Goal: Information Seeking & Learning: Find contact information

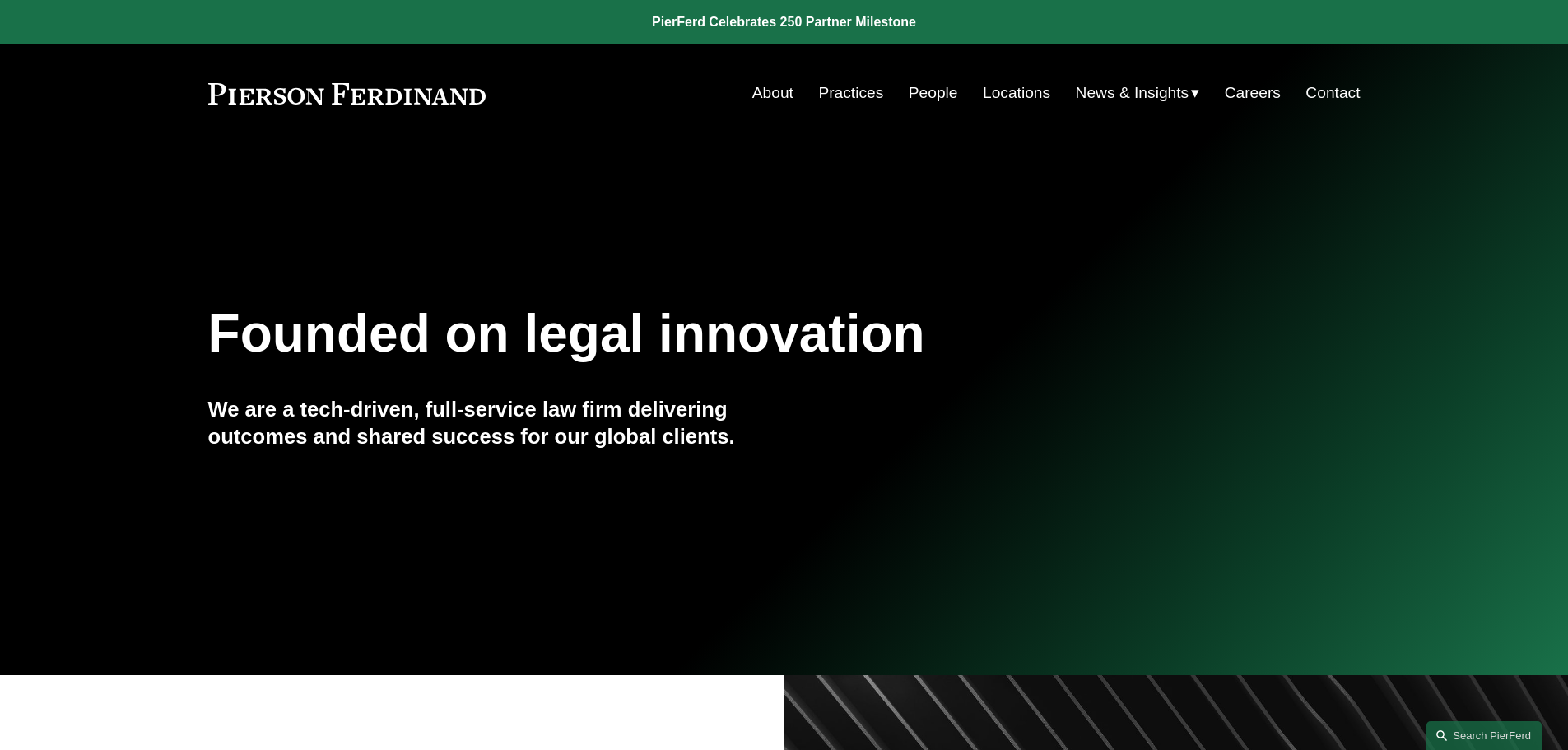
click at [997, 97] on link "Locations" at bounding box center [1016, 93] width 67 height 32
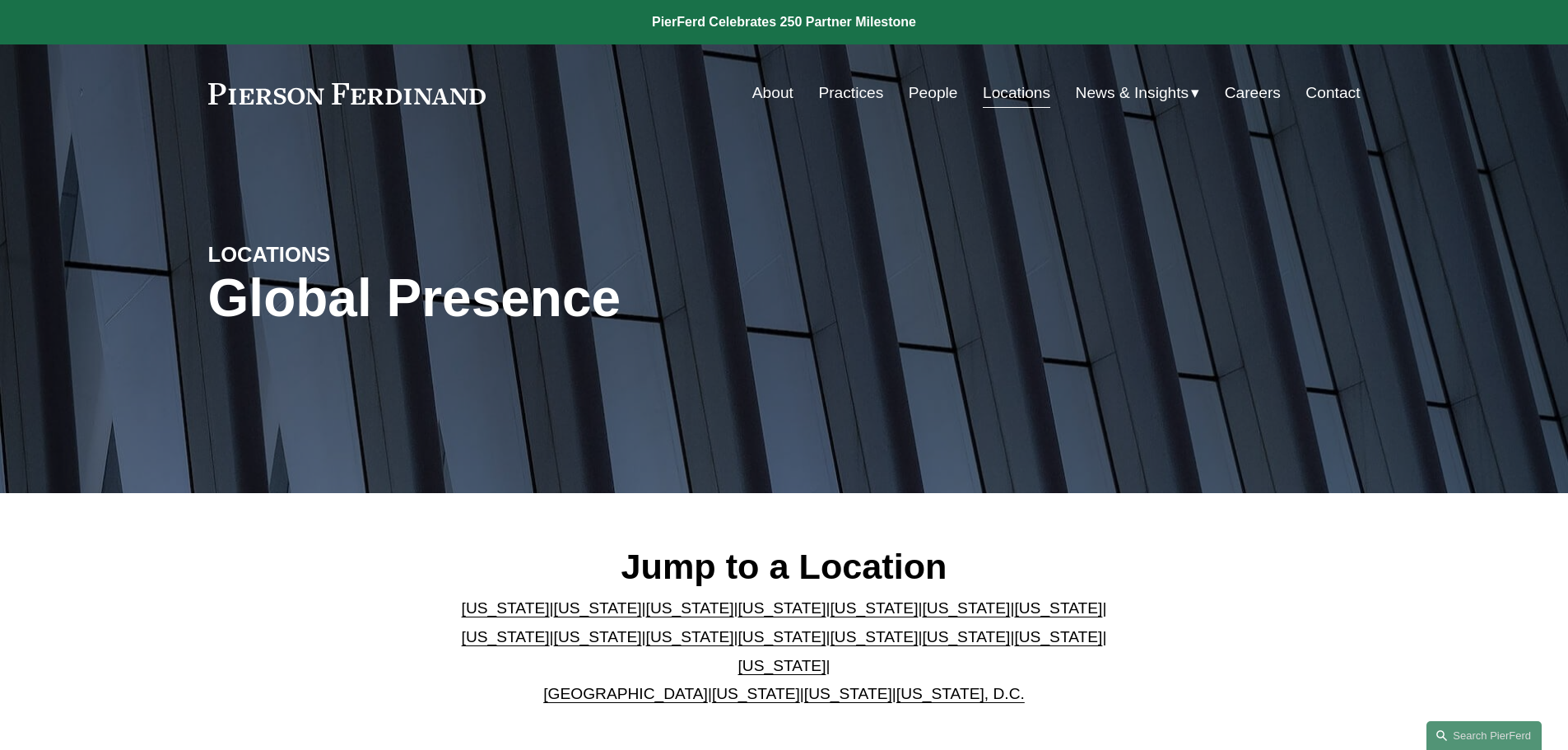
click at [649, 616] on link "Colorado" at bounding box center [690, 608] width 88 height 17
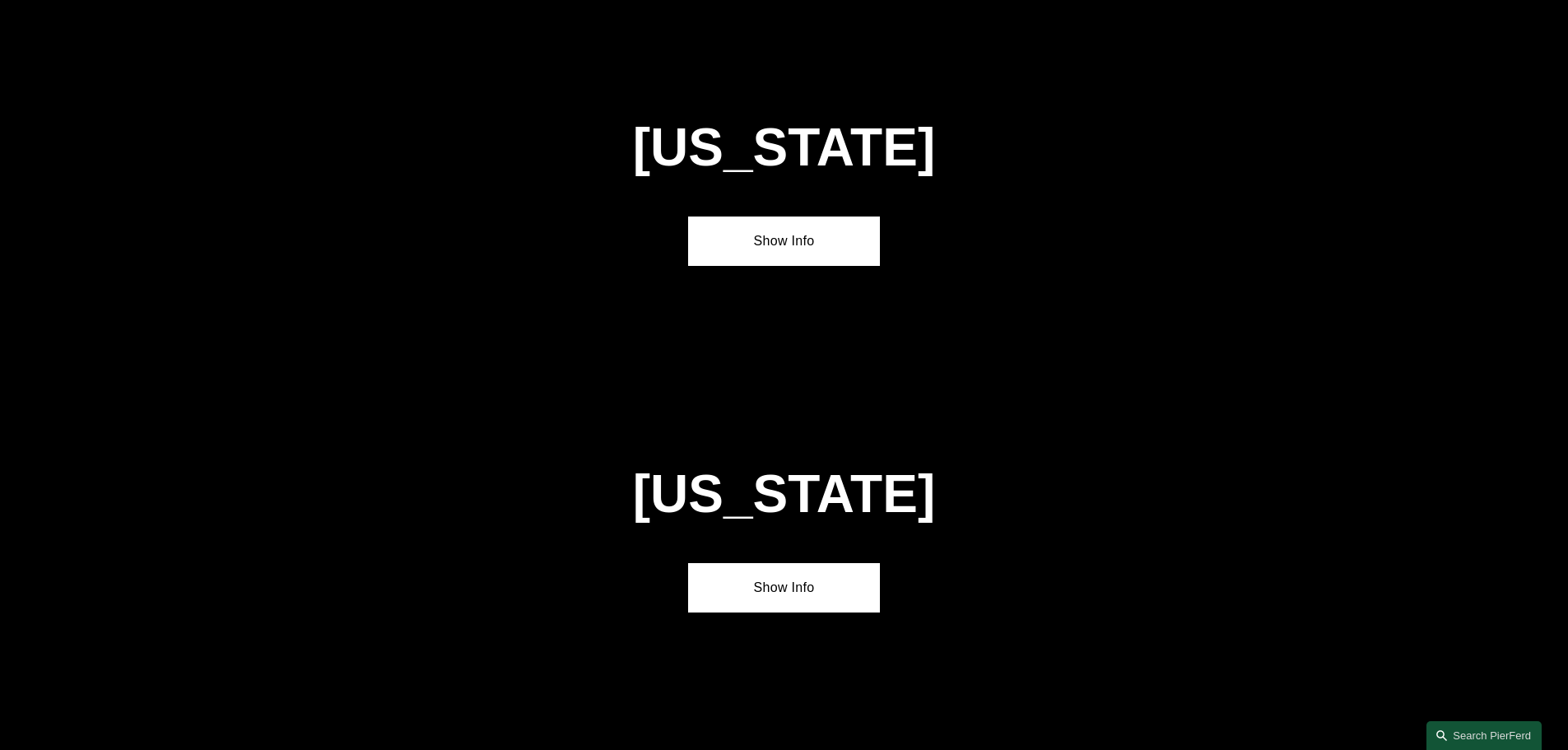
scroll to position [1440, 0]
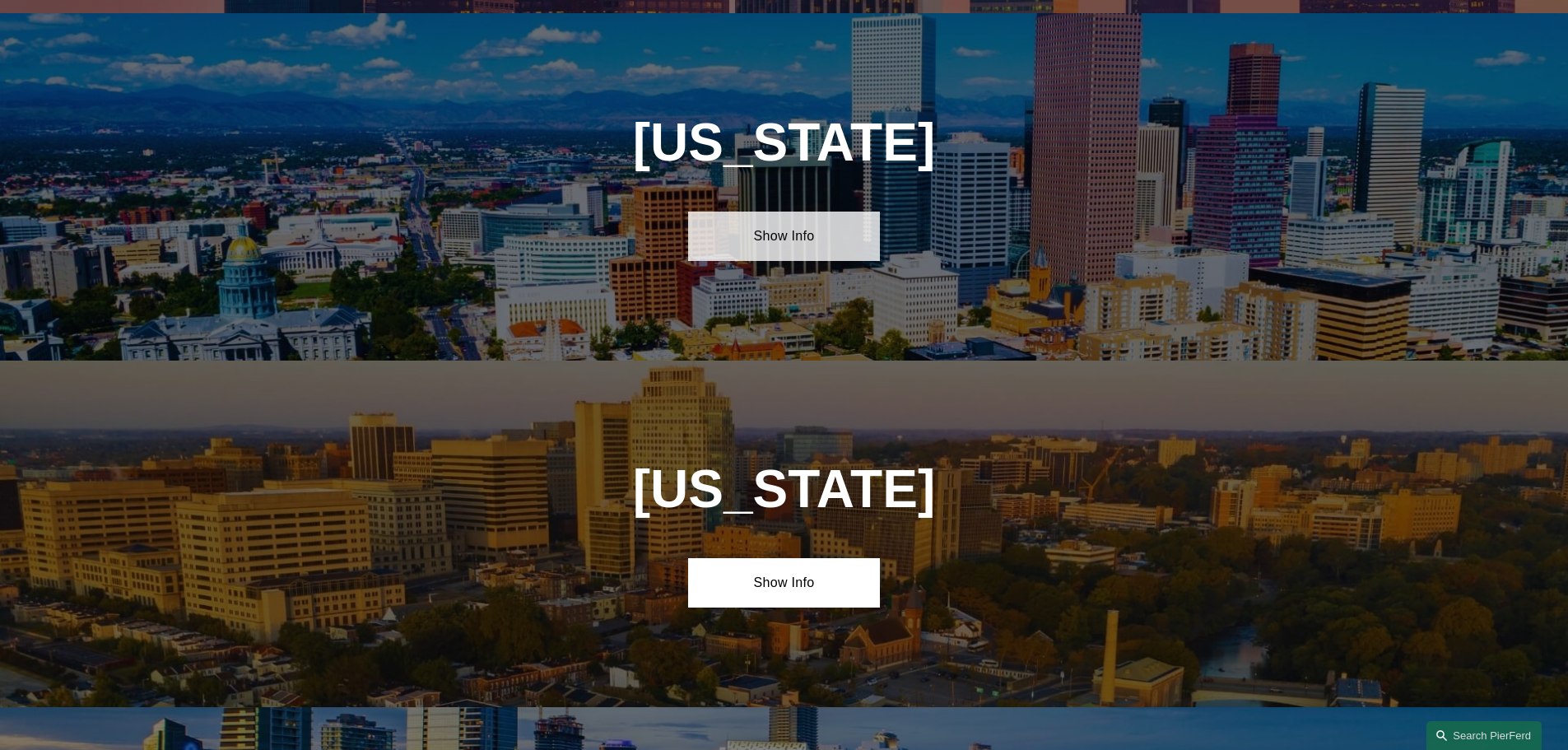
click at [778, 224] on link "Show Info" at bounding box center [784, 236] width 192 height 49
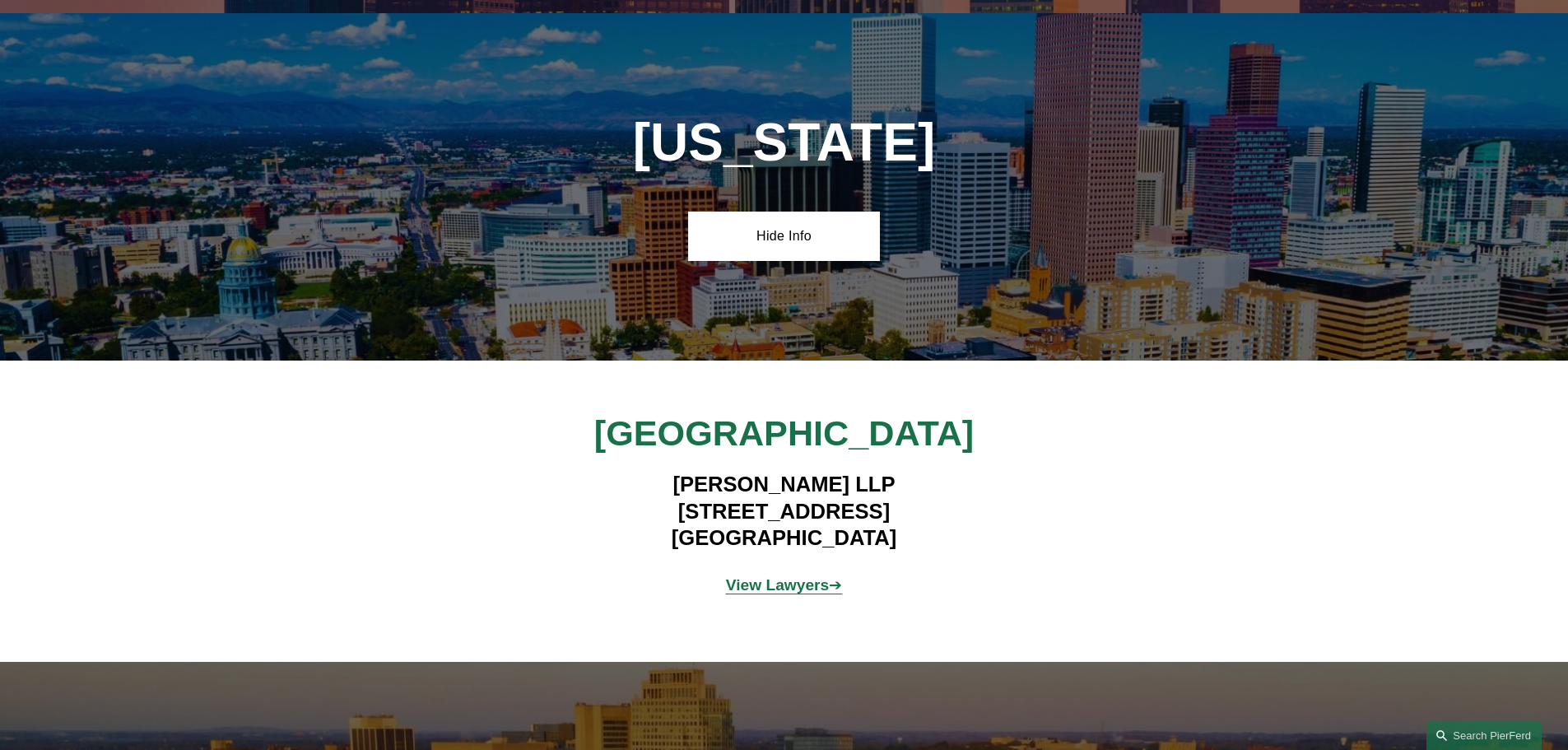
drag, startPoint x: 646, startPoint y: 497, endPoint x: 925, endPoint y: 503, distance: 279.1
click at [925, 503] on h4 "Pierson Ferdinand LLP 2301 Blake Street, Suite 100 Denver, CO 80205" at bounding box center [784, 511] width 480 height 80
copy h4 "2301 Blake Street, Suite 100"
click at [788, 577] on strong "View Lawyers" at bounding box center [777, 585] width 104 height 17
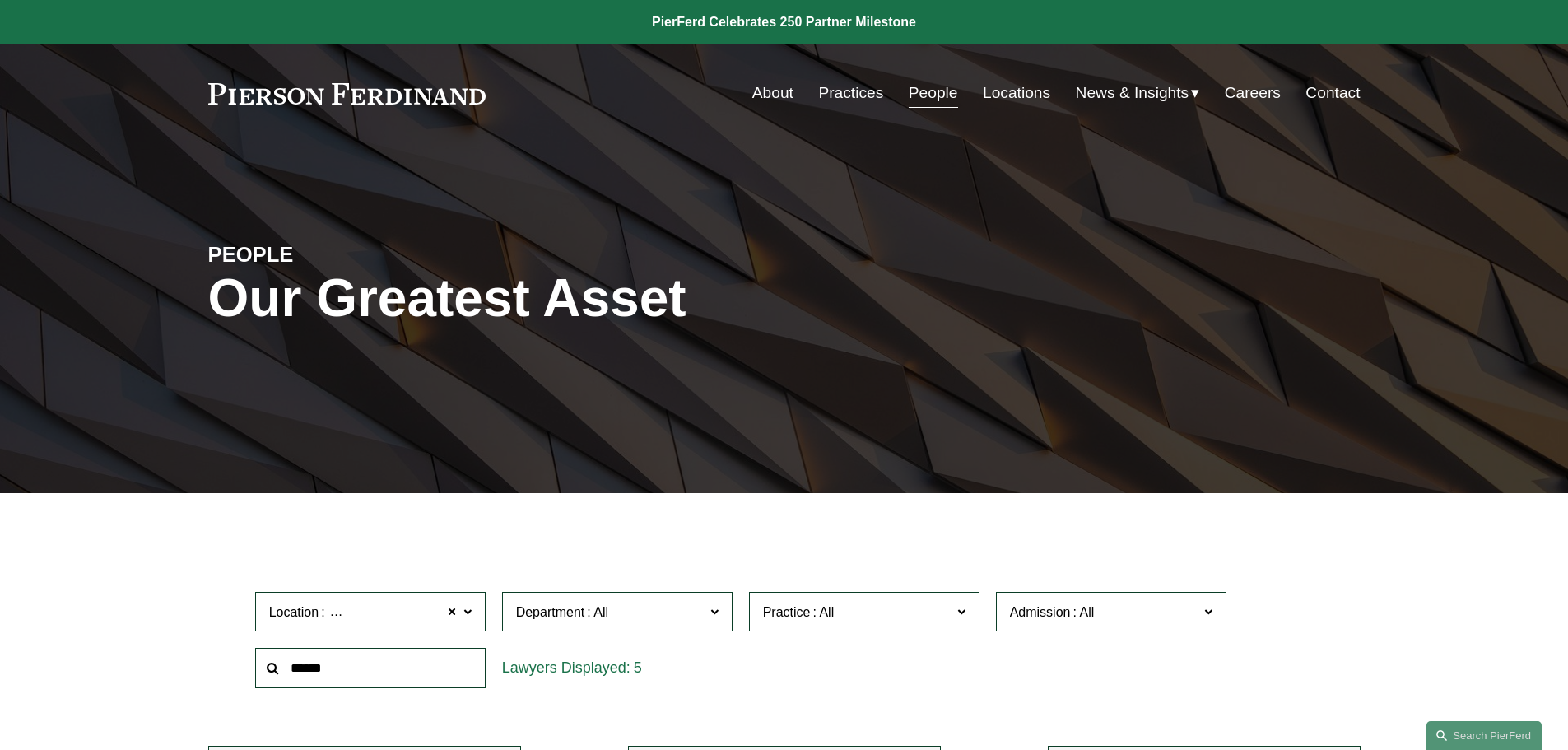
click at [458, 614] on label "Location Denver" at bounding box center [370, 612] width 231 height 41
click at [0, 0] on link "All" at bounding box center [0, 0] width 0 height 0
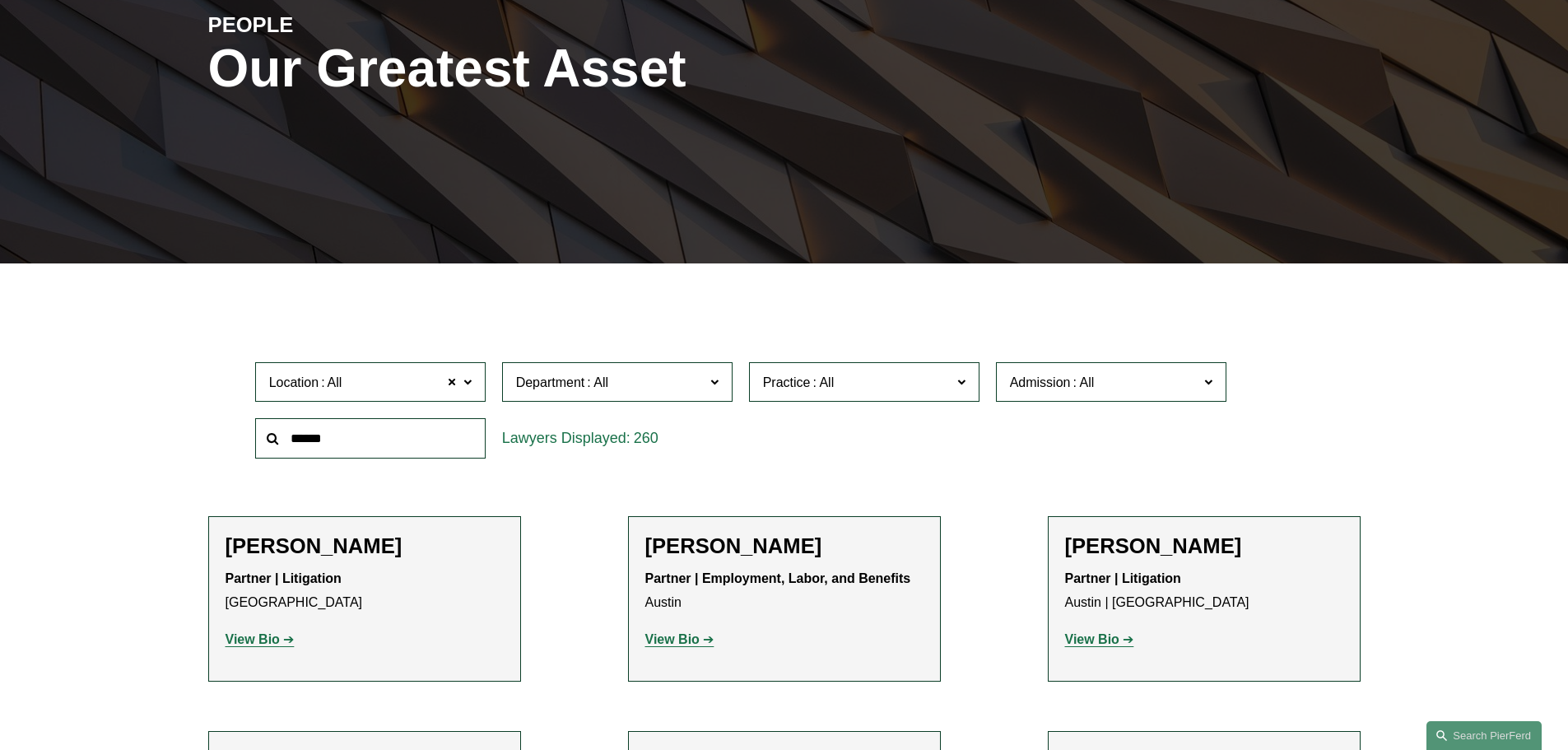
scroll to position [329, 0]
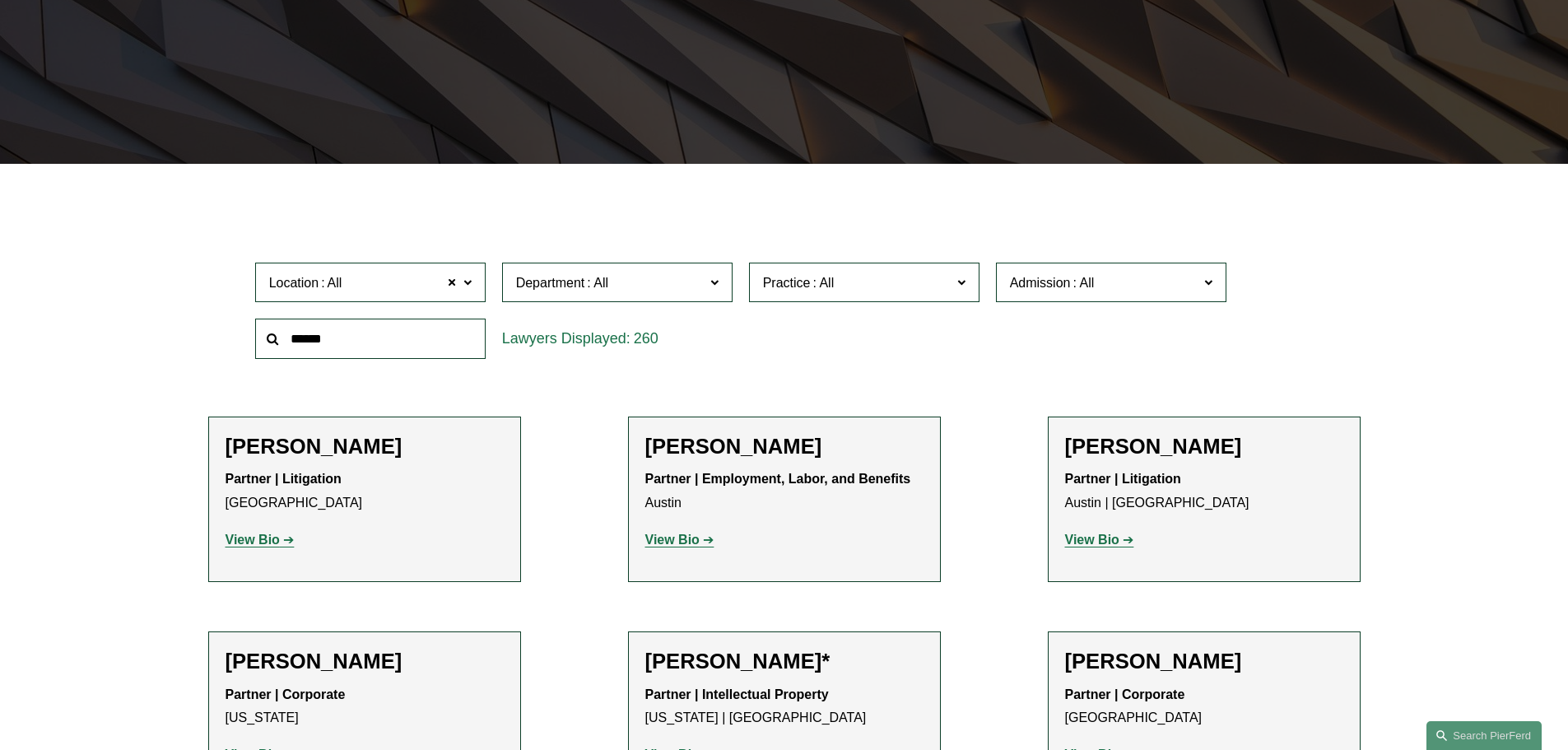
click at [713, 282] on span at bounding box center [713, 282] width 8 height 22
click at [0, 0] on link "Litigation" at bounding box center [0, 0] width 0 height 0
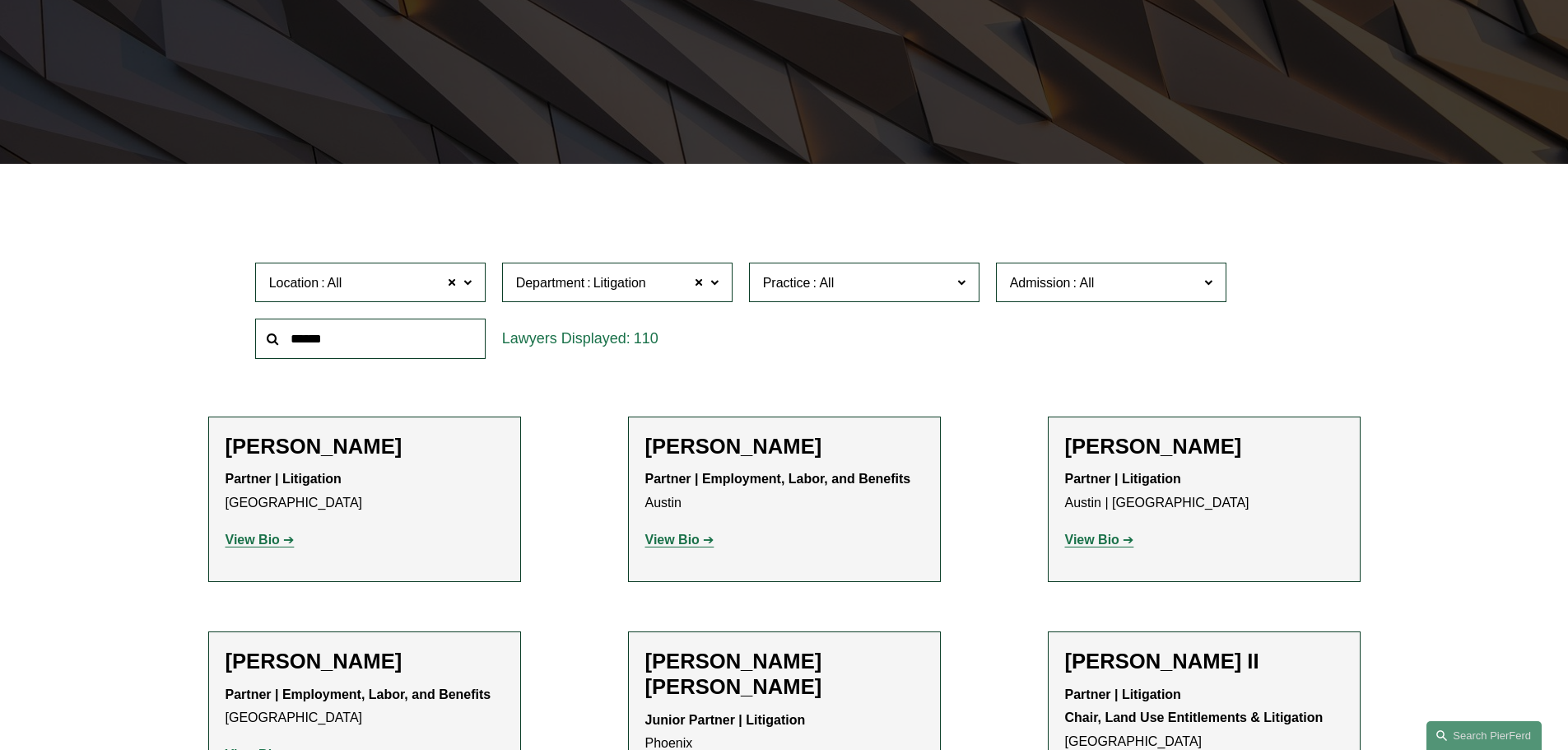
click at [796, 282] on span "Practice" at bounding box center [786, 282] width 47 height 14
click at [0, 0] on link "Insurance" at bounding box center [0, 0] width 0 height 0
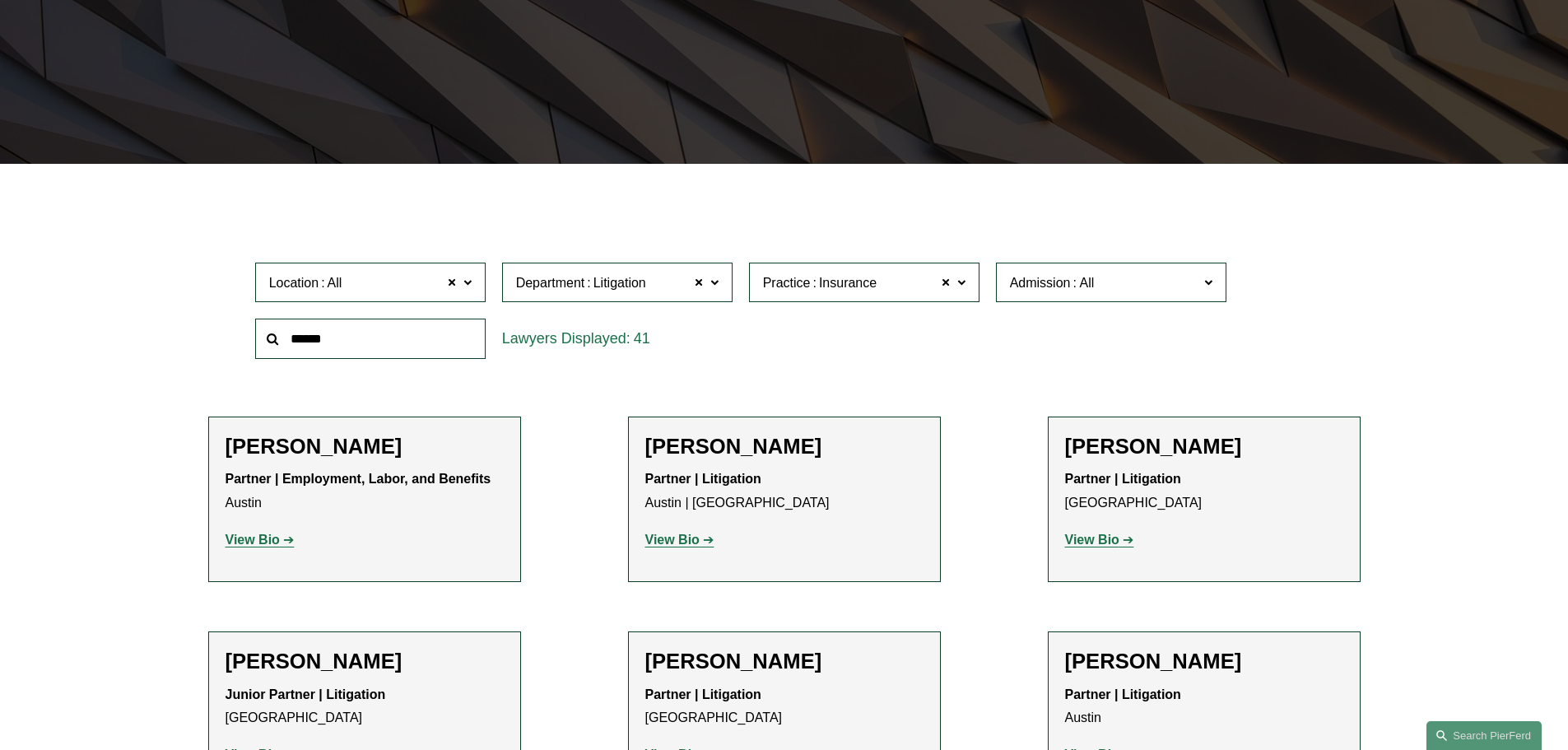
click at [679, 540] on strong "View Bio" at bounding box center [672, 539] width 54 height 14
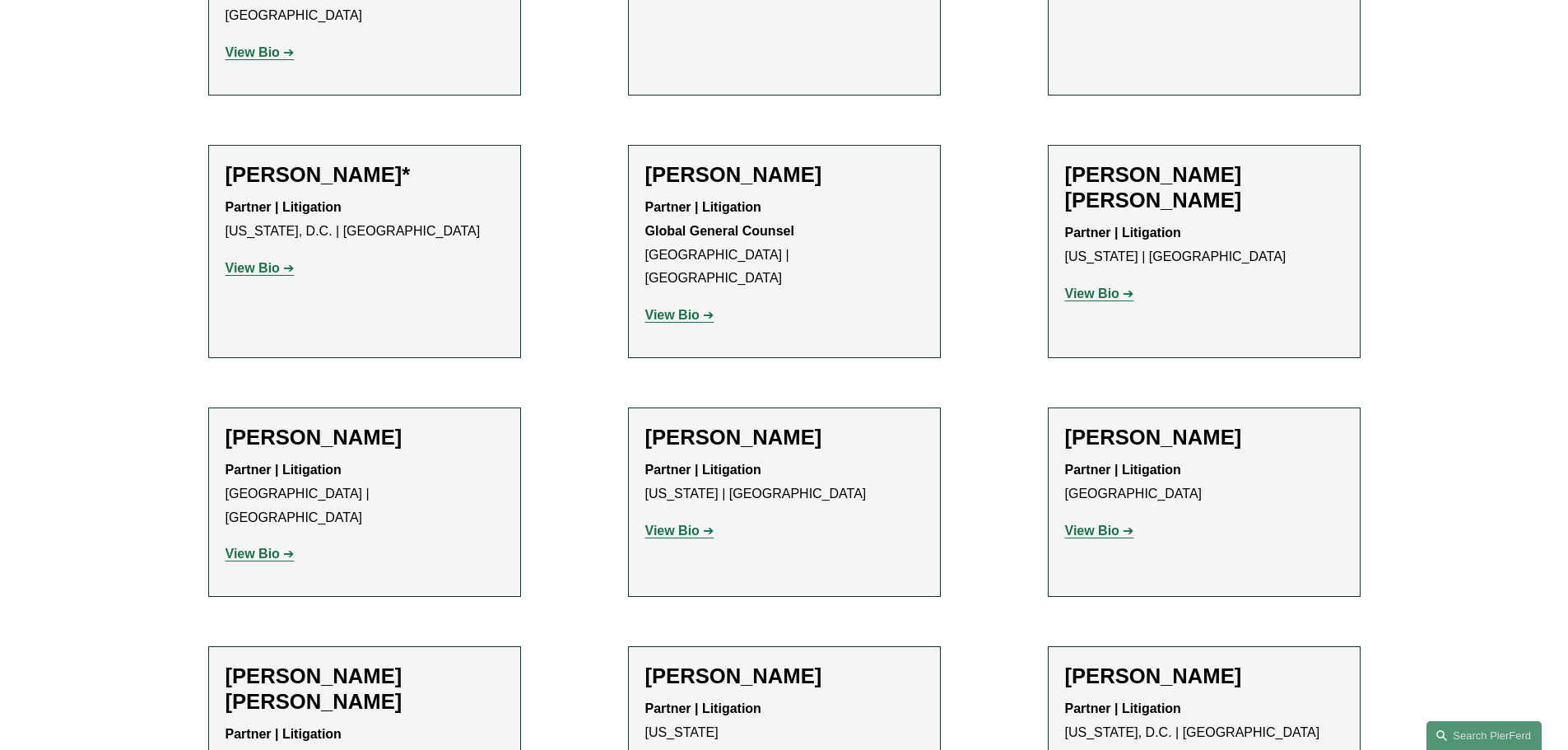
scroll to position [1728, 0]
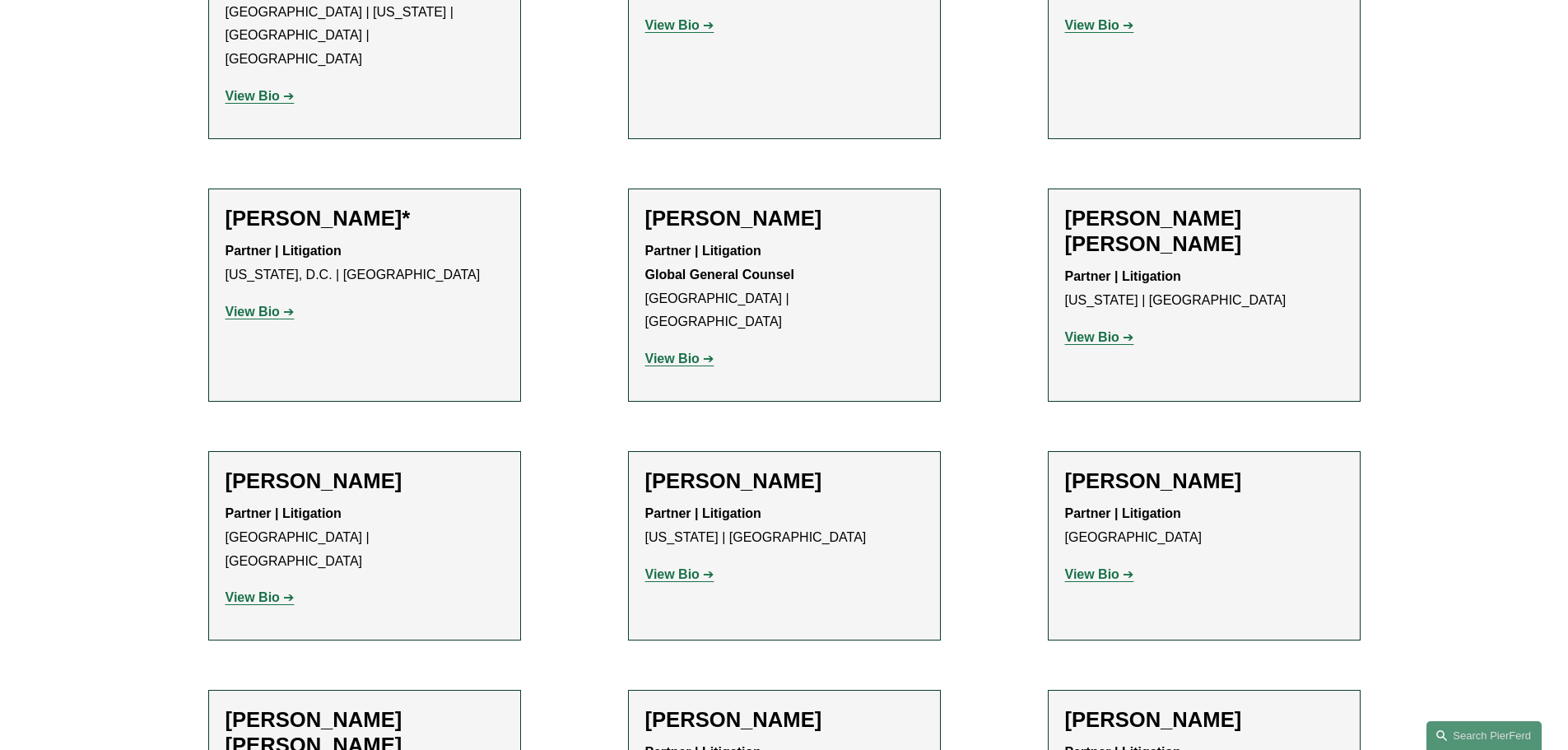
click at [689, 567] on strong "View Bio" at bounding box center [672, 574] width 54 height 14
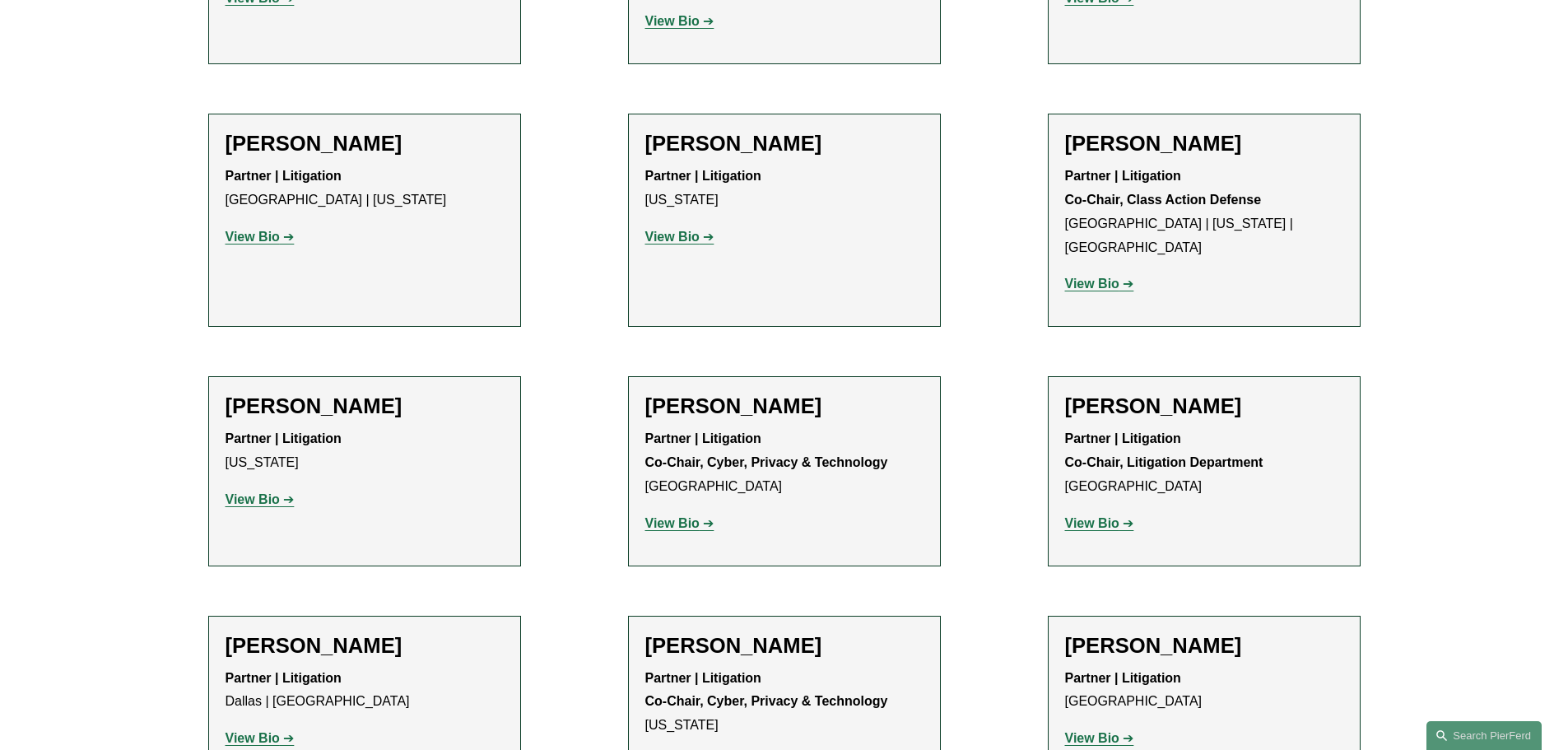
scroll to position [2717, 0]
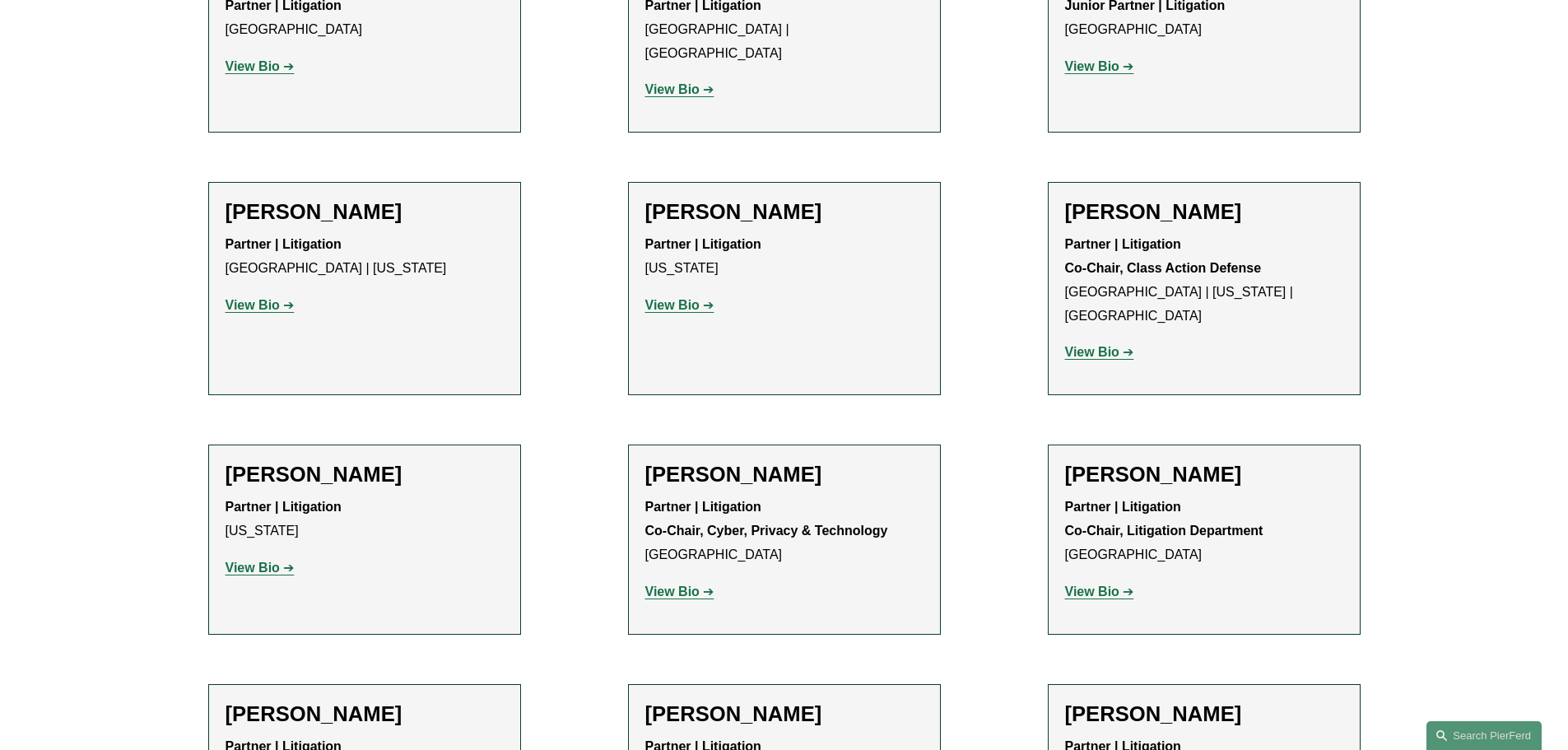
click at [700, 199] on h2 "Tony Onorato" at bounding box center [784, 212] width 278 height 26
click at [675, 298] on strong "View Bio" at bounding box center [672, 305] width 54 height 14
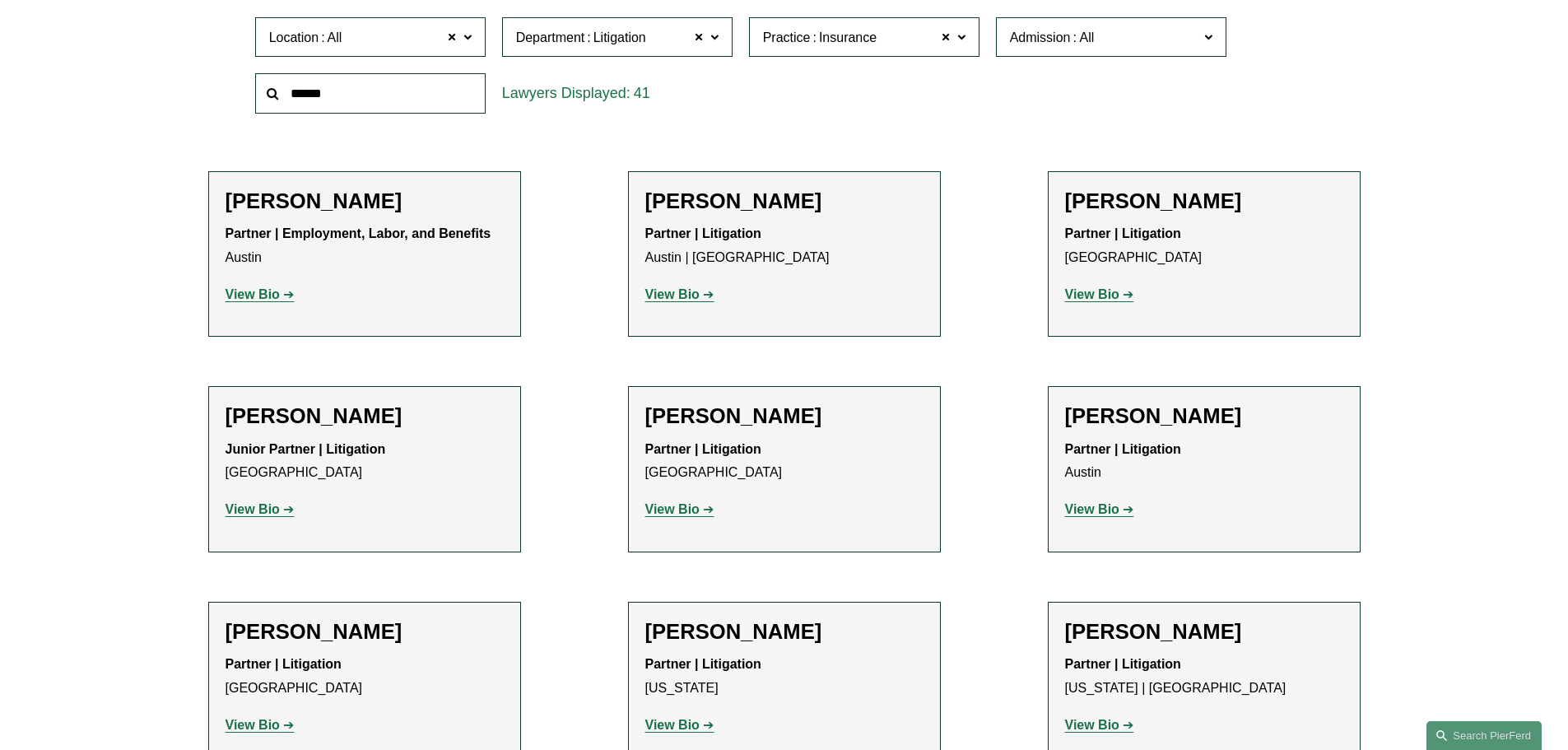
scroll to position [576, 0]
click at [1077, 292] on strong "View Bio" at bounding box center [1092, 292] width 54 height 14
click at [276, 512] on strong "View Bio" at bounding box center [252, 507] width 54 height 14
click at [692, 292] on strong "View Bio" at bounding box center [672, 292] width 54 height 14
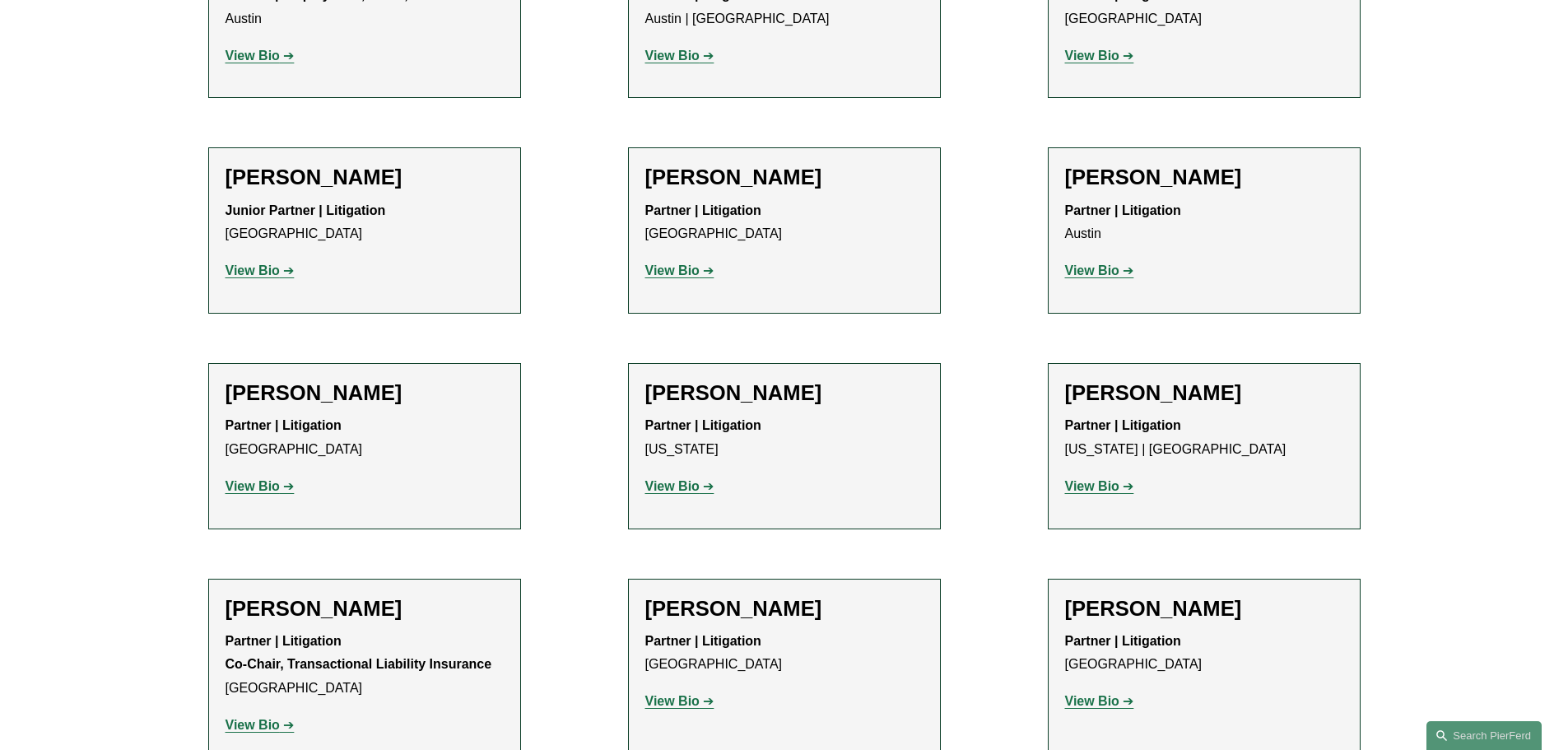
scroll to position [823, 0]
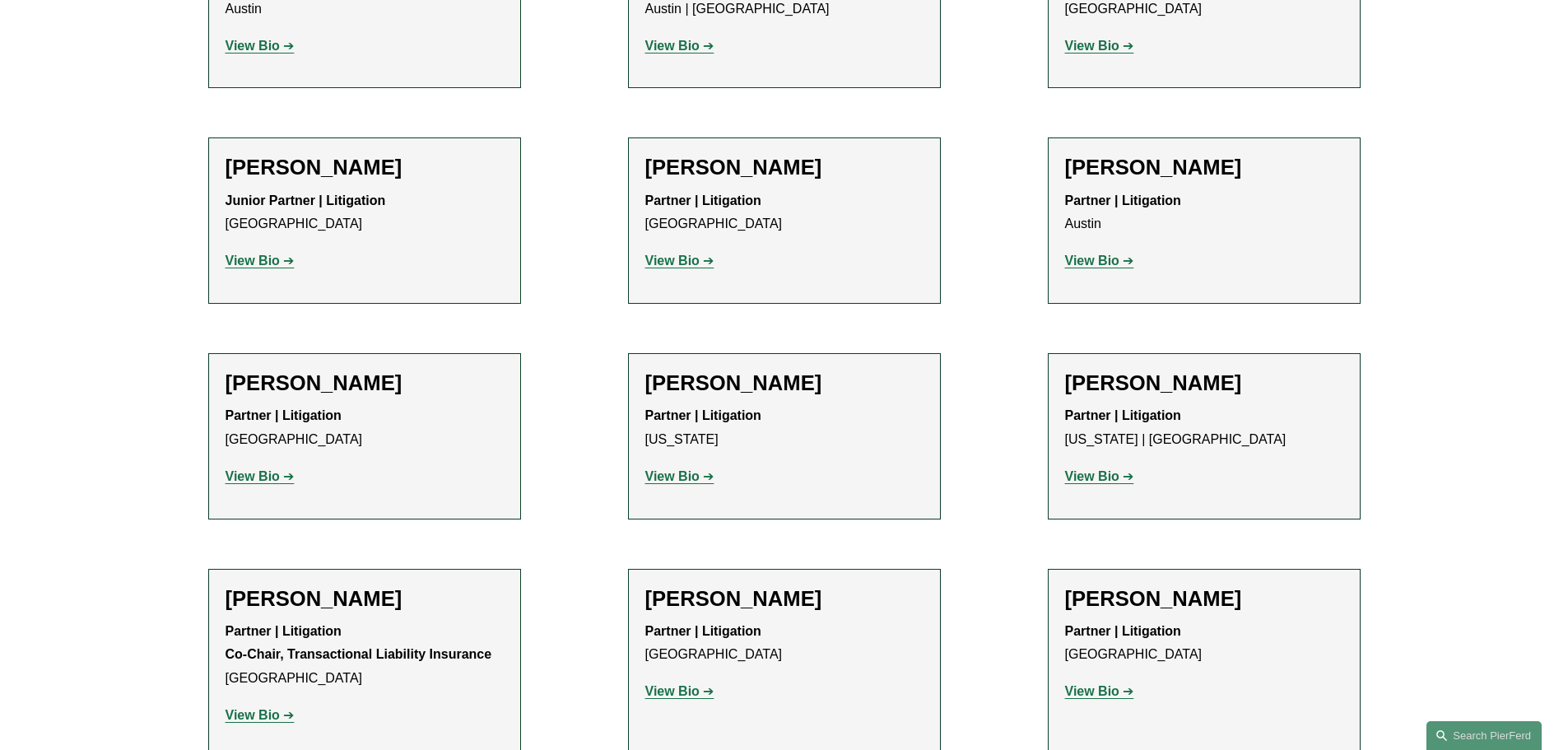
click at [1081, 257] on strong "View Bio" at bounding box center [1092, 260] width 54 height 14
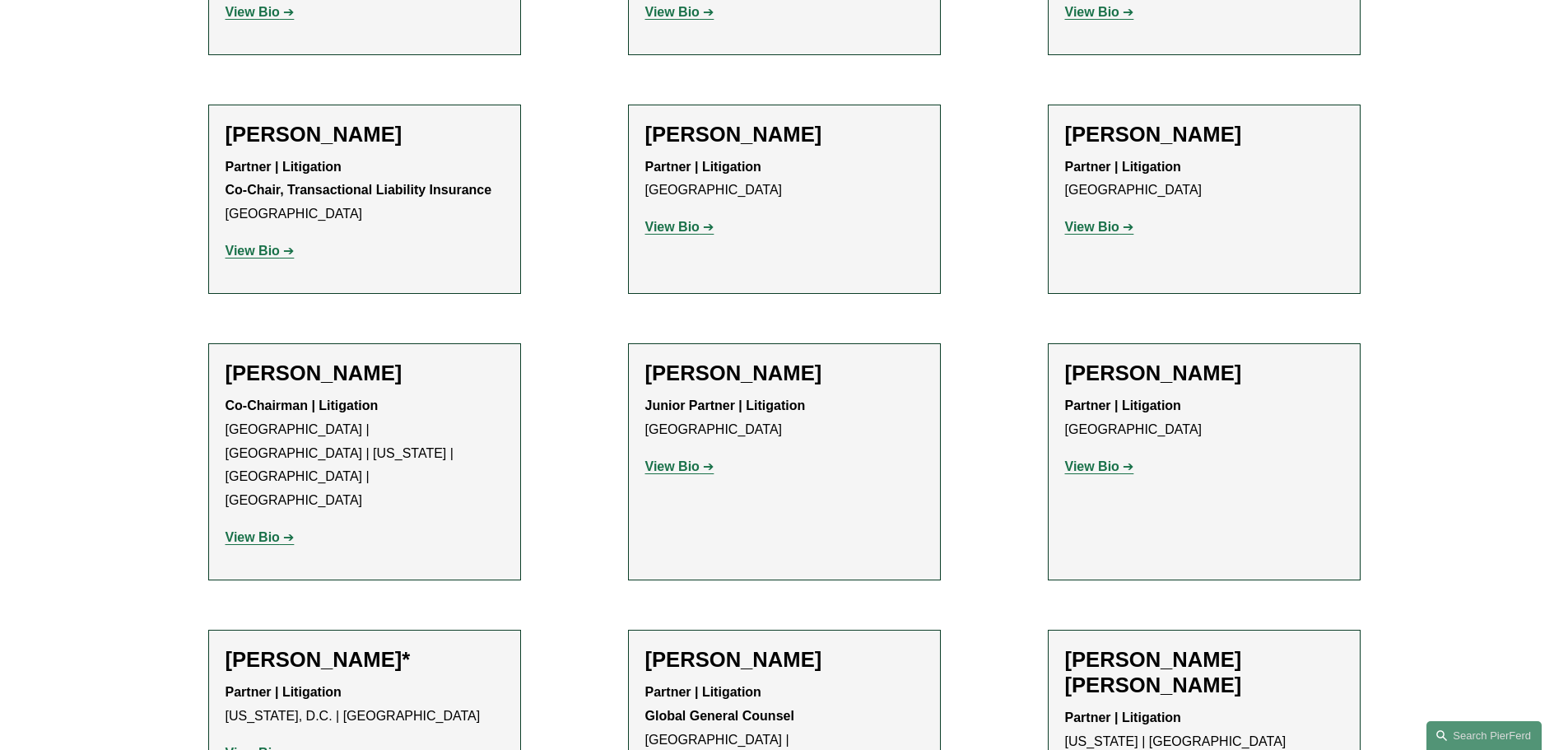
scroll to position [1400, 0]
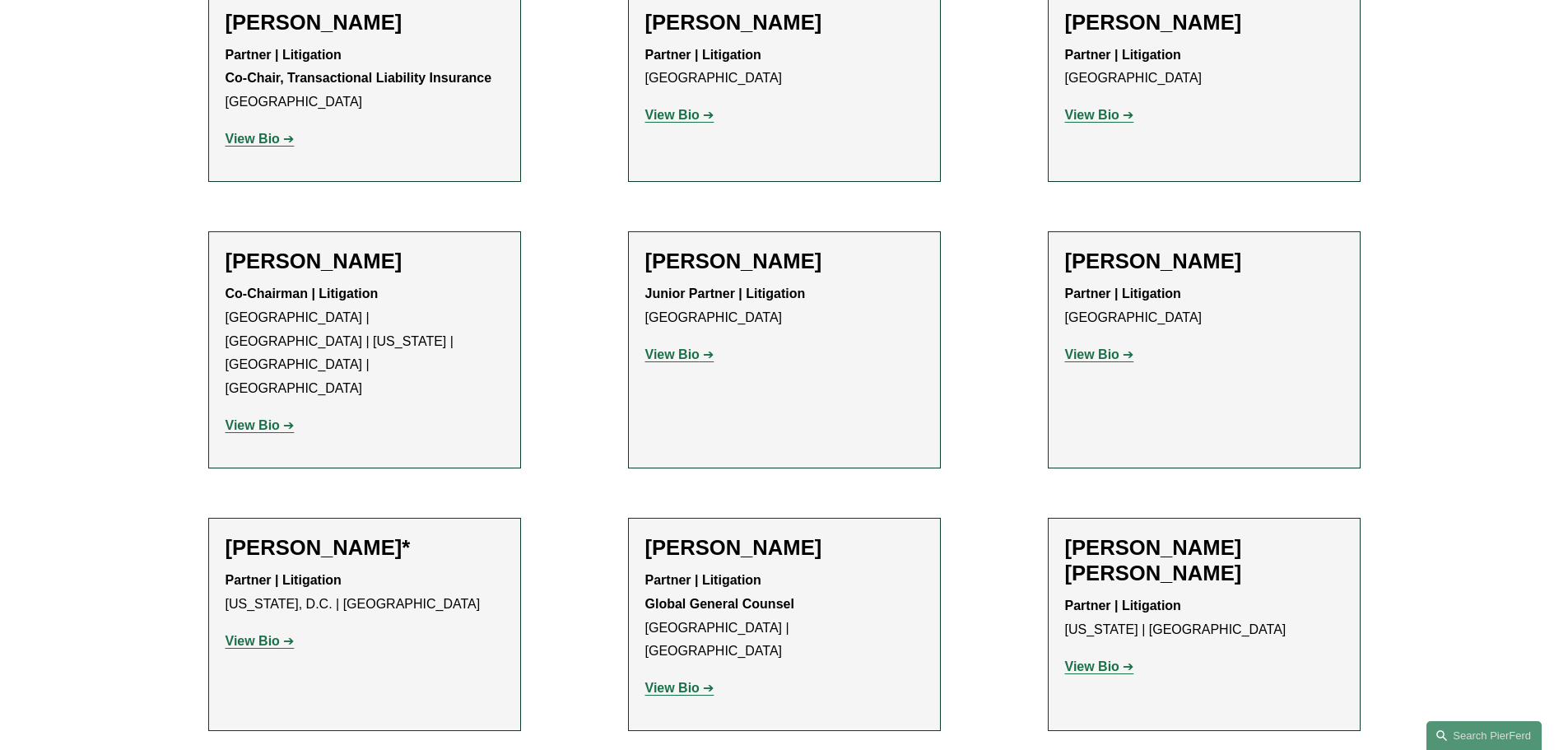
click at [261, 418] on strong "View Bio" at bounding box center [252, 424] width 54 height 14
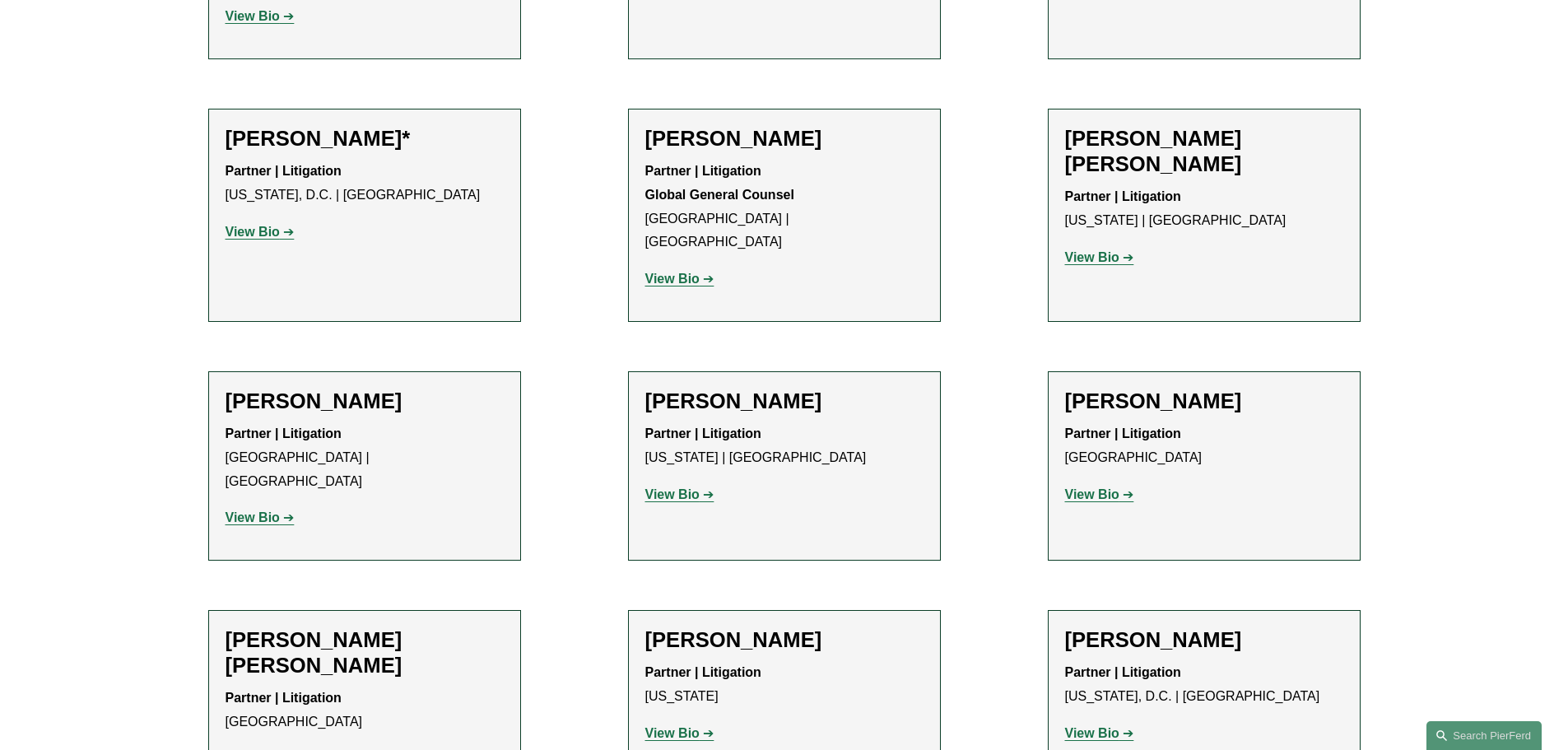
scroll to position [1811, 0]
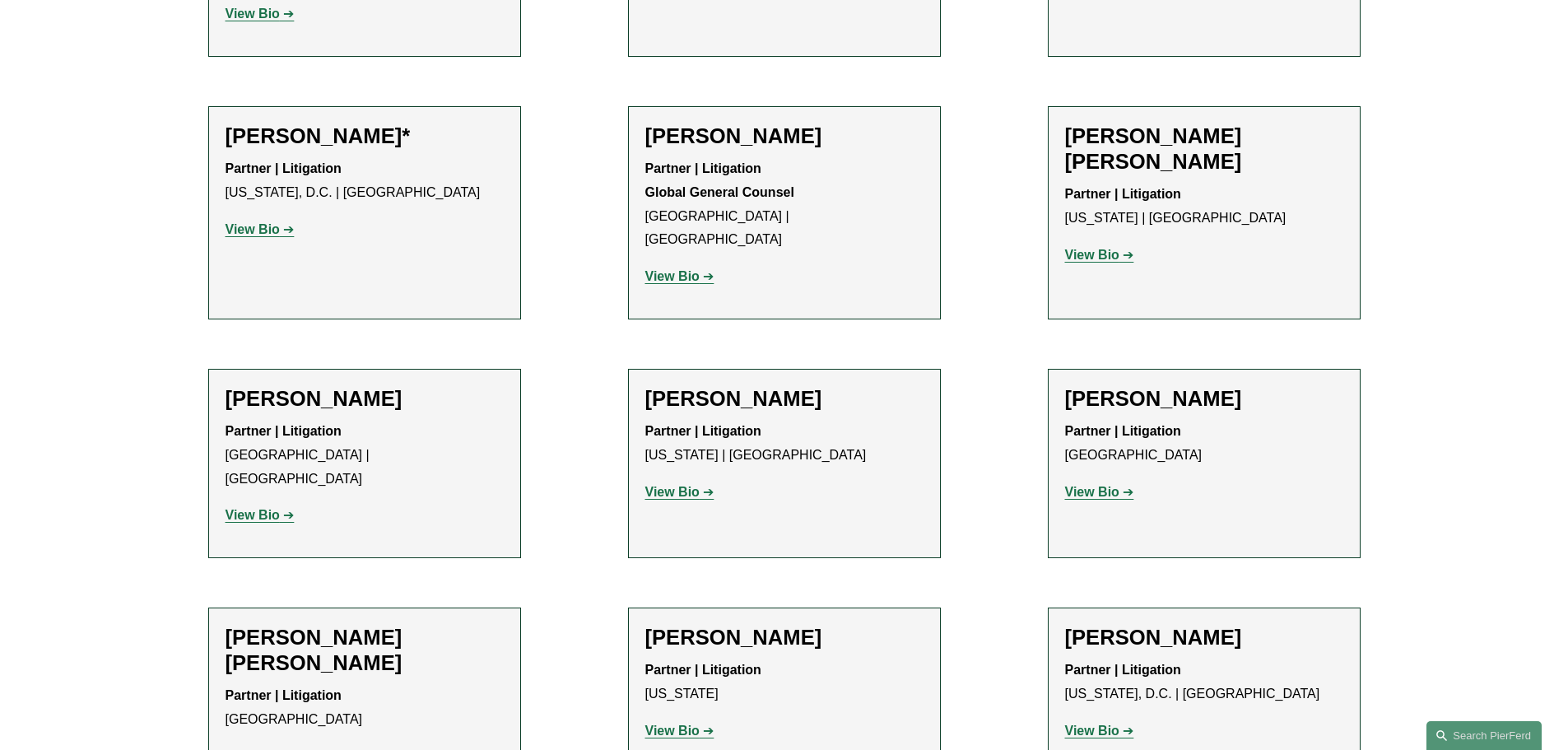
click at [675, 485] on strong "View Bio" at bounding box center [672, 492] width 54 height 14
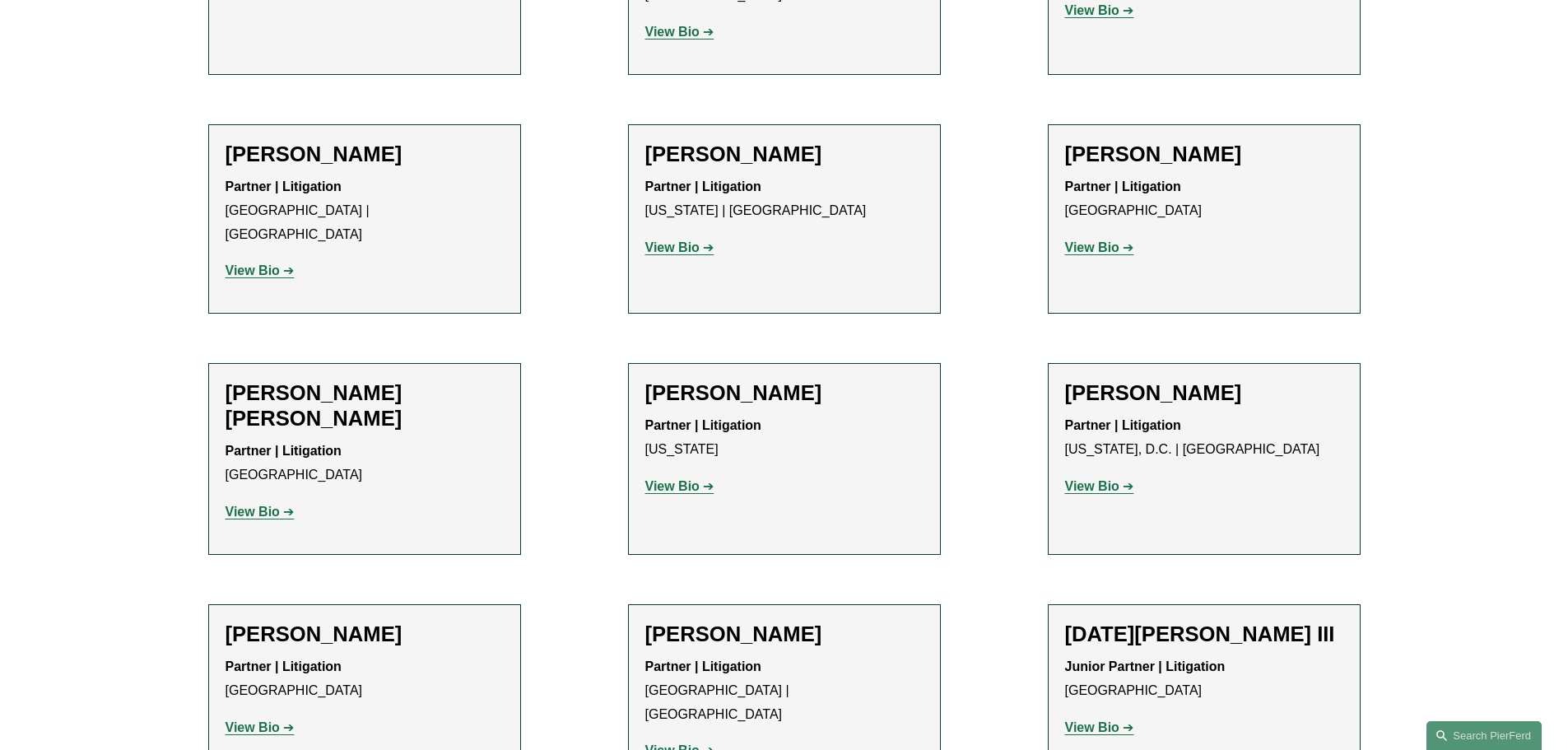
scroll to position [2058, 0]
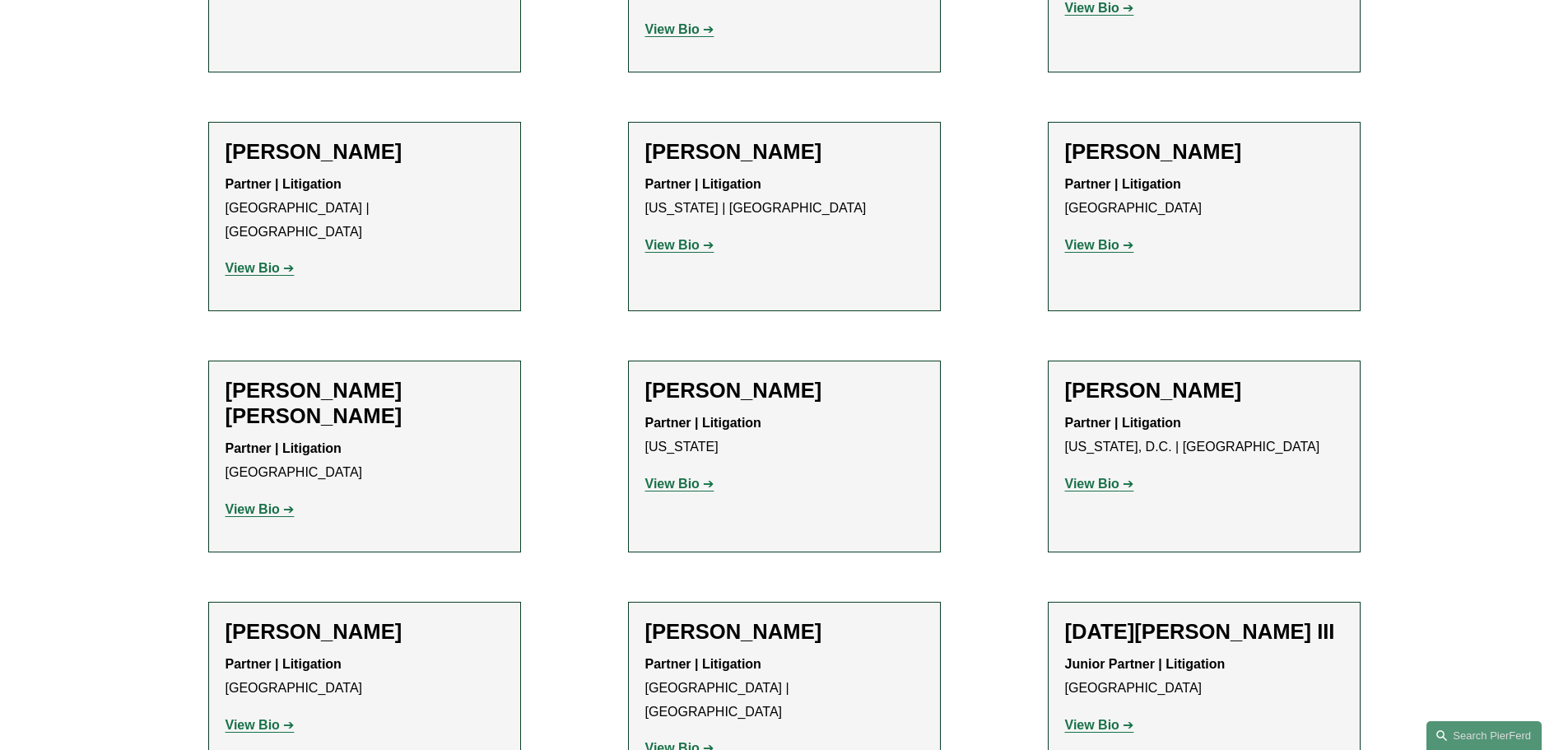
click at [257, 718] on strong "View Bio" at bounding box center [252, 724] width 54 height 14
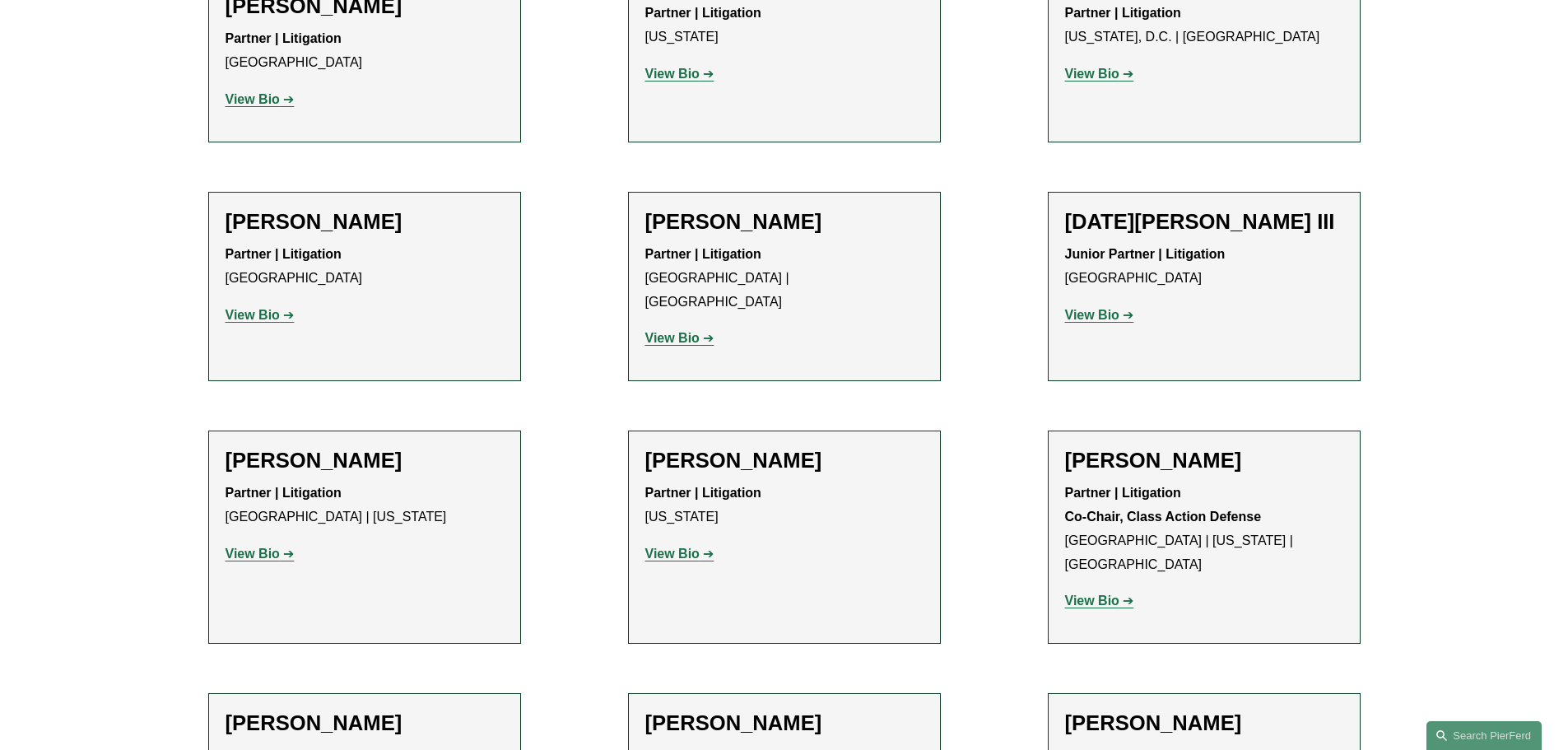
scroll to position [2469, 0]
click at [251, 545] on strong "View Bio" at bounding box center [252, 551] width 54 height 14
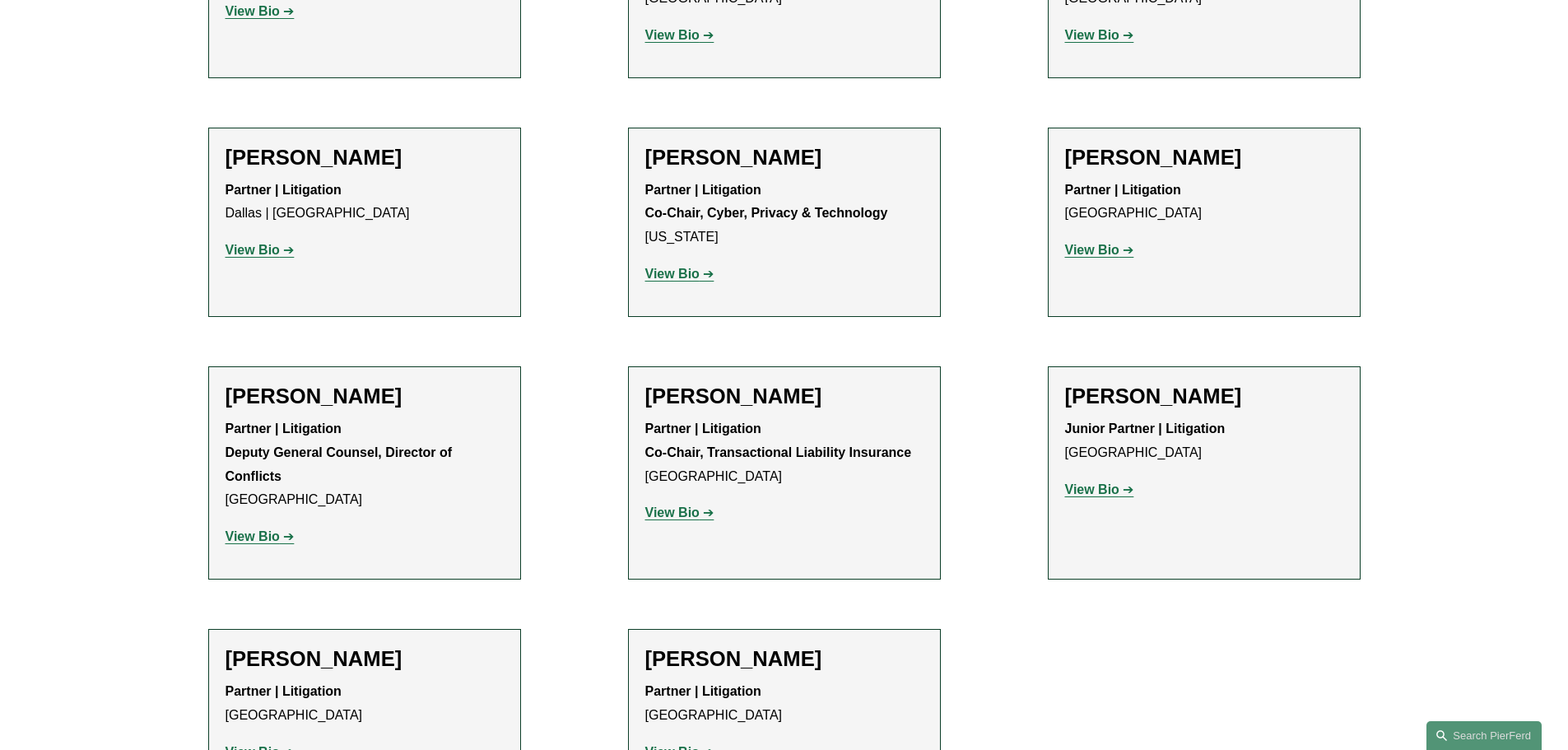
scroll to position [3293, 0]
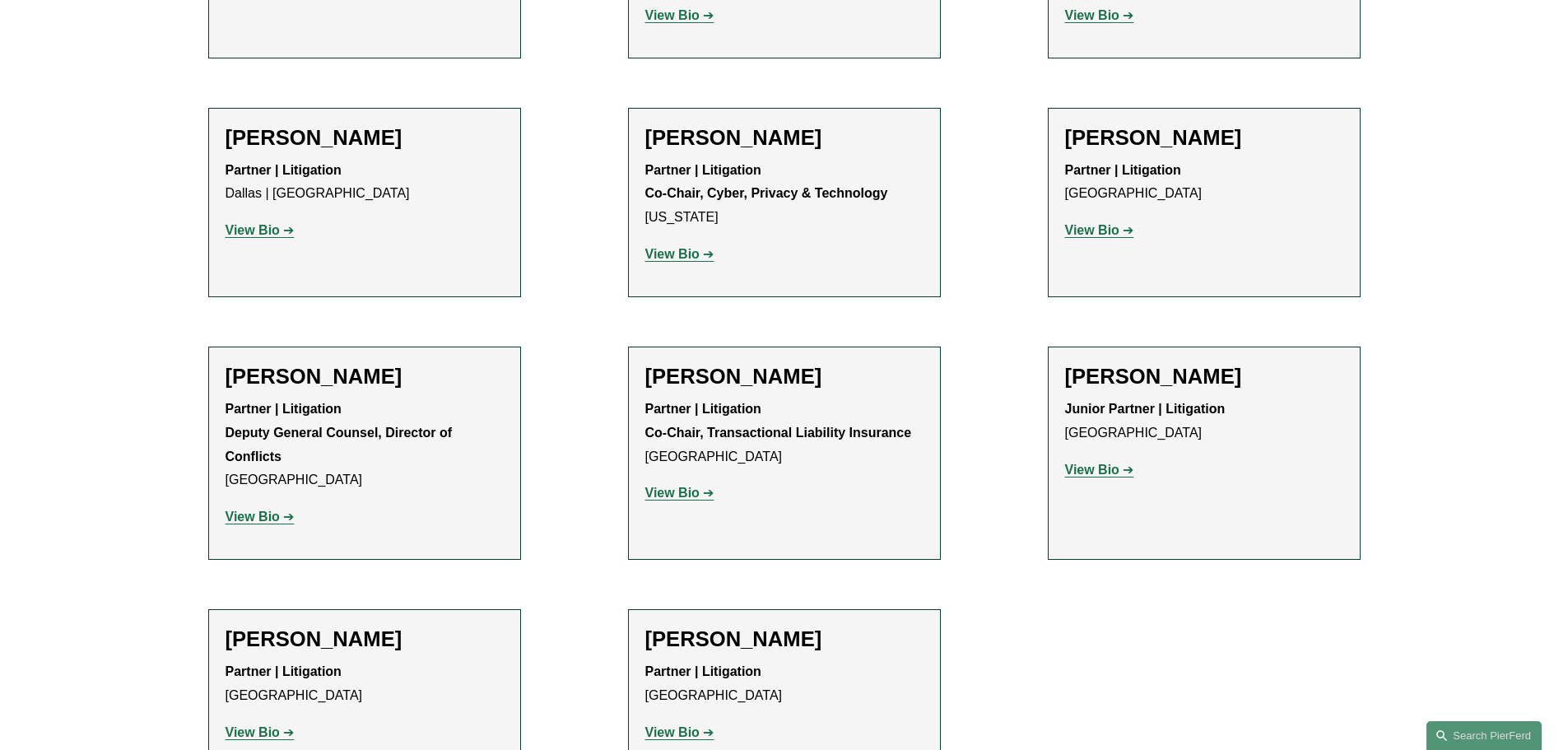
click at [685, 725] on strong "View Bio" at bounding box center [672, 732] width 54 height 14
click at [256, 725] on strong "View Bio" at bounding box center [252, 732] width 54 height 14
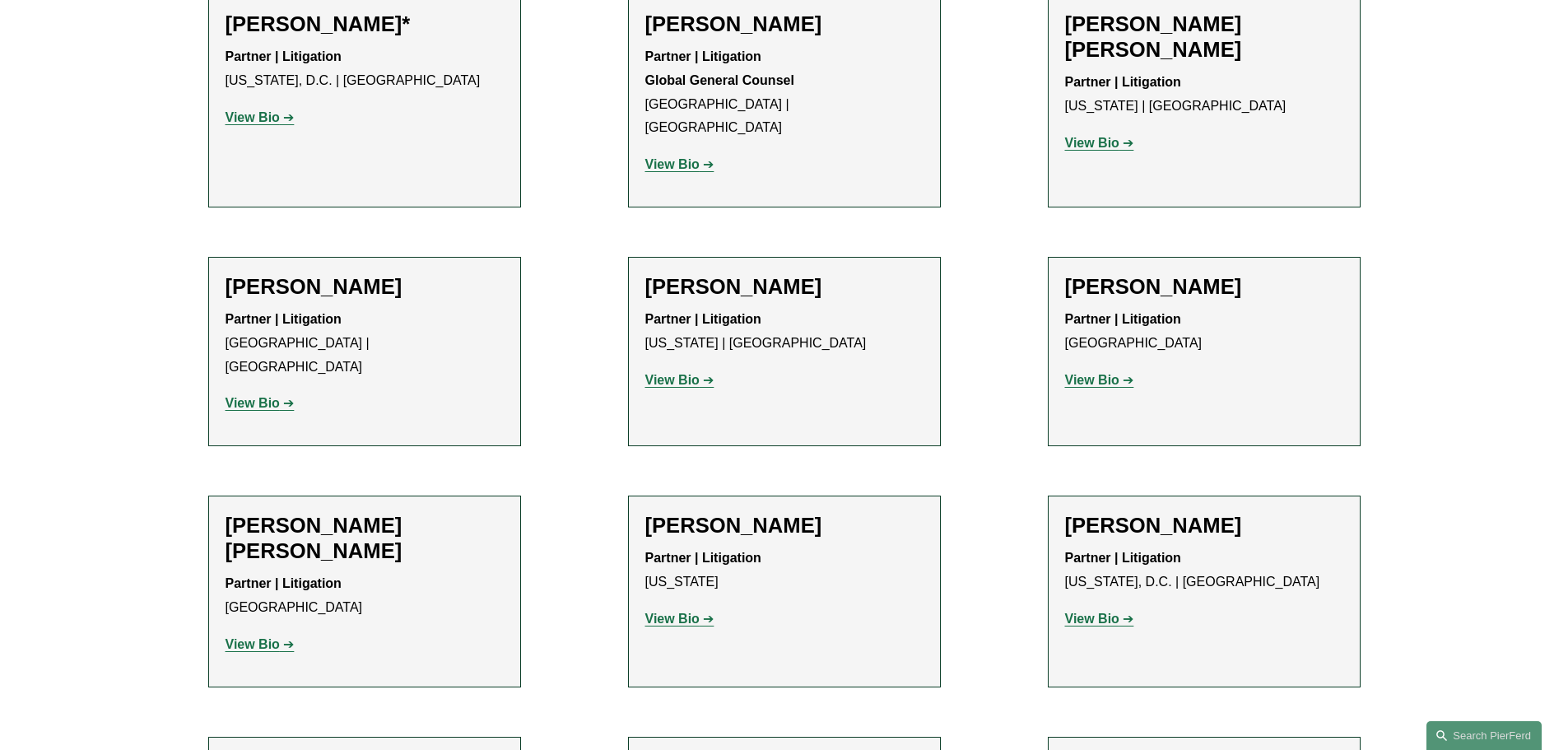
scroll to position [1894, 0]
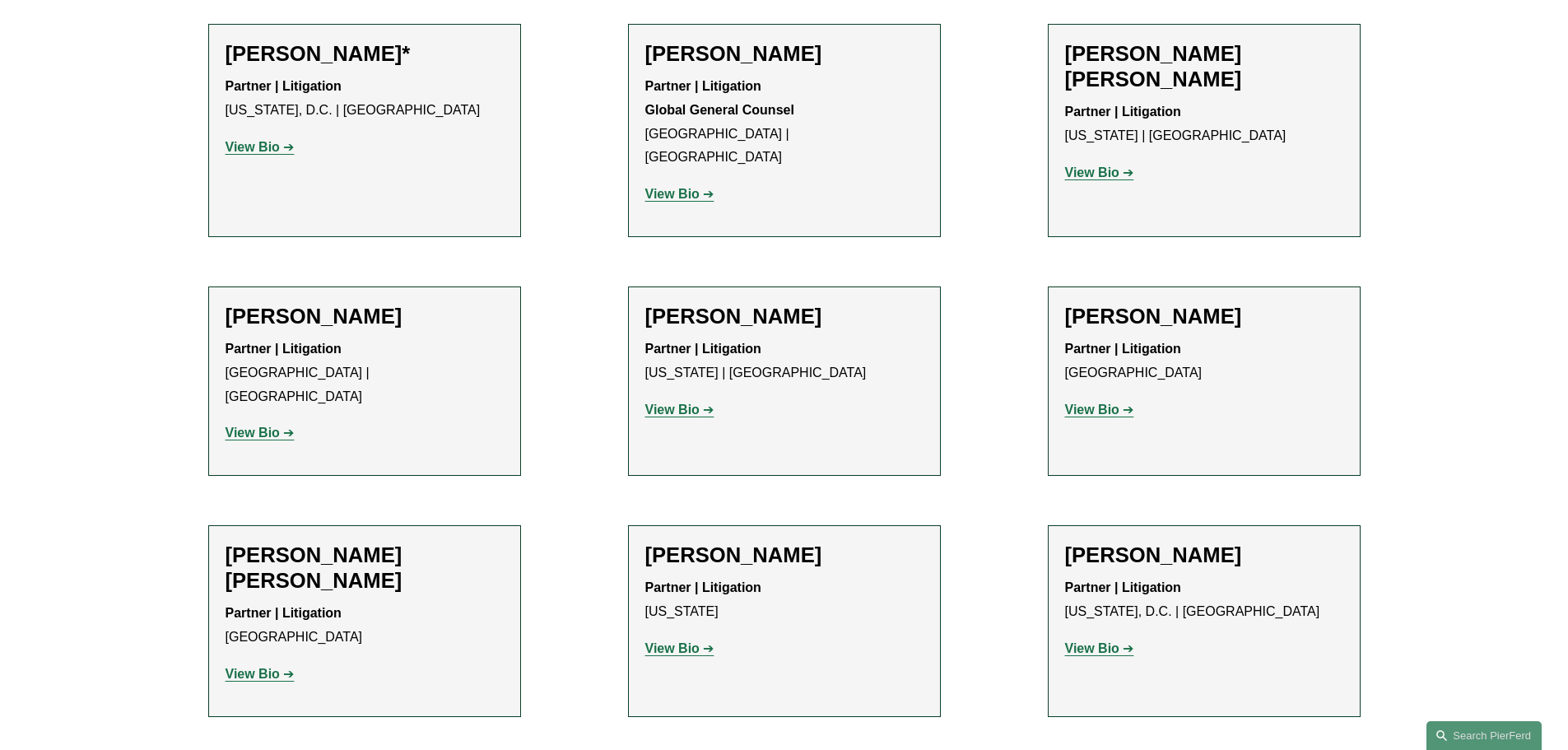
click at [267, 667] on strong "View Bio" at bounding box center [252, 674] width 54 height 14
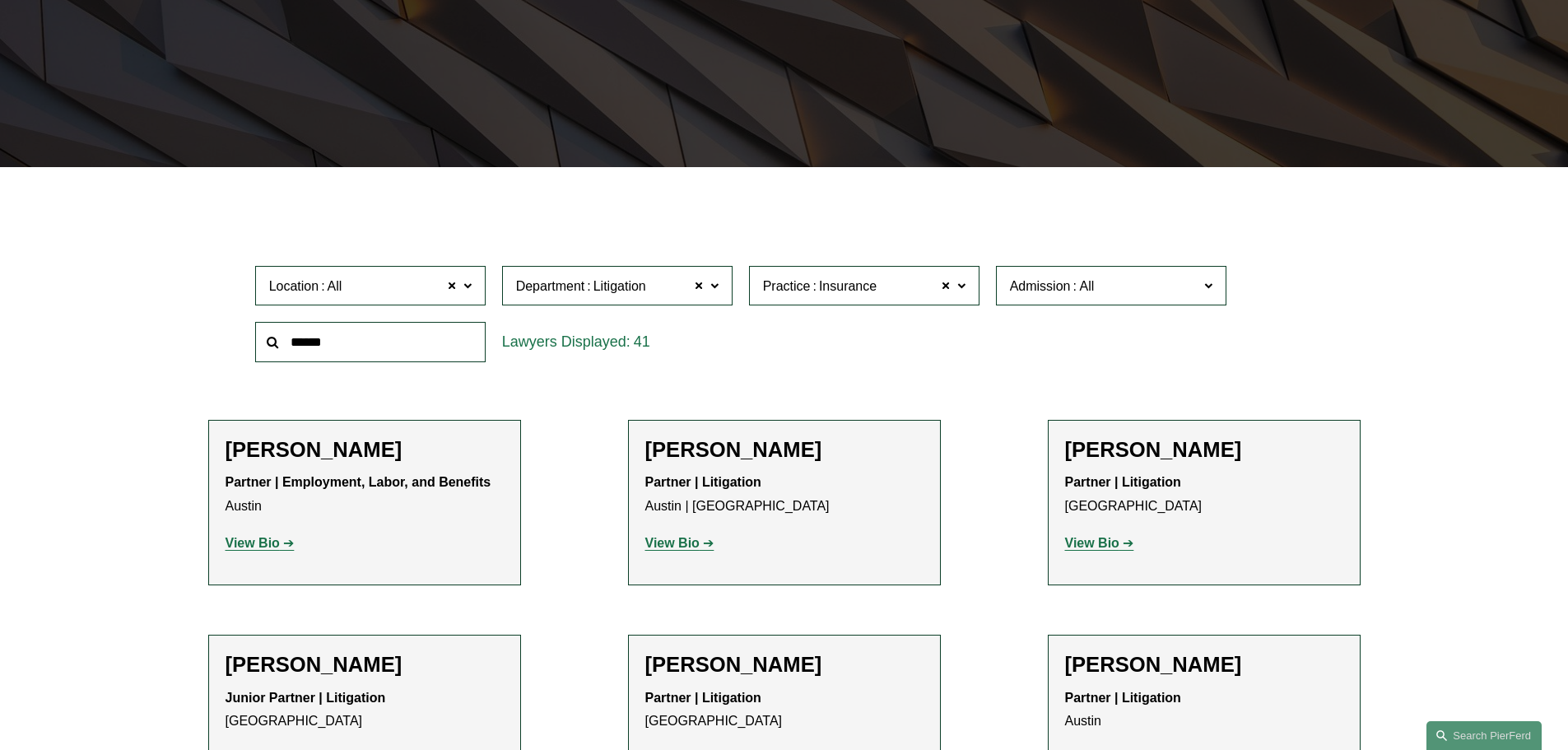
scroll to position [0, 0]
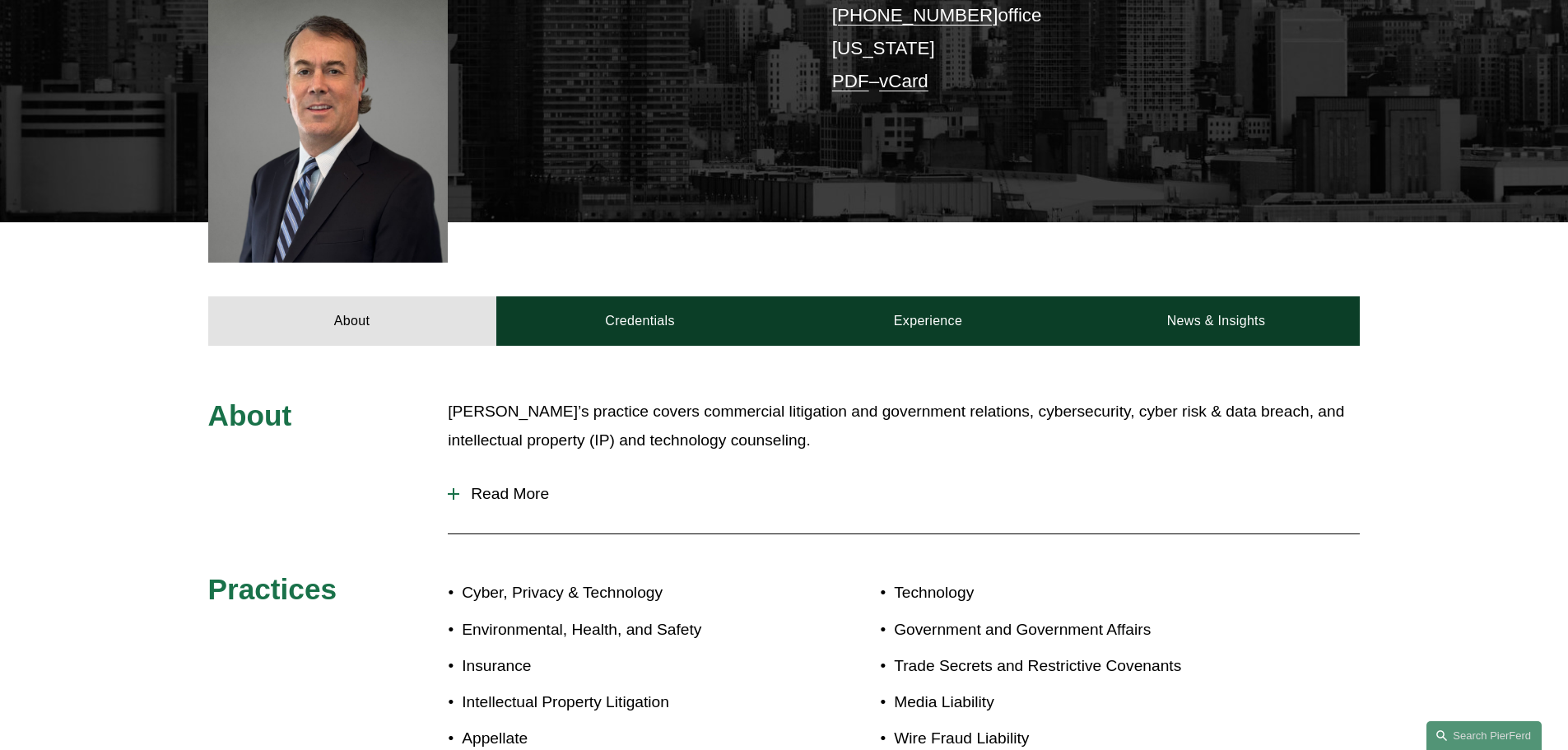
scroll to position [494, 0]
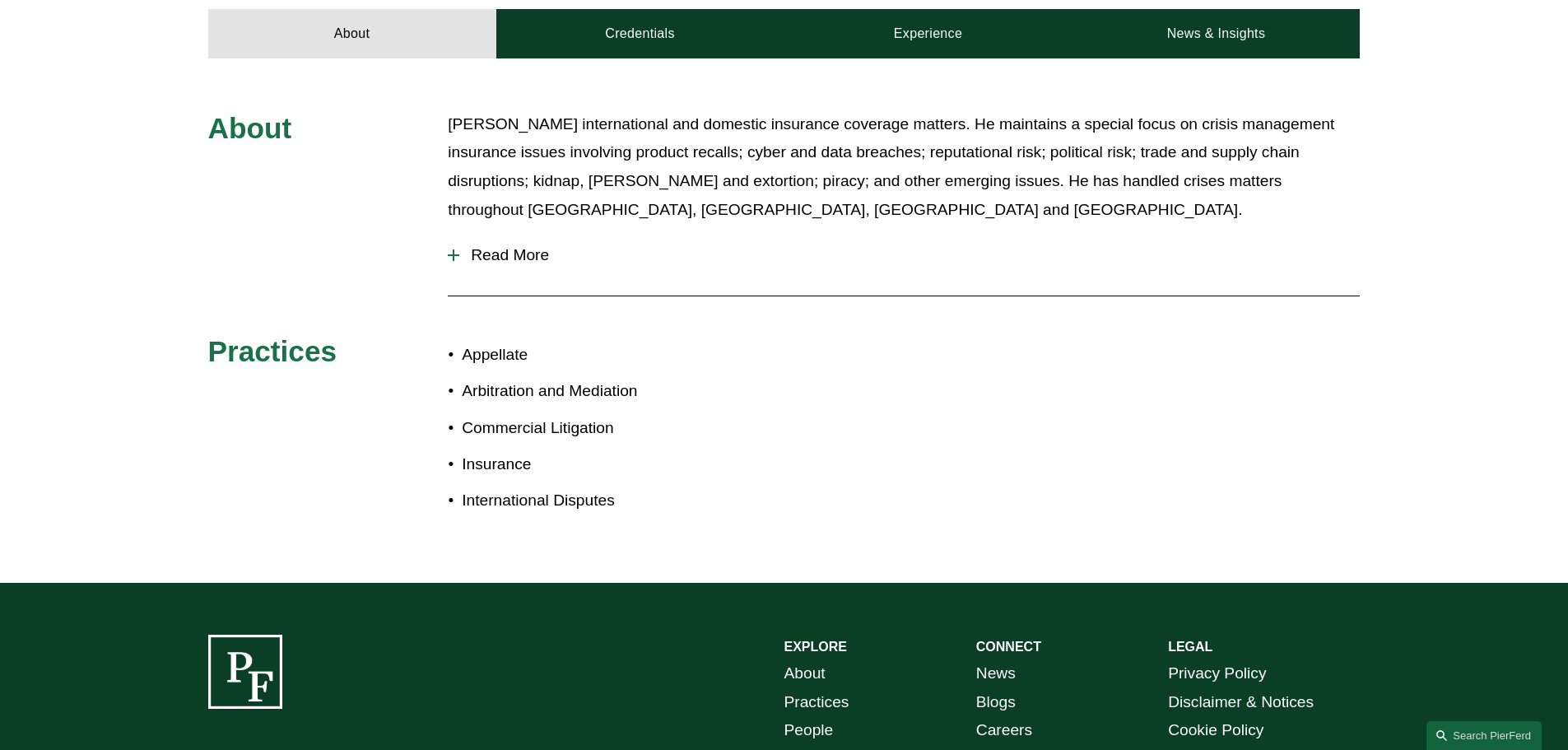
scroll to position [659, 0]
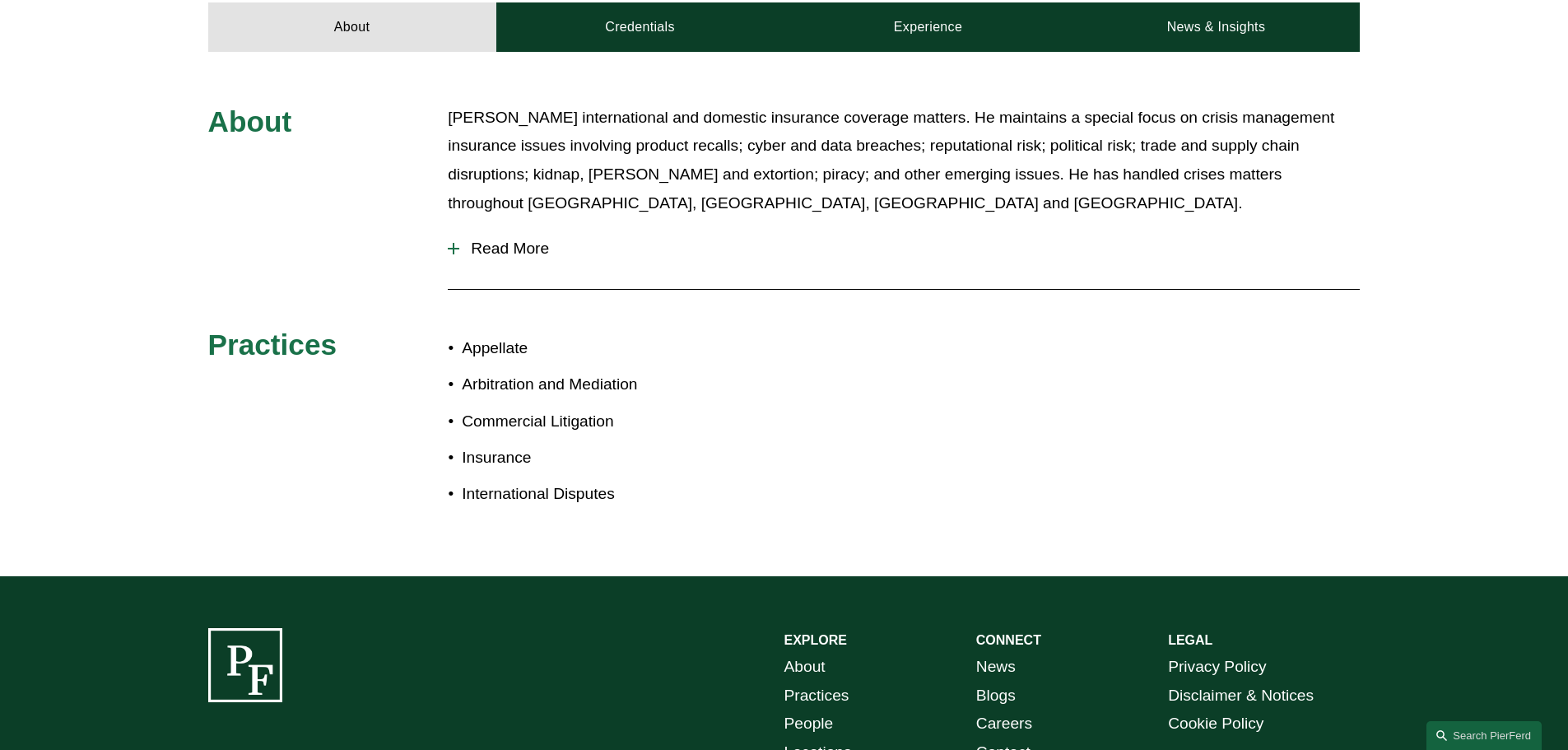
click at [507, 239] on span "Read More" at bounding box center [909, 248] width 900 height 18
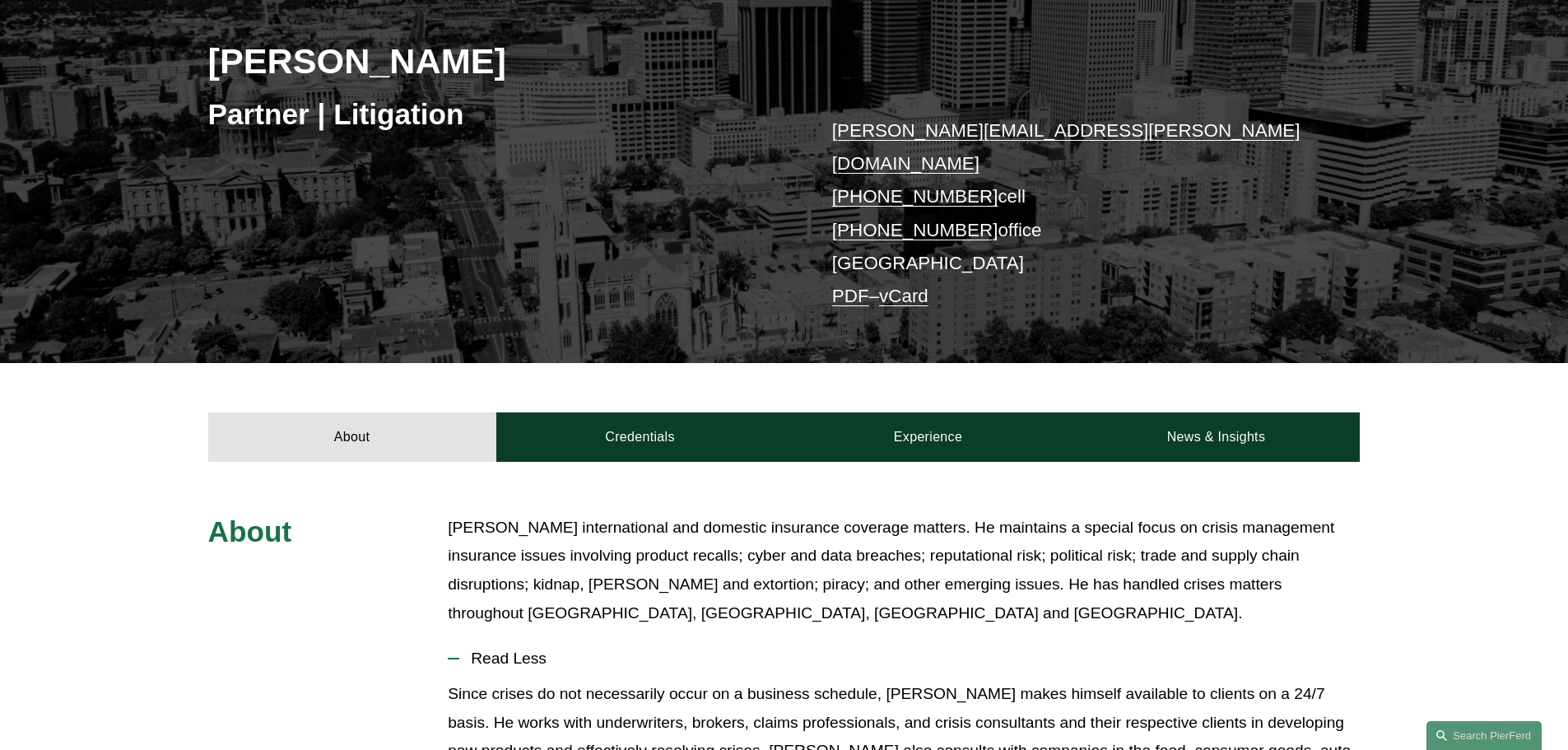
scroll to position [247, 0]
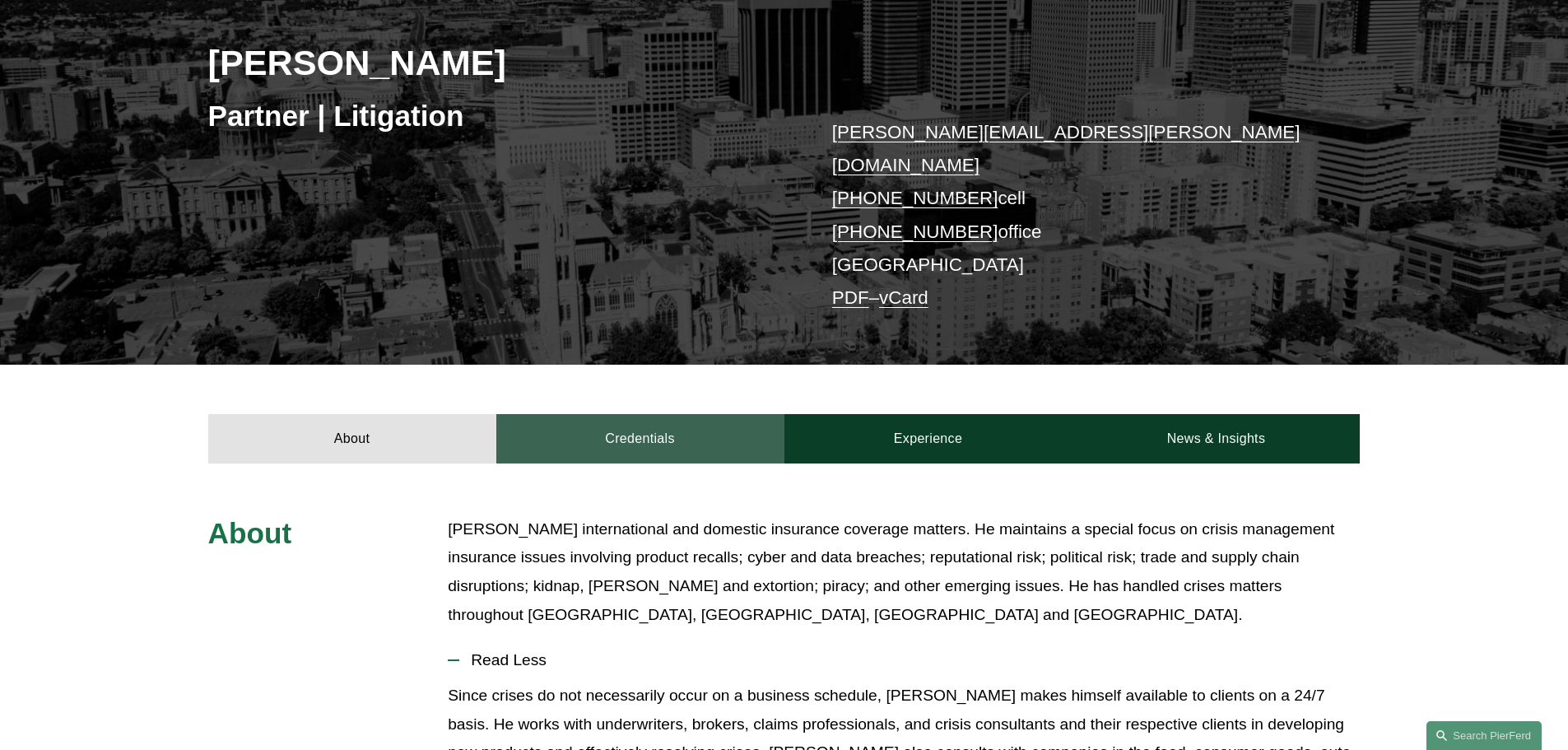
click at [649, 414] on link "Credentials" at bounding box center [640, 439] width 288 height 49
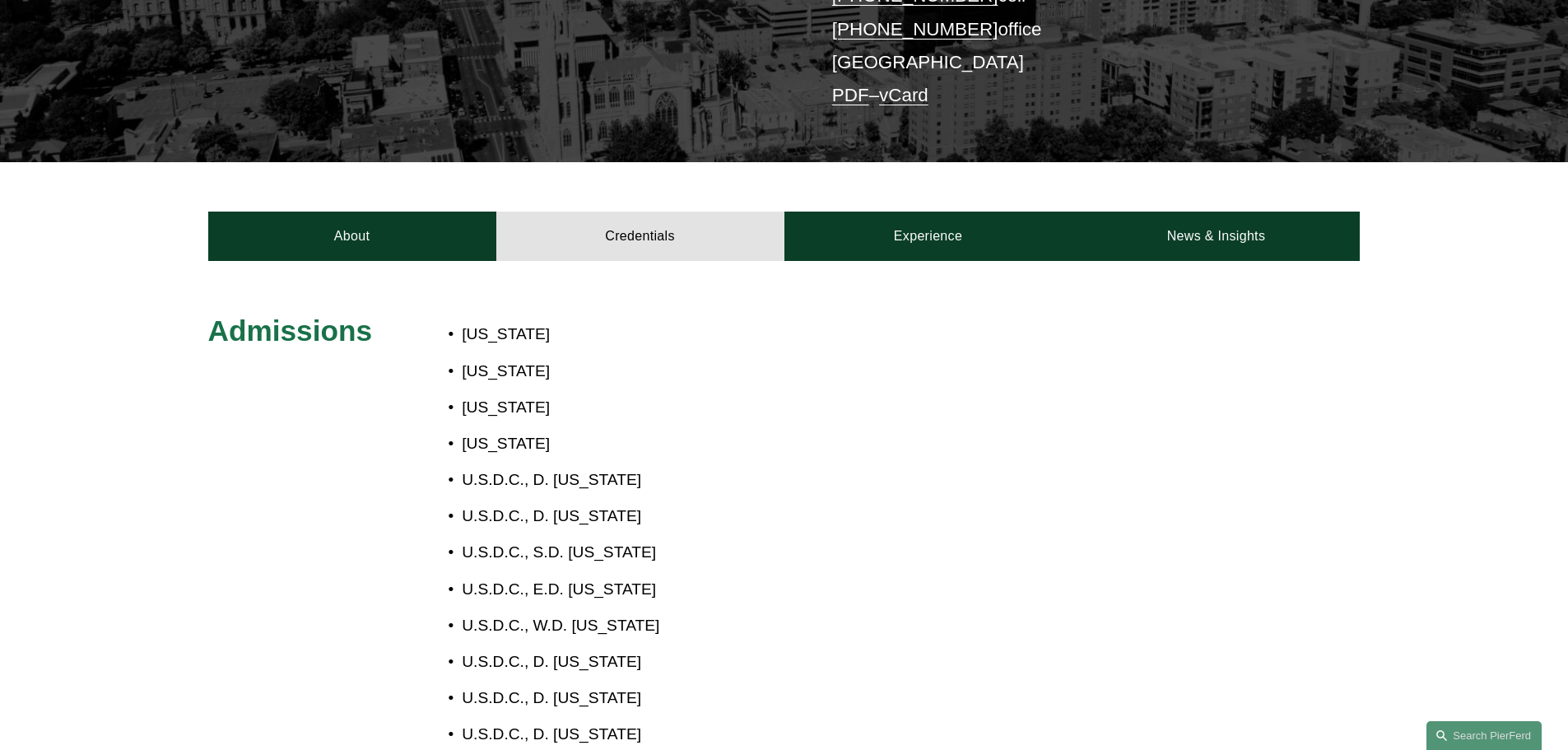
scroll to position [329, 0]
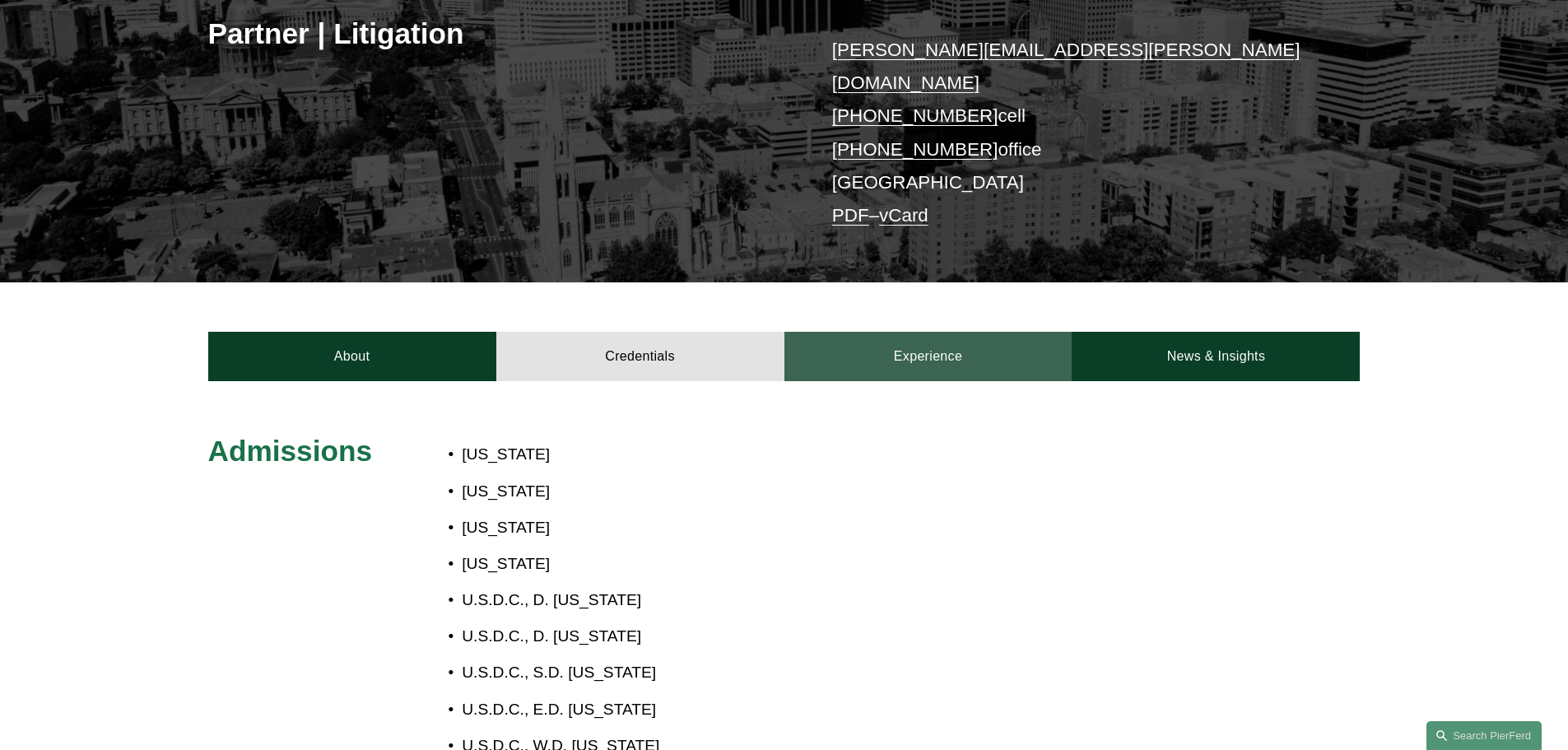
click at [915, 331] on link "Experience" at bounding box center [929, 355] width 288 height 49
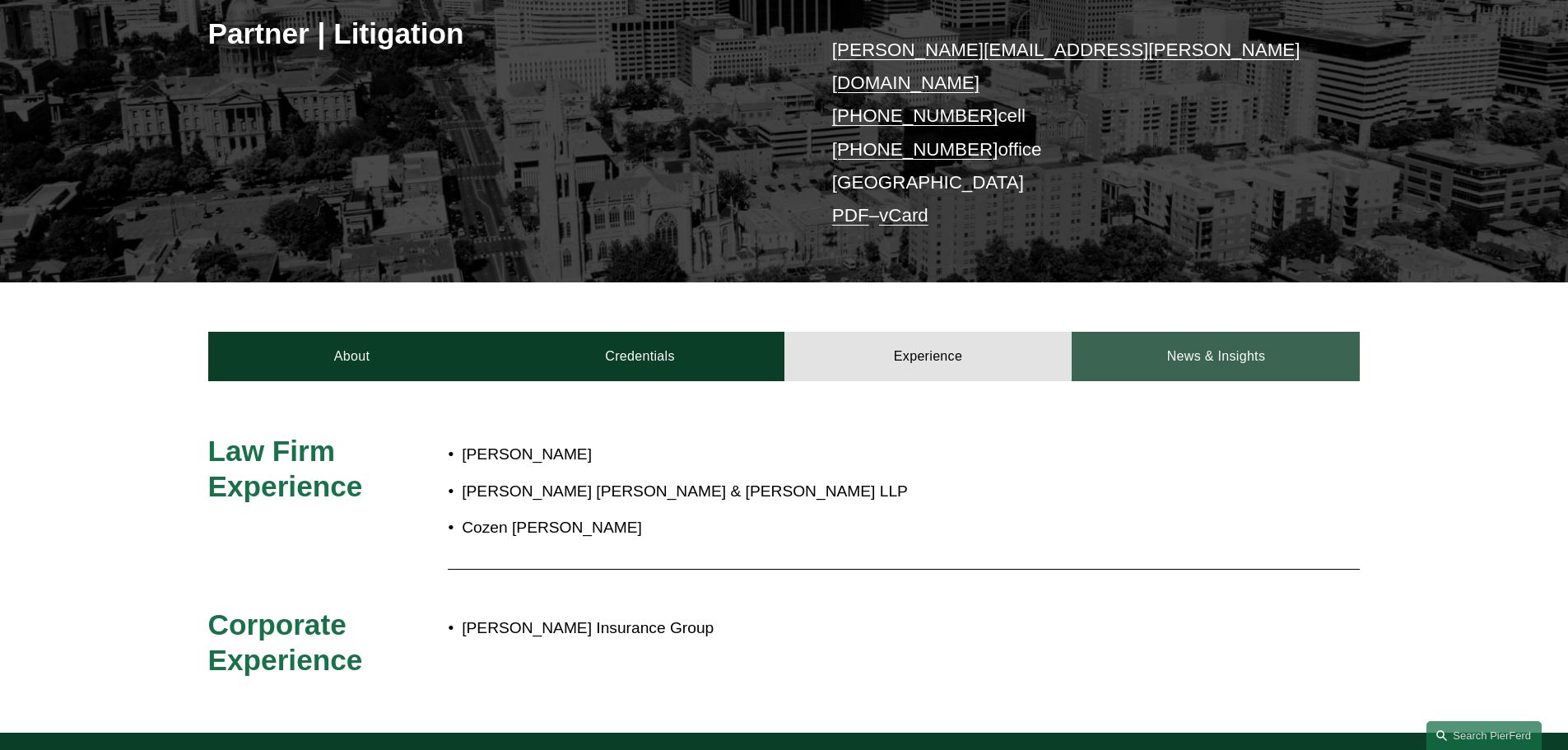
click at [1207, 334] on link "News & Insights" at bounding box center [1215, 355] width 288 height 49
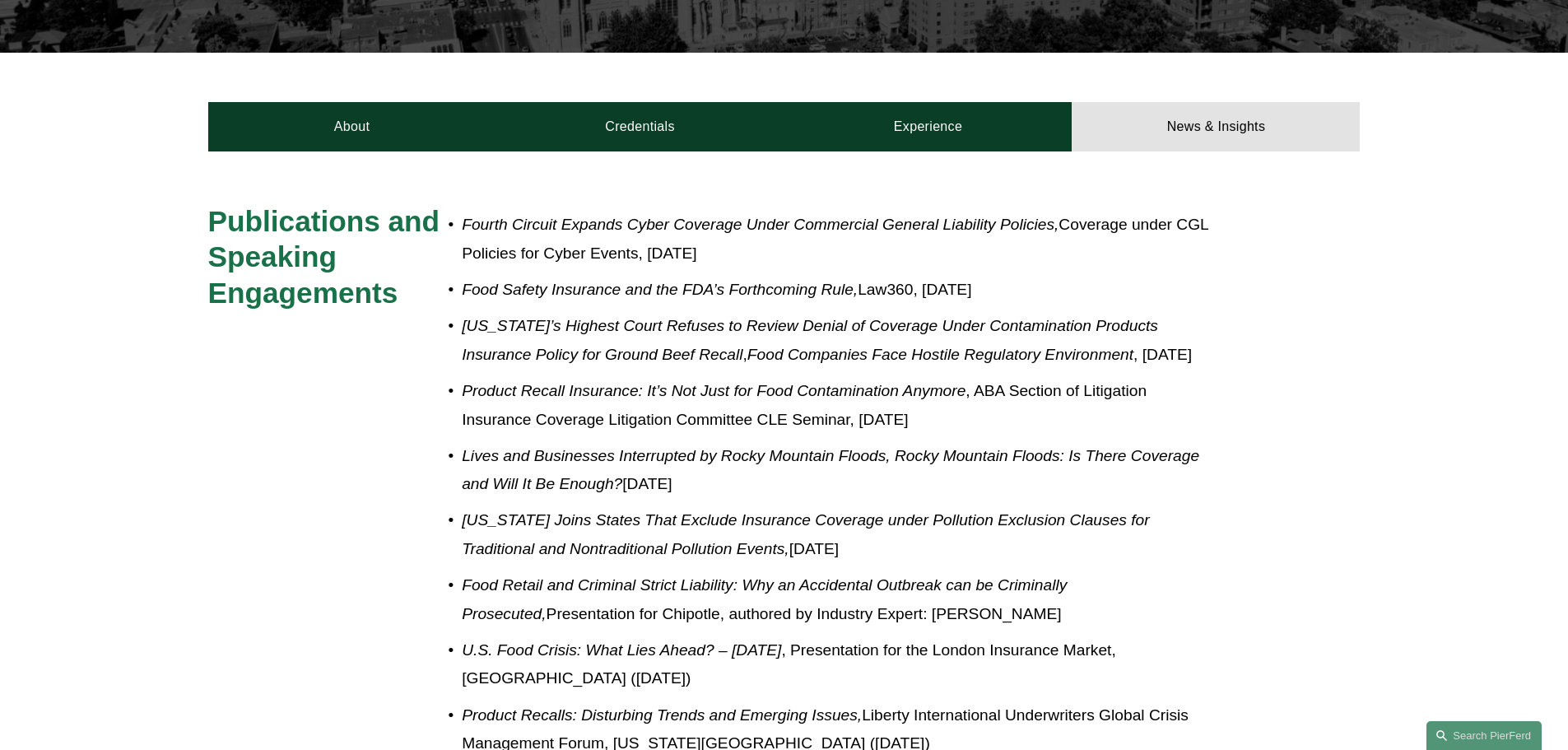
scroll to position [494, 0]
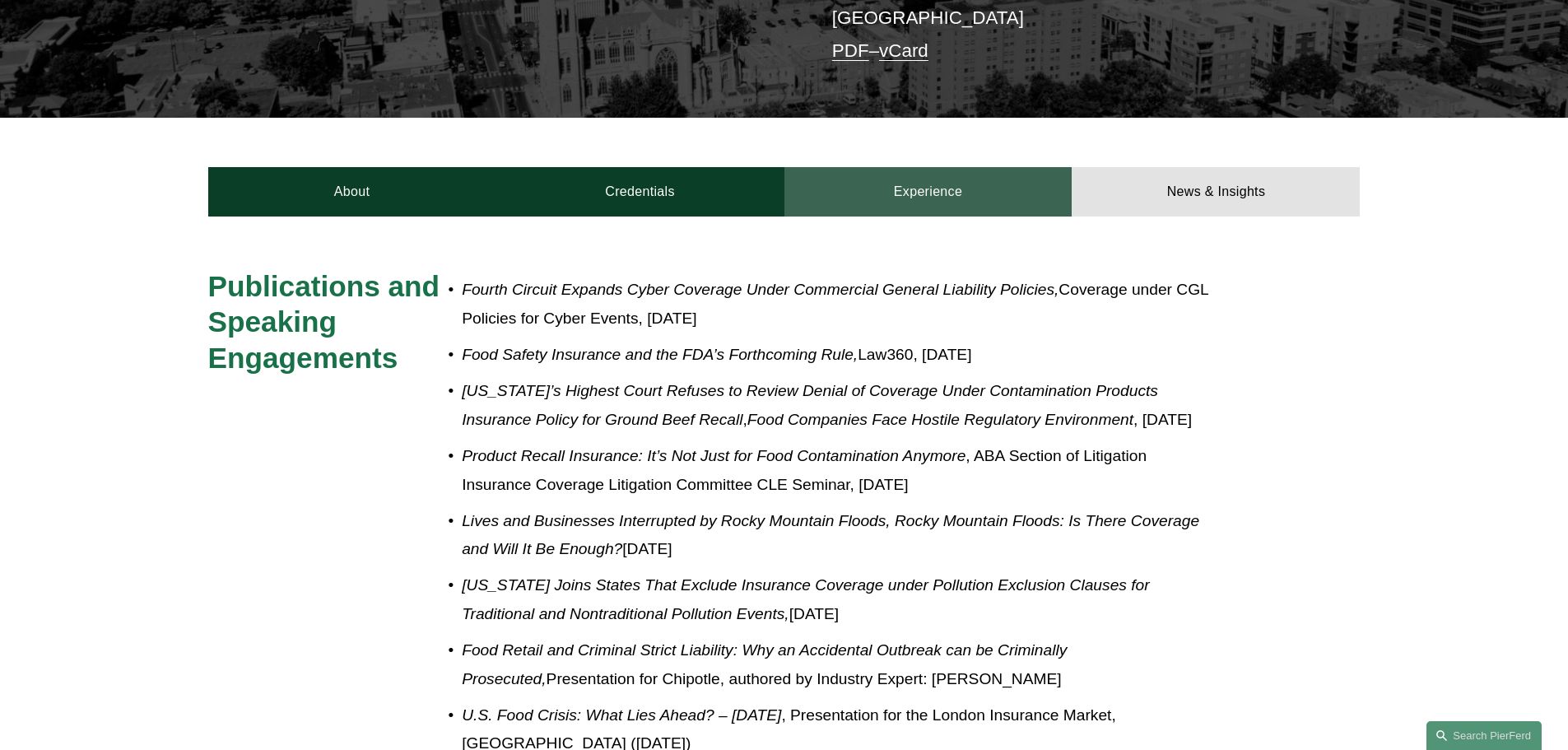
click at [897, 167] on link "Experience" at bounding box center [929, 191] width 288 height 49
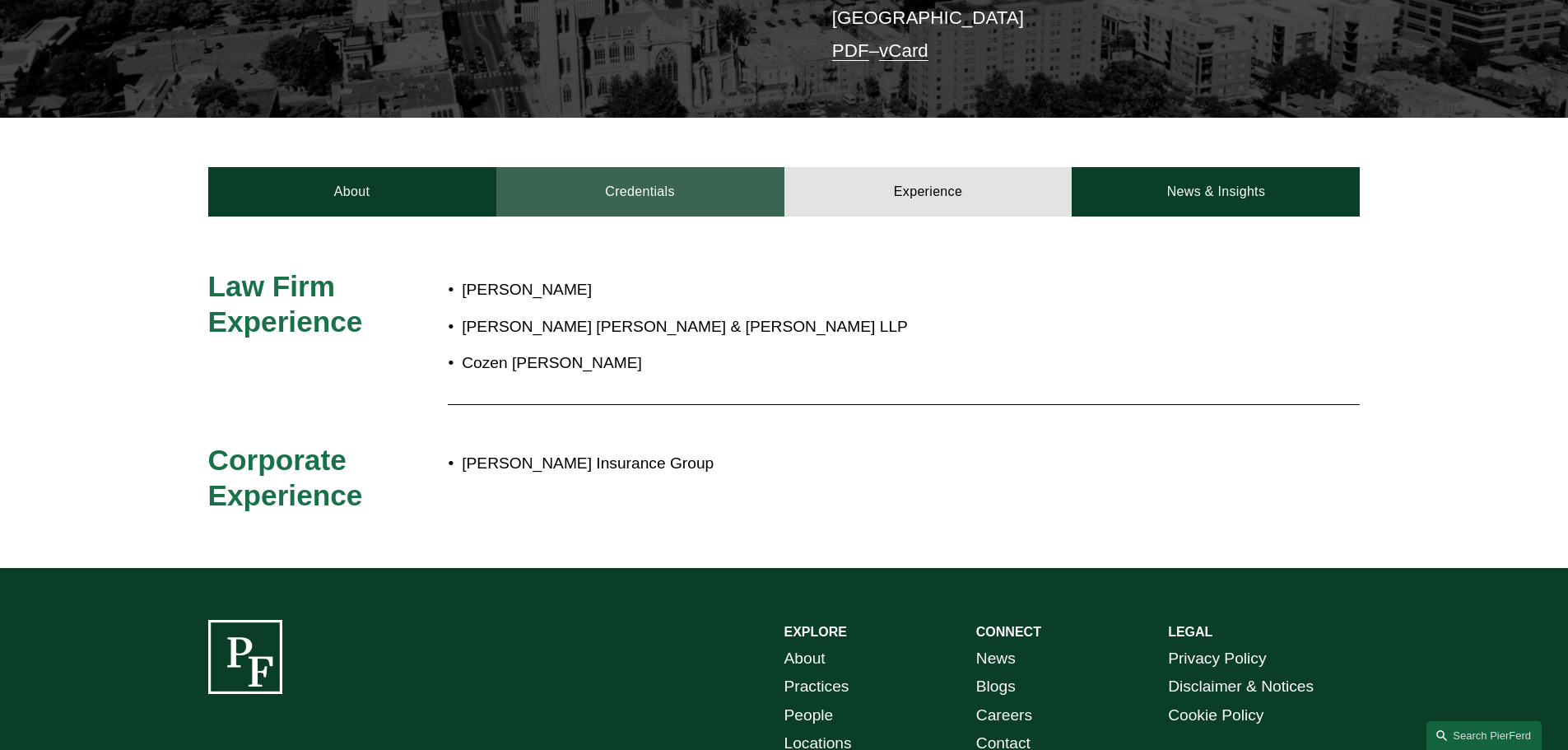
click at [660, 167] on link "Credentials" at bounding box center [640, 191] width 288 height 49
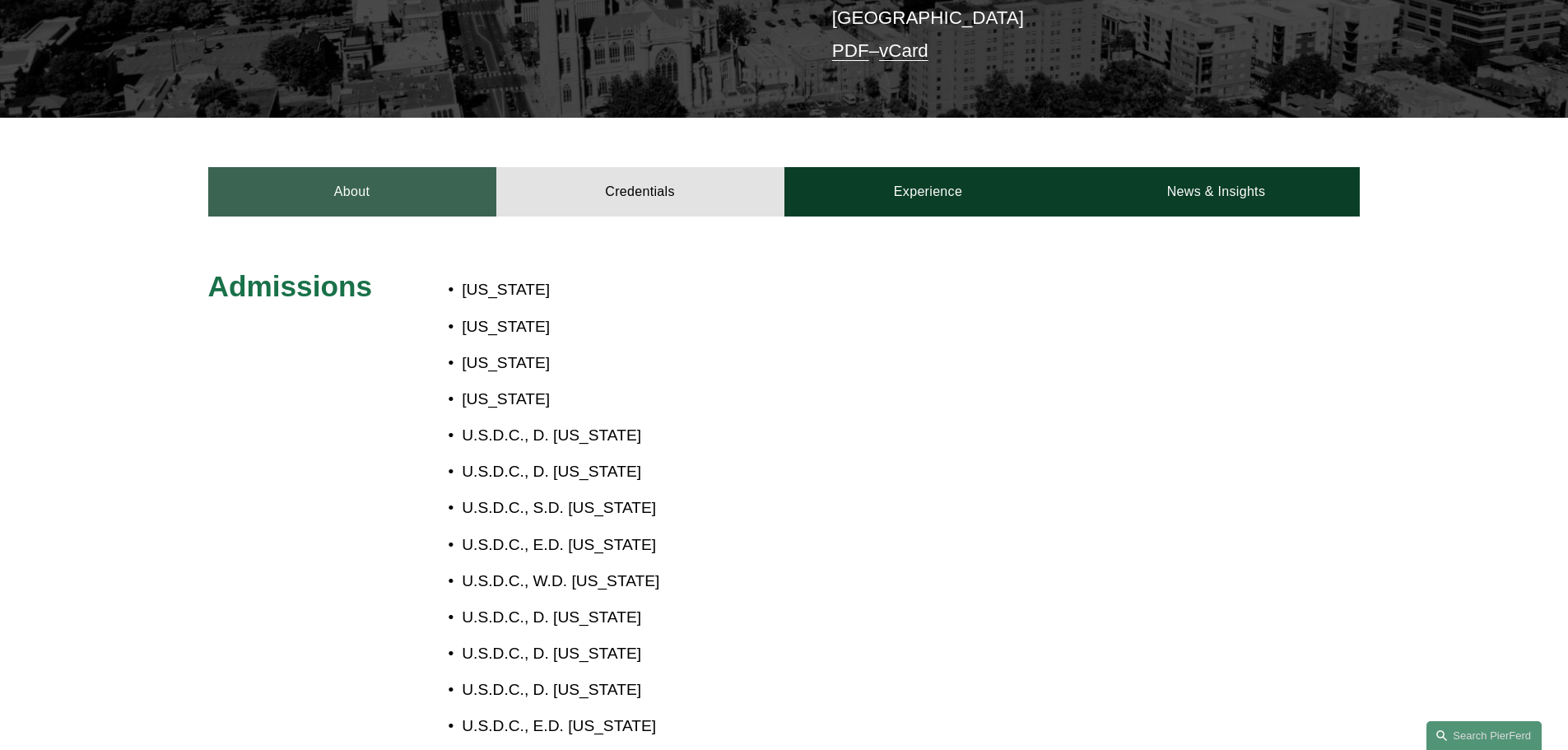
click at [365, 173] on link "About" at bounding box center [352, 191] width 288 height 49
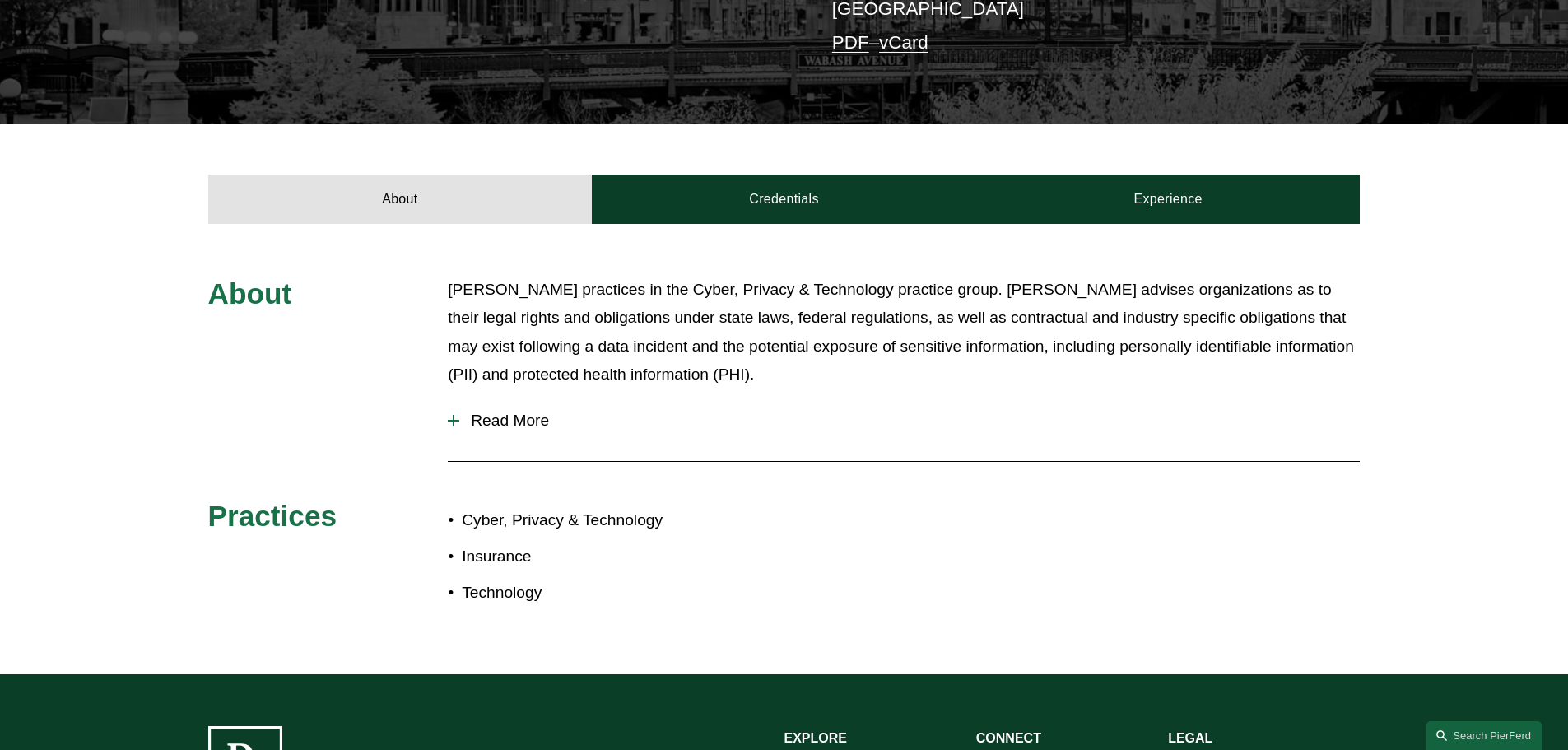
scroll to position [494, 0]
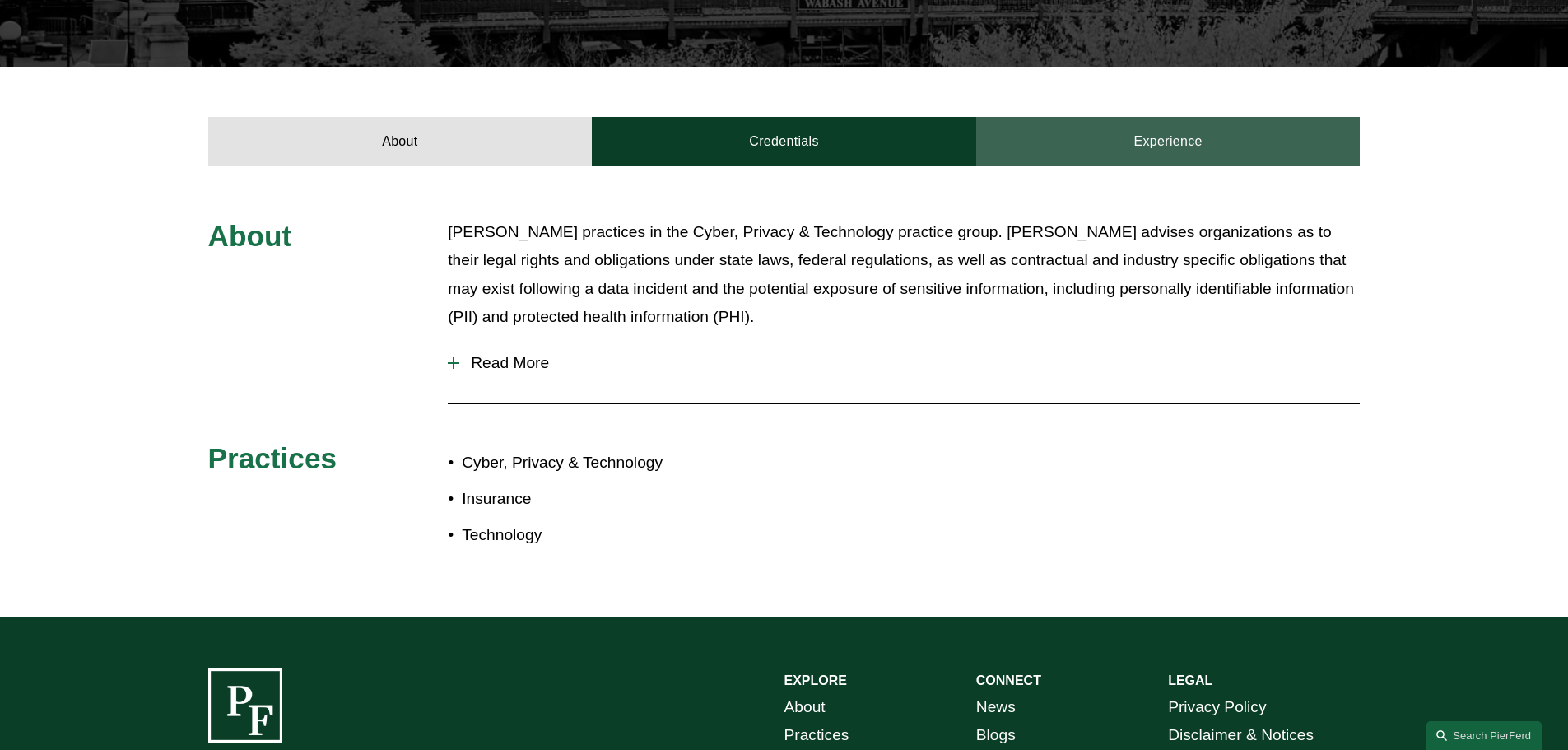
click at [1159, 147] on link "Experience" at bounding box center [1168, 141] width 385 height 49
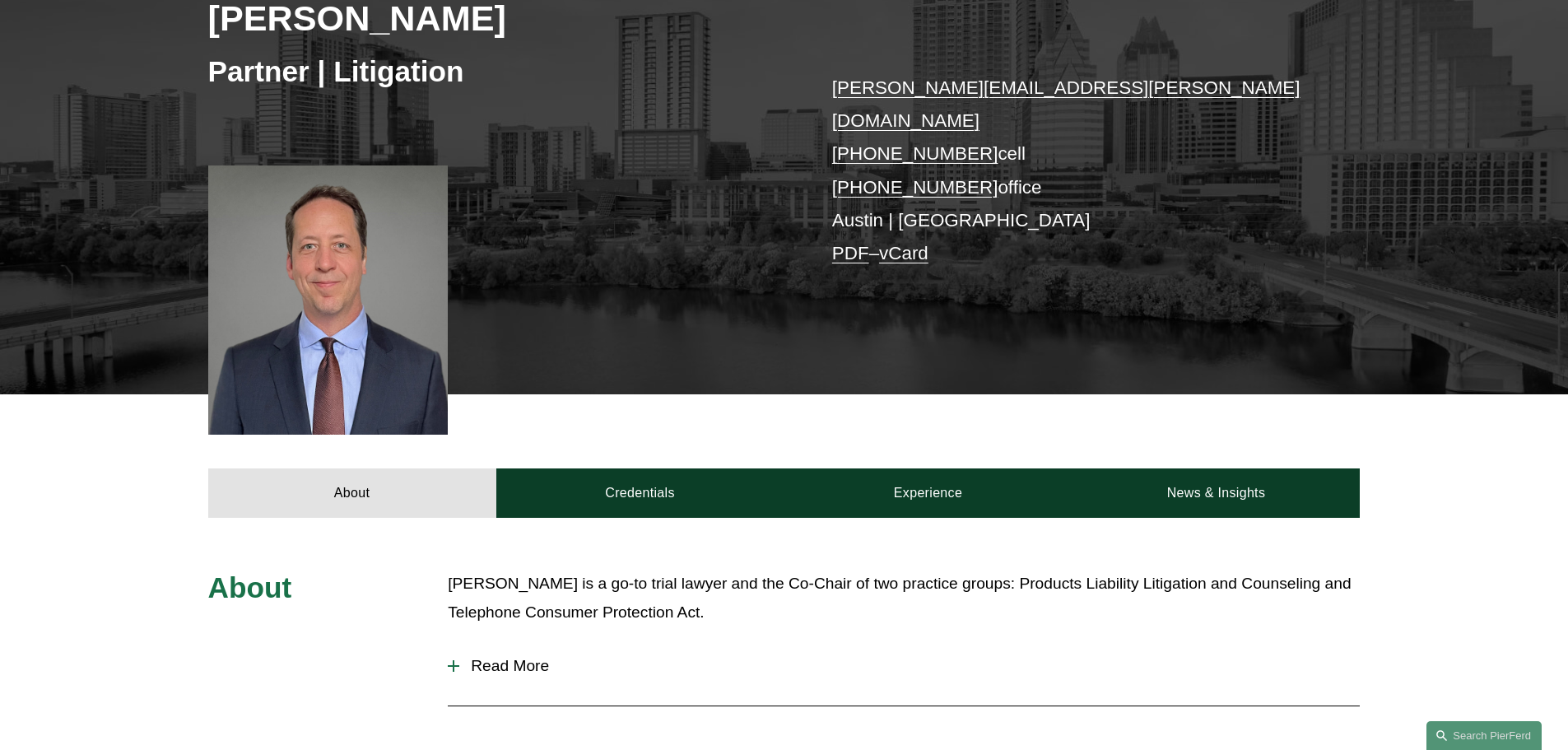
scroll to position [329, 0]
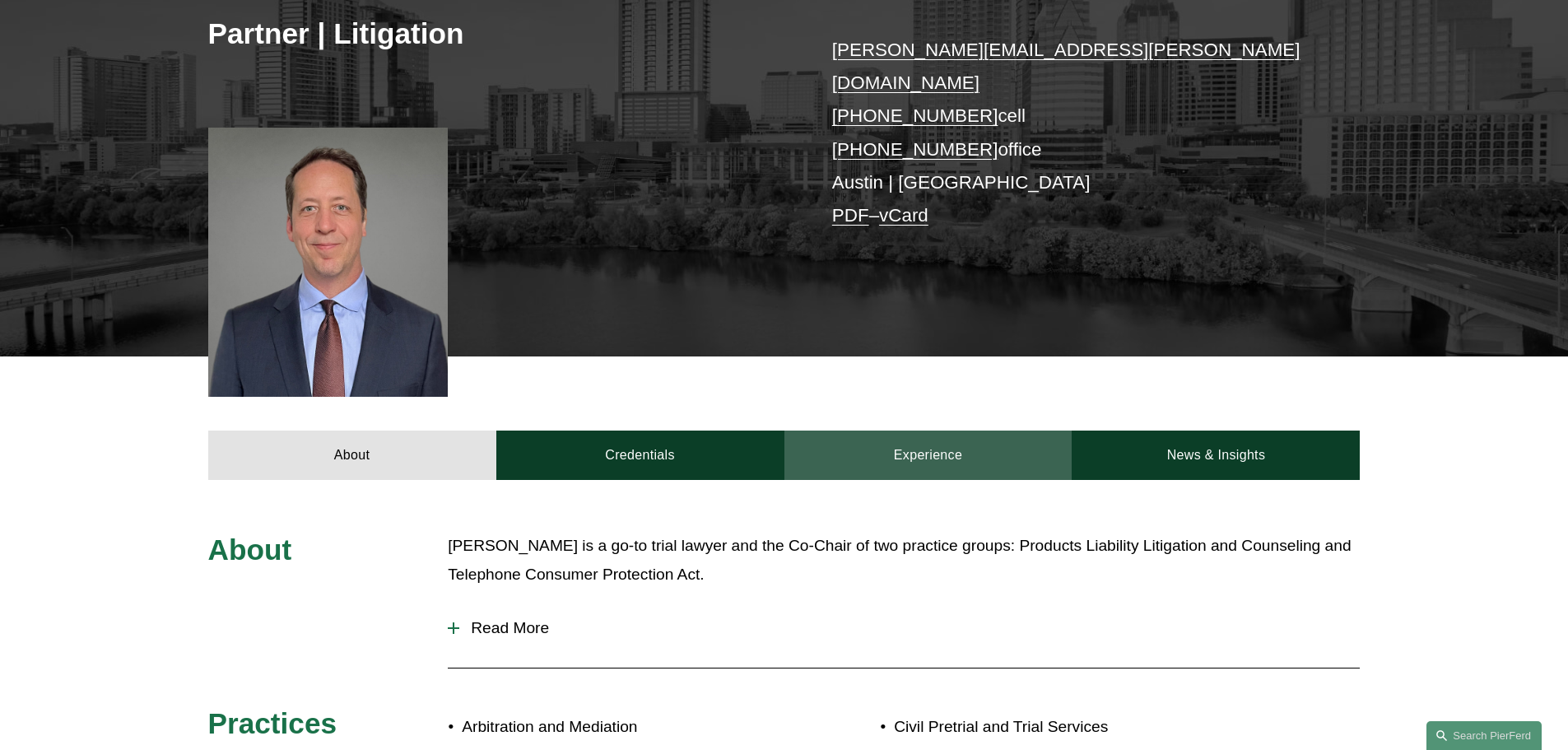
click at [965, 430] on link "Experience" at bounding box center [929, 454] width 288 height 49
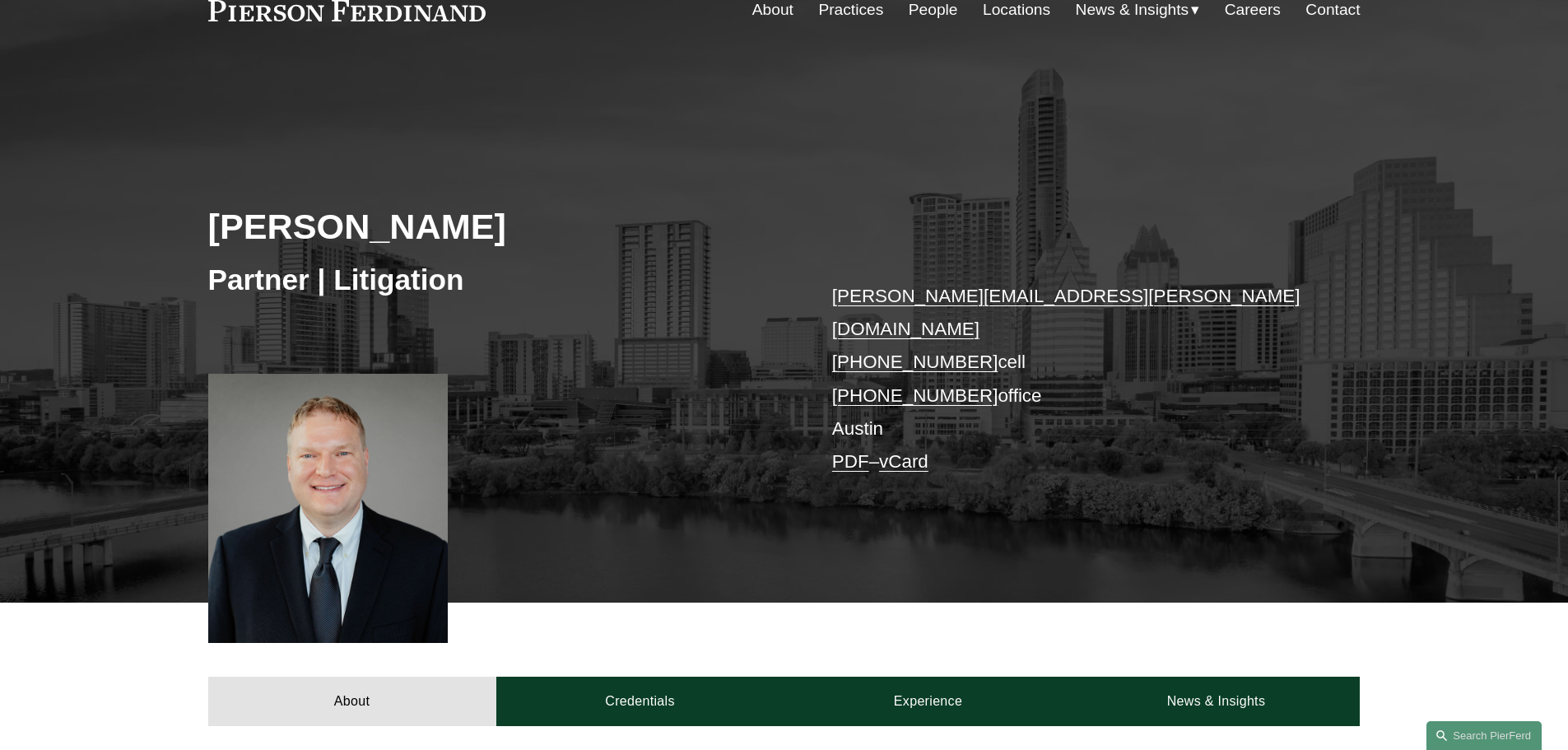
scroll to position [329, 0]
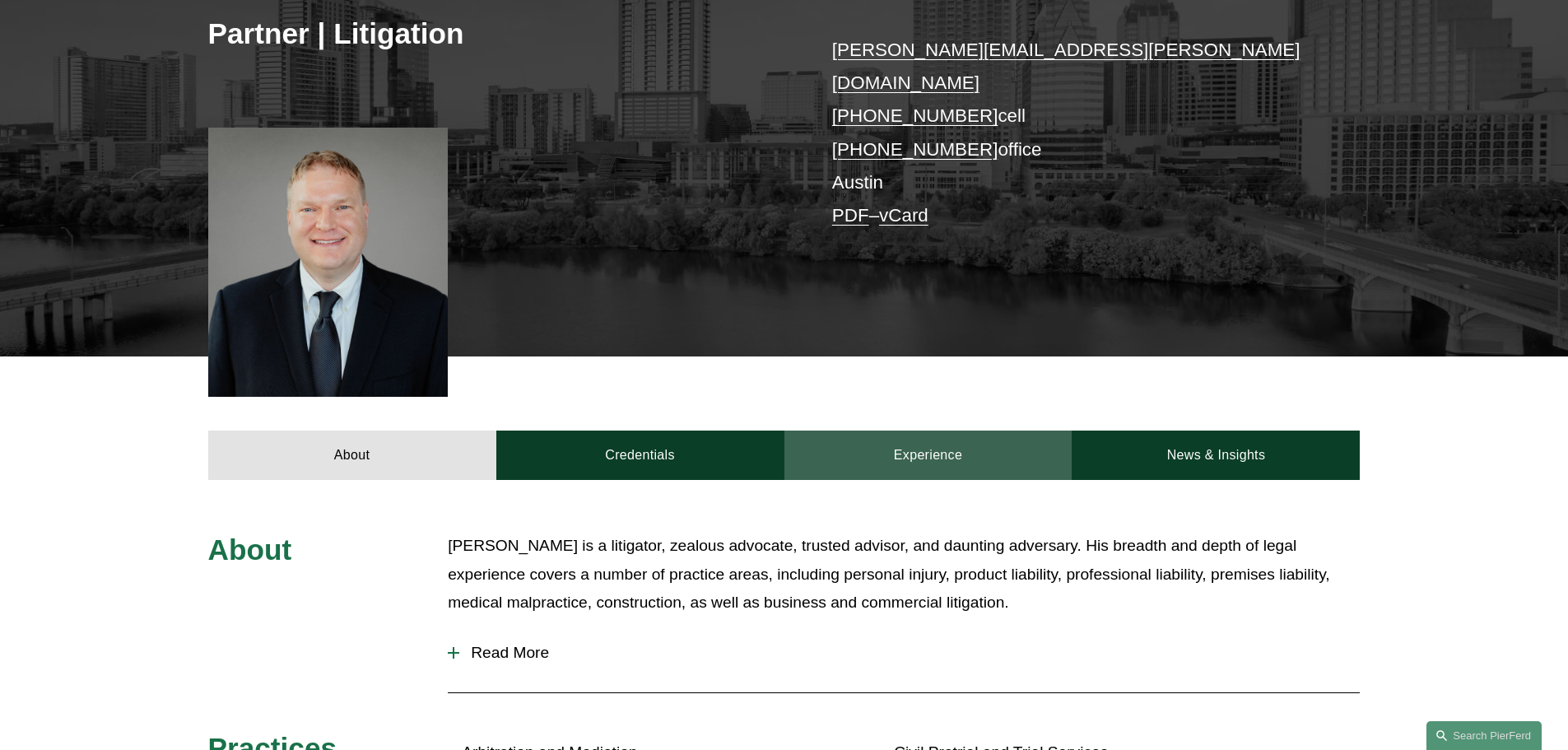
click at [953, 430] on link "Experience" at bounding box center [929, 454] width 288 height 49
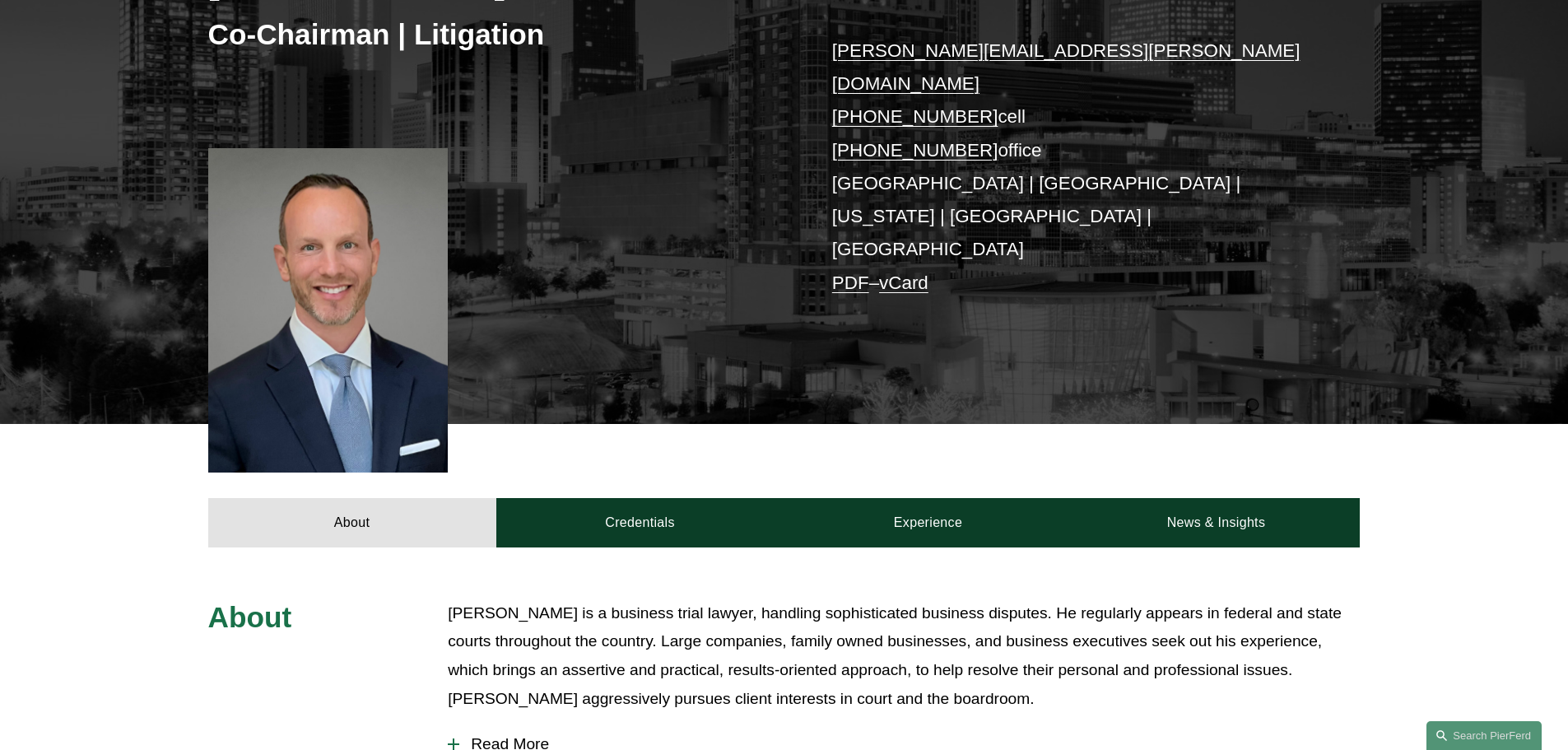
scroll to position [329, 0]
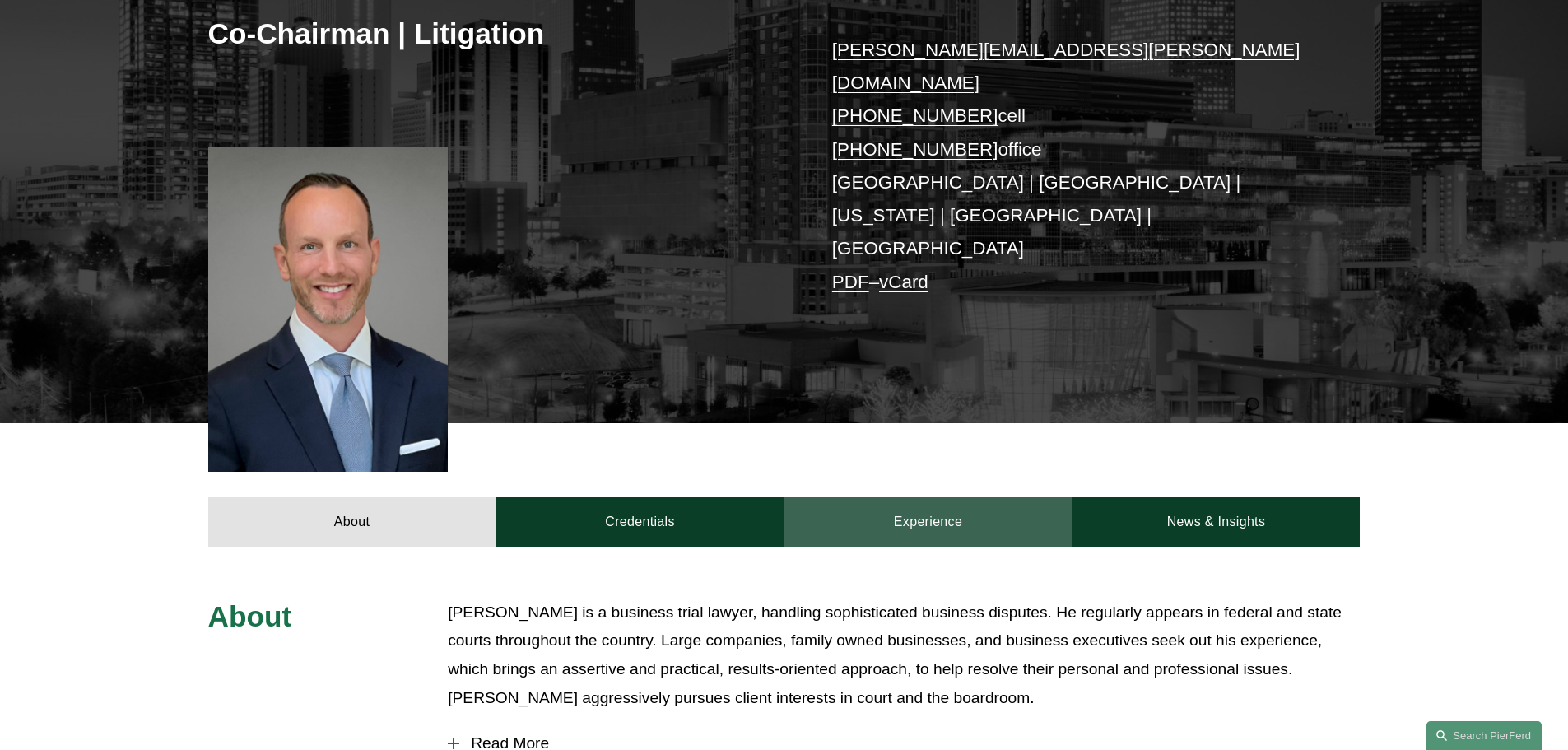
click at [957, 498] on link "Experience" at bounding box center [929, 522] width 288 height 49
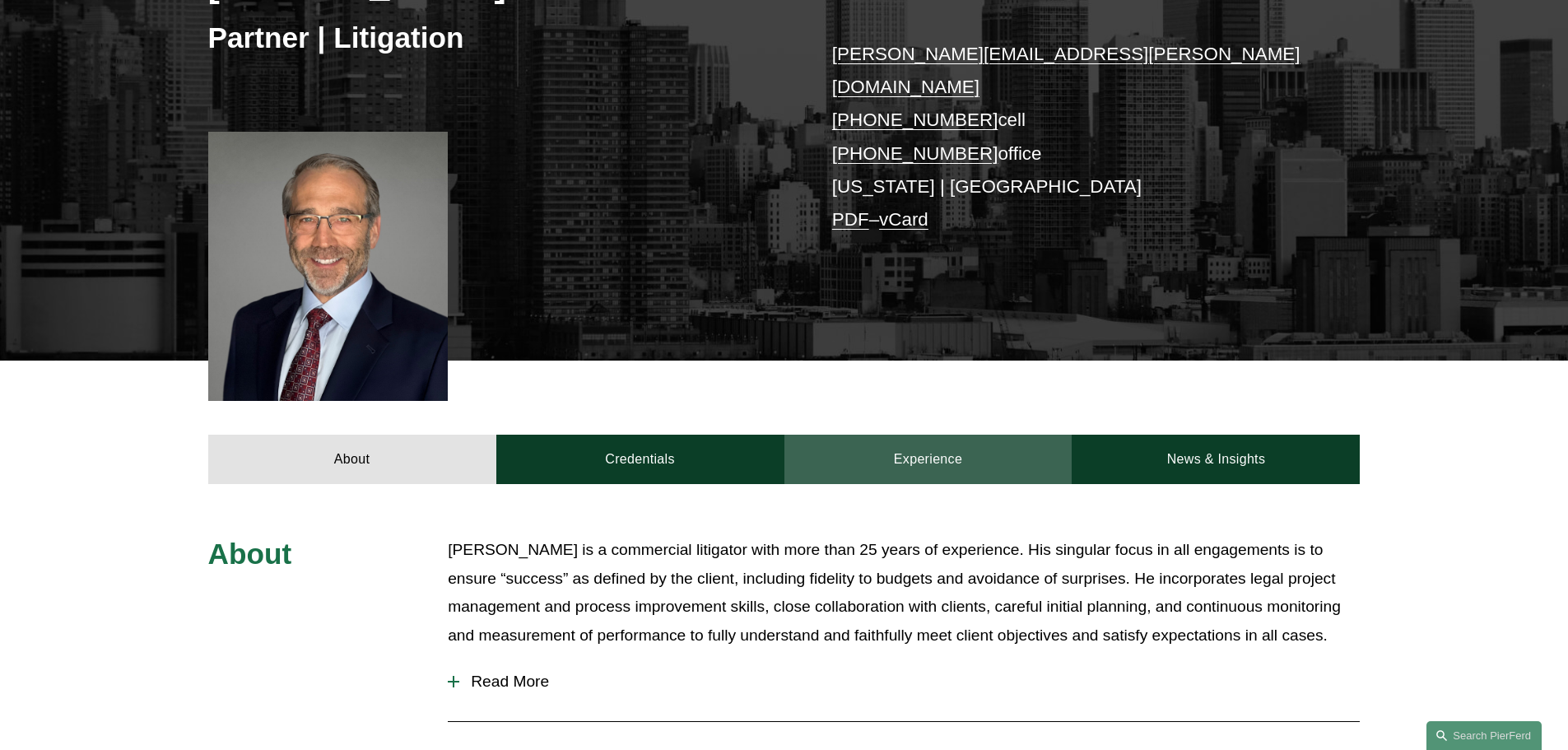
scroll to position [329, 0]
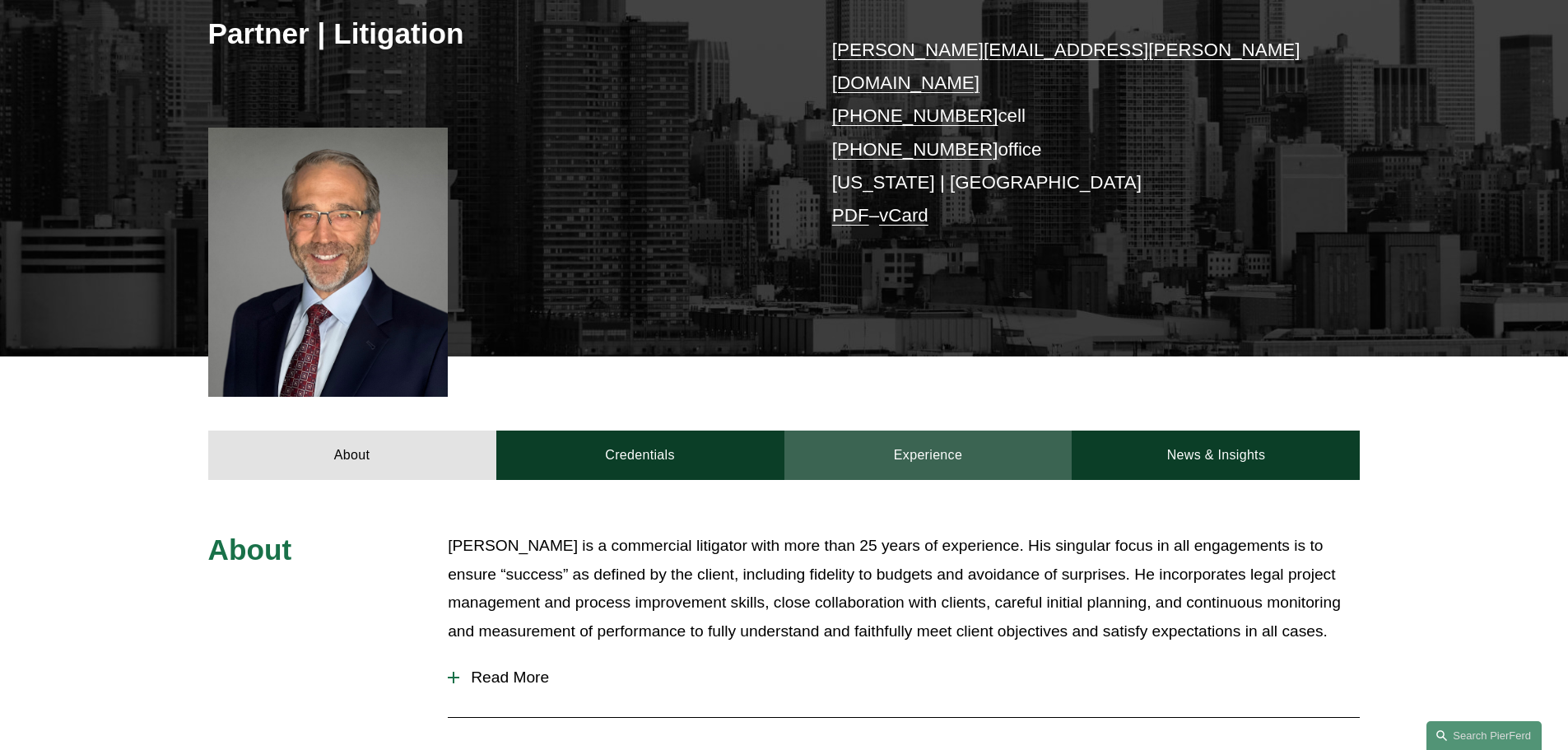
click at [909, 435] on link "Experience" at bounding box center [929, 454] width 288 height 49
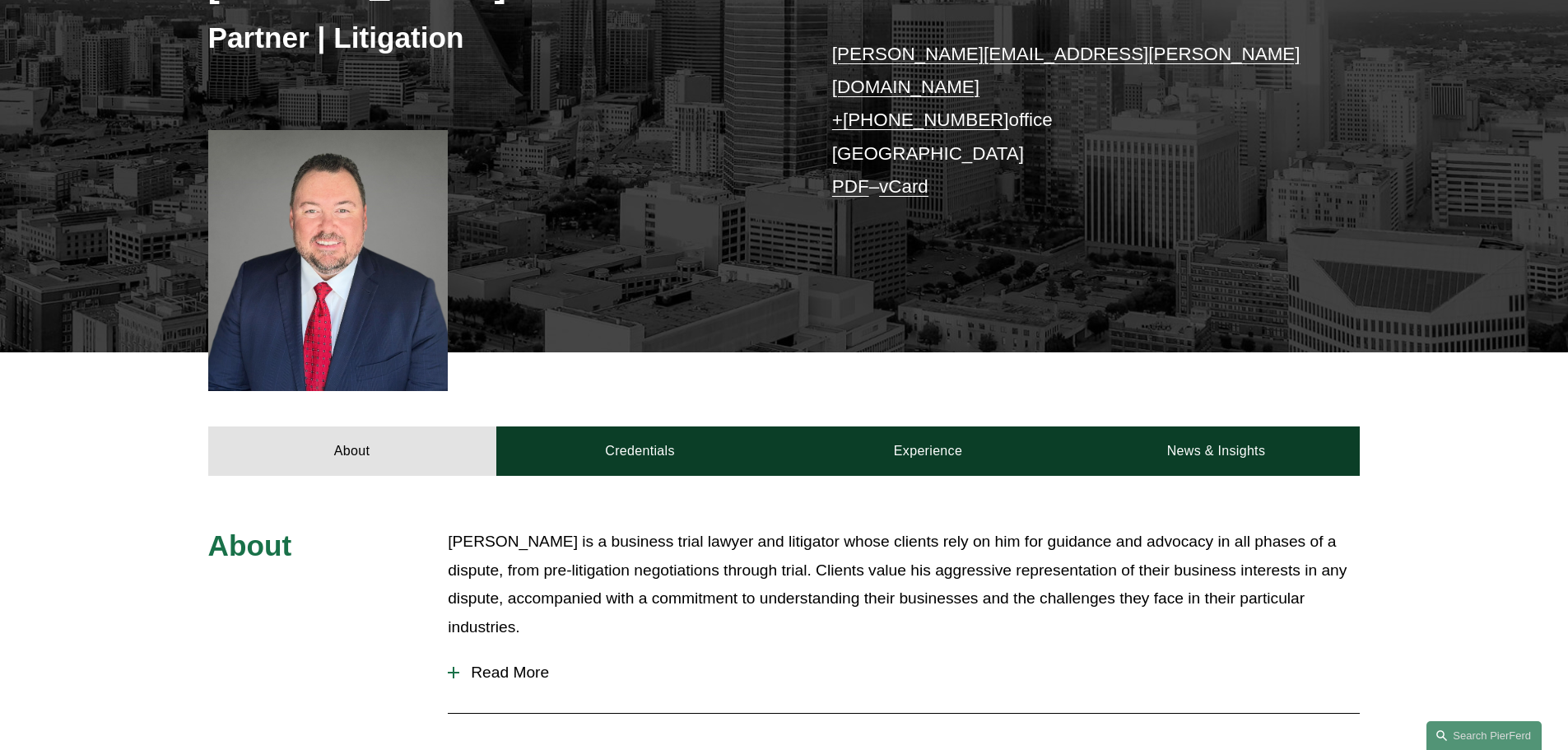
scroll to position [329, 0]
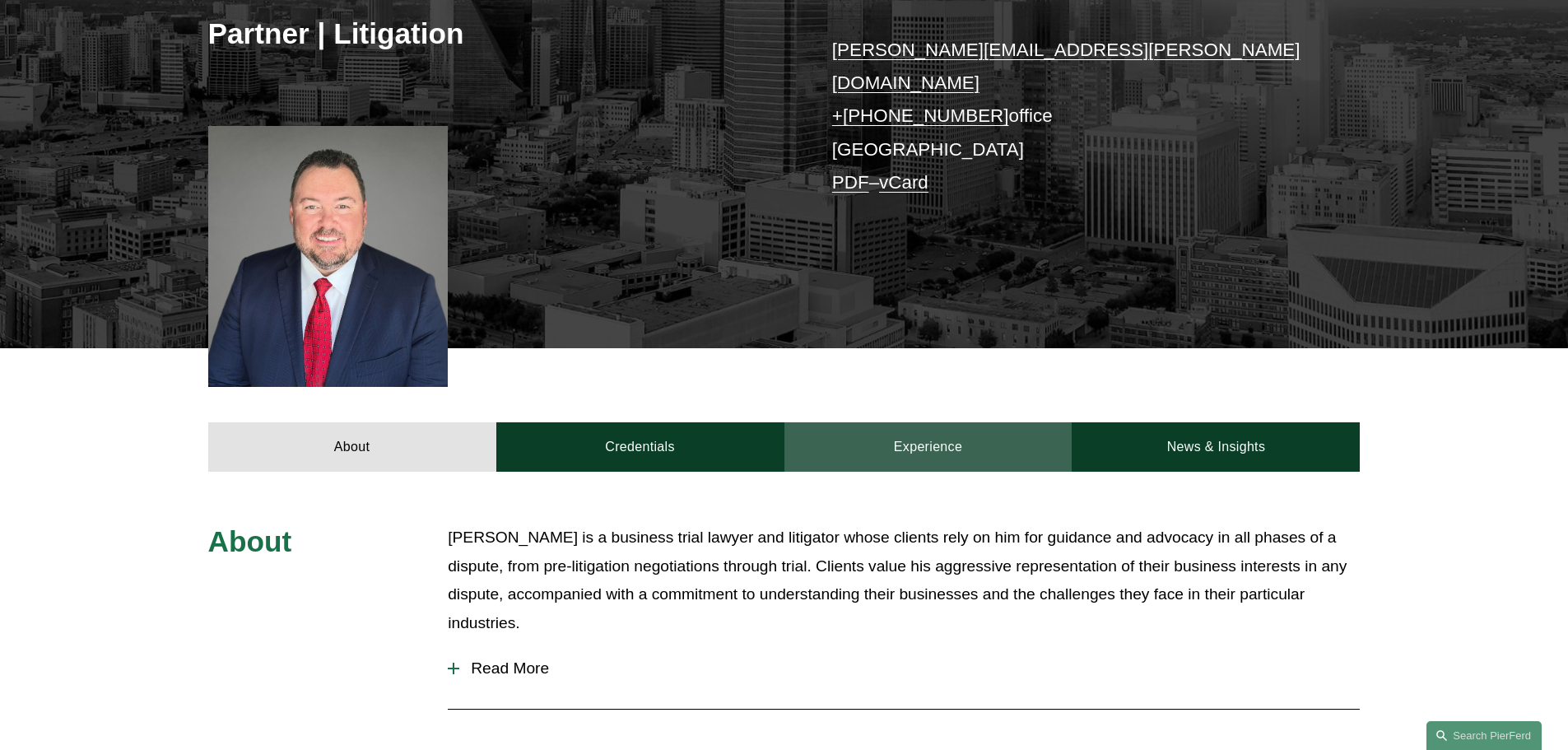
click at [934, 433] on link "Experience" at bounding box center [929, 446] width 288 height 49
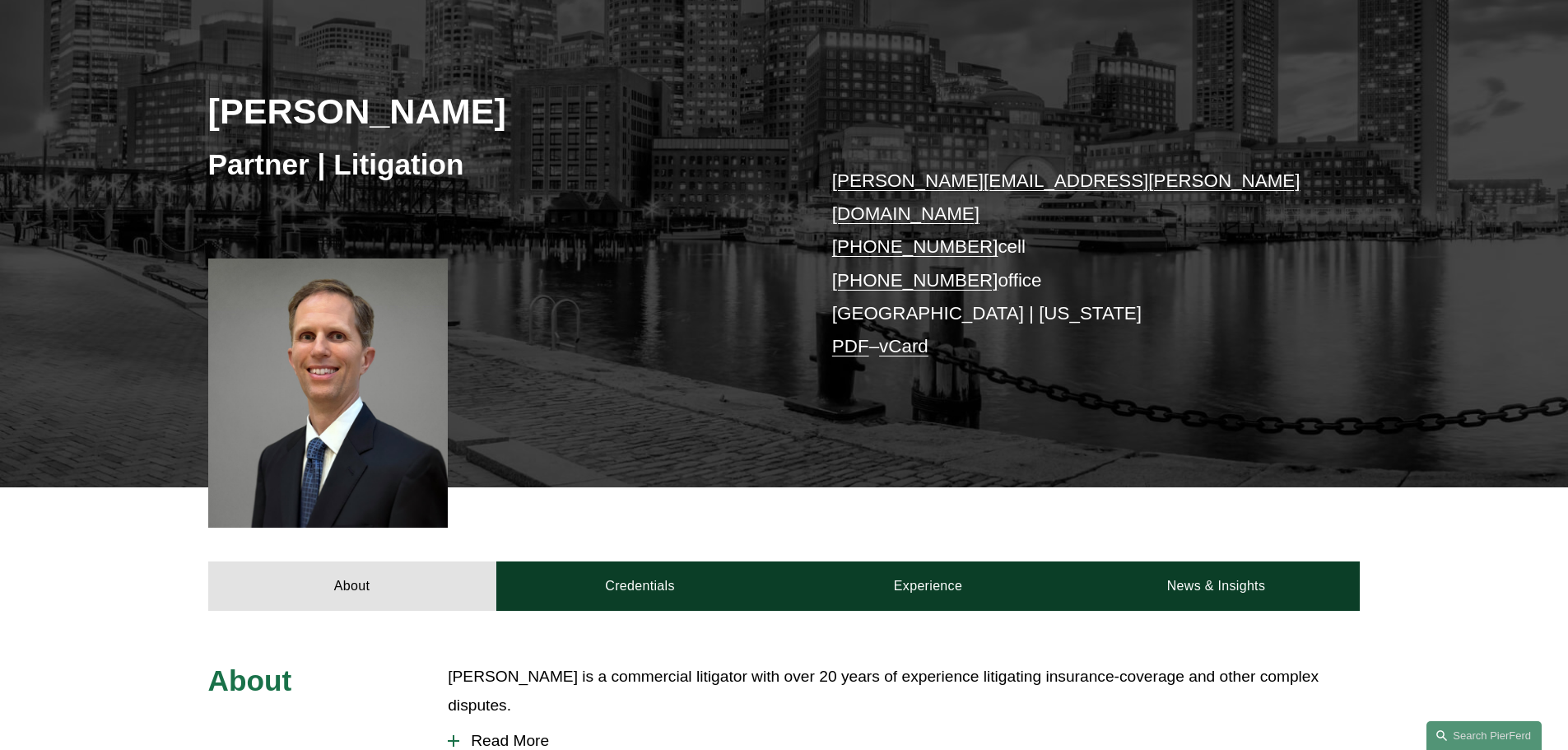
scroll to position [329, 0]
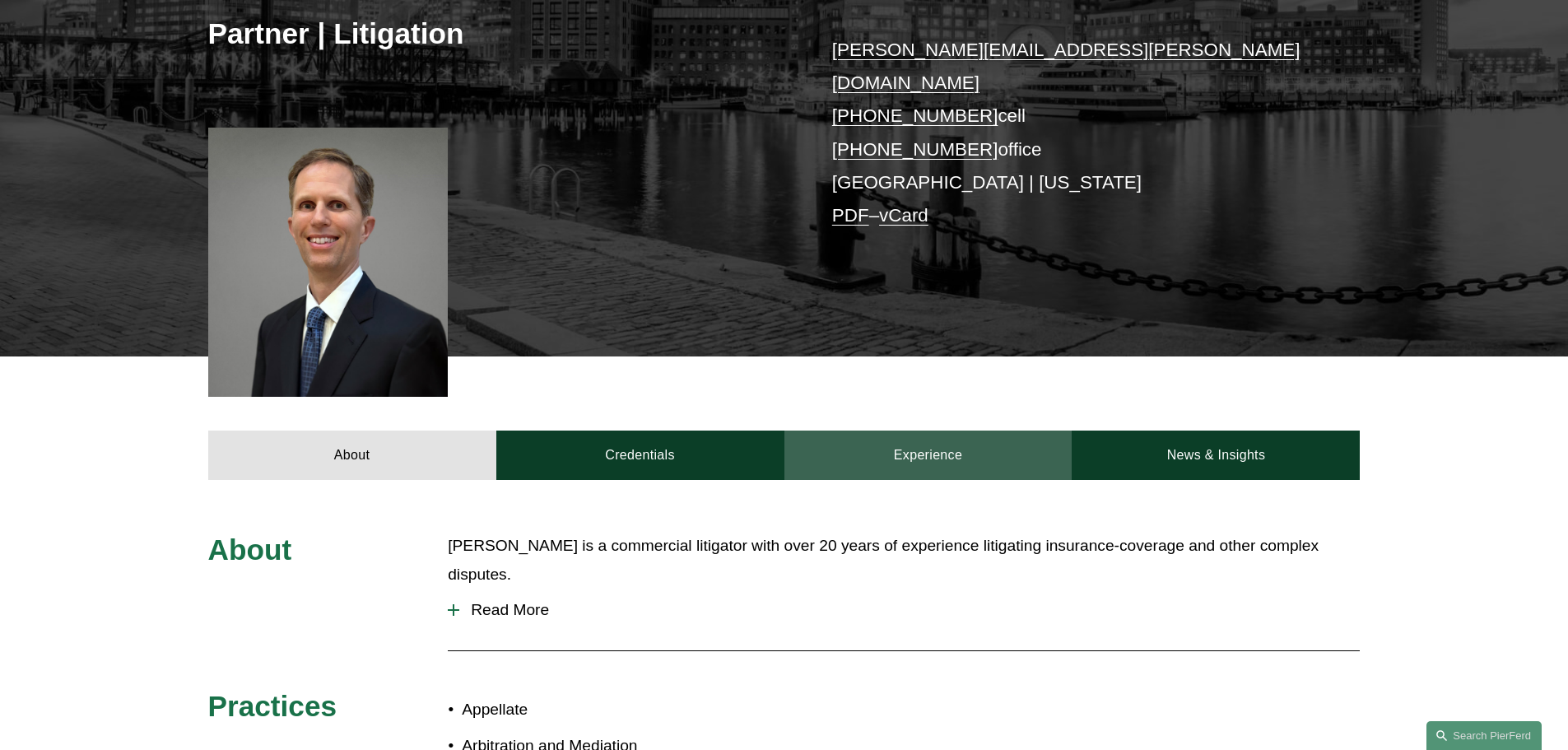
click at [927, 438] on link "Experience" at bounding box center [929, 454] width 288 height 49
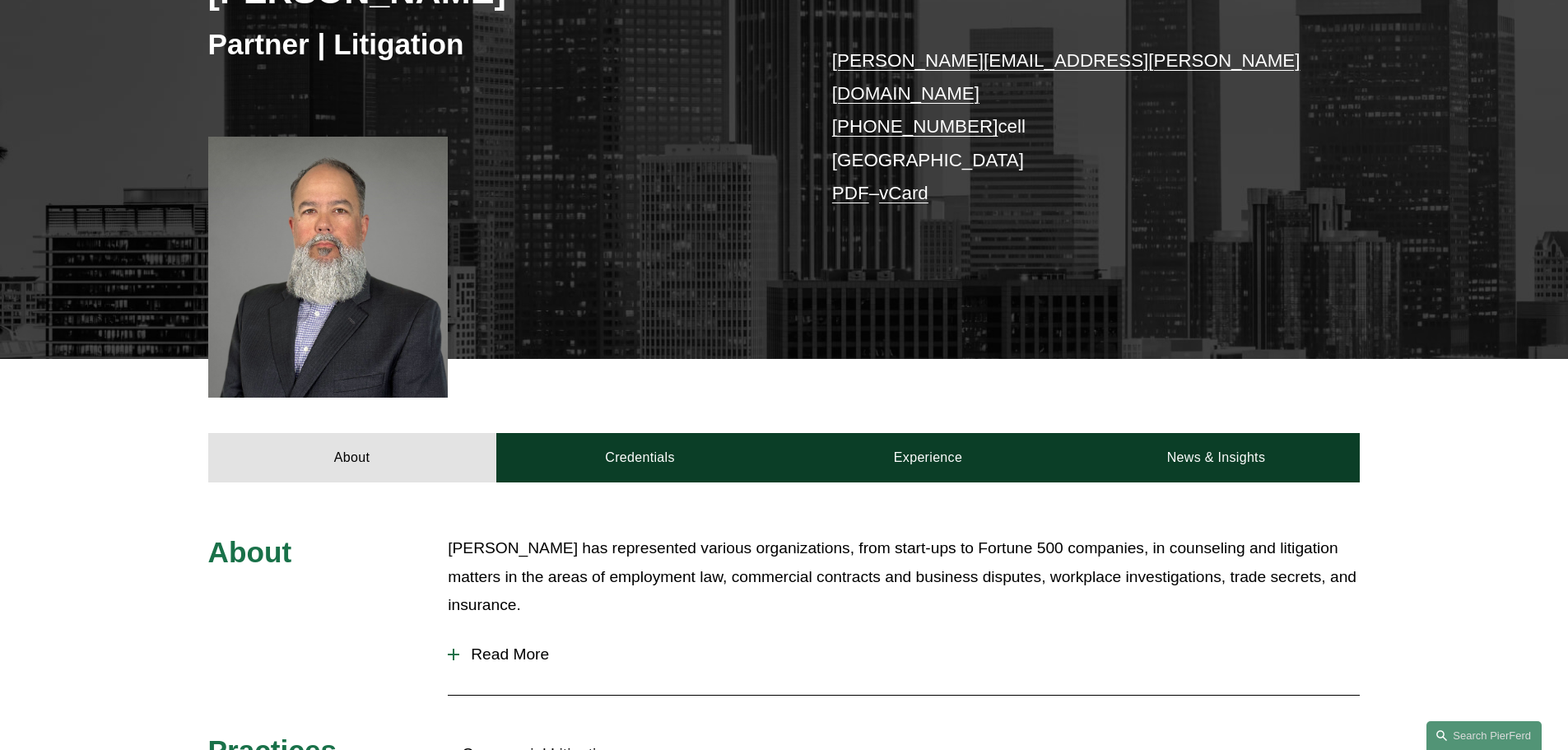
scroll to position [329, 0]
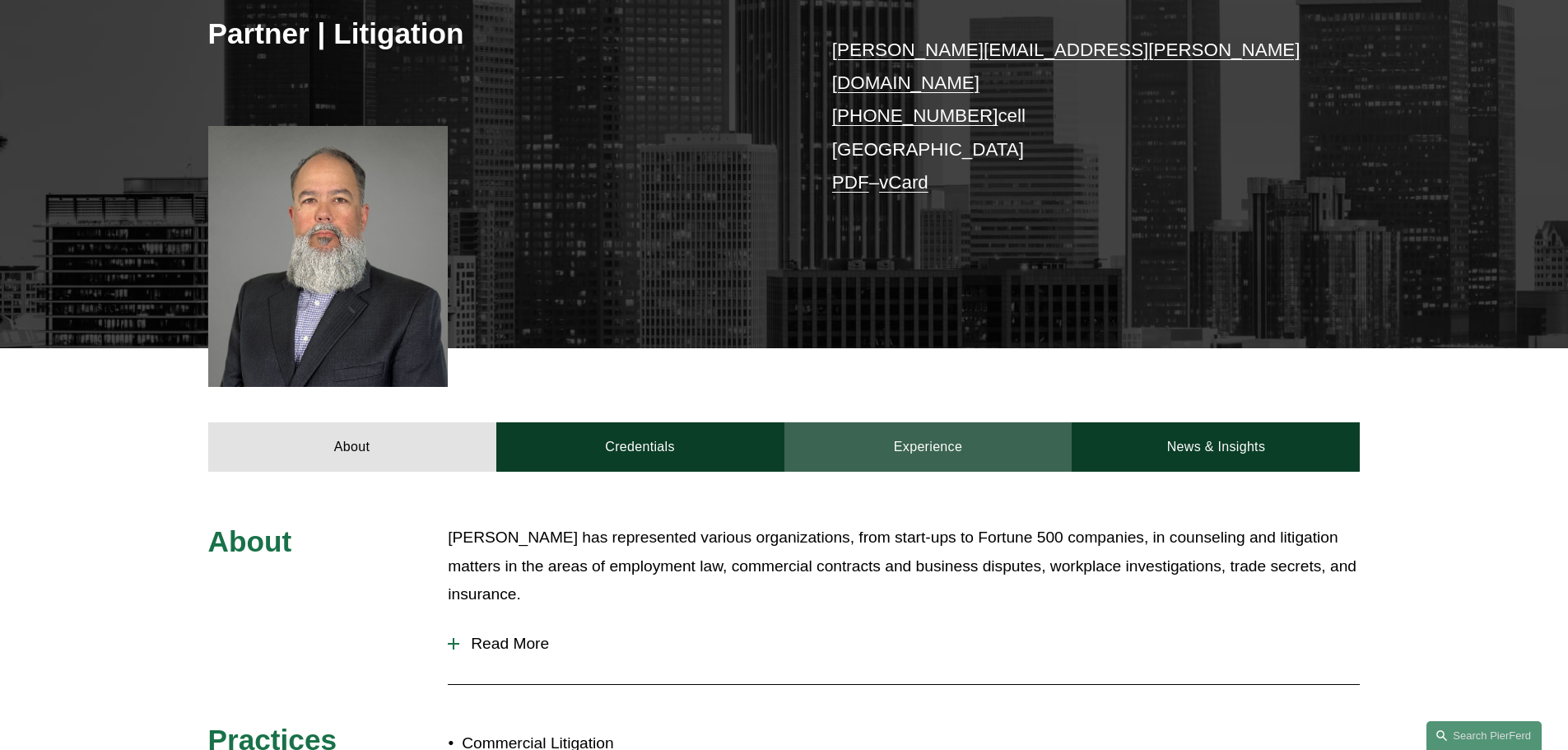
click at [904, 437] on link "Experience" at bounding box center [929, 446] width 288 height 49
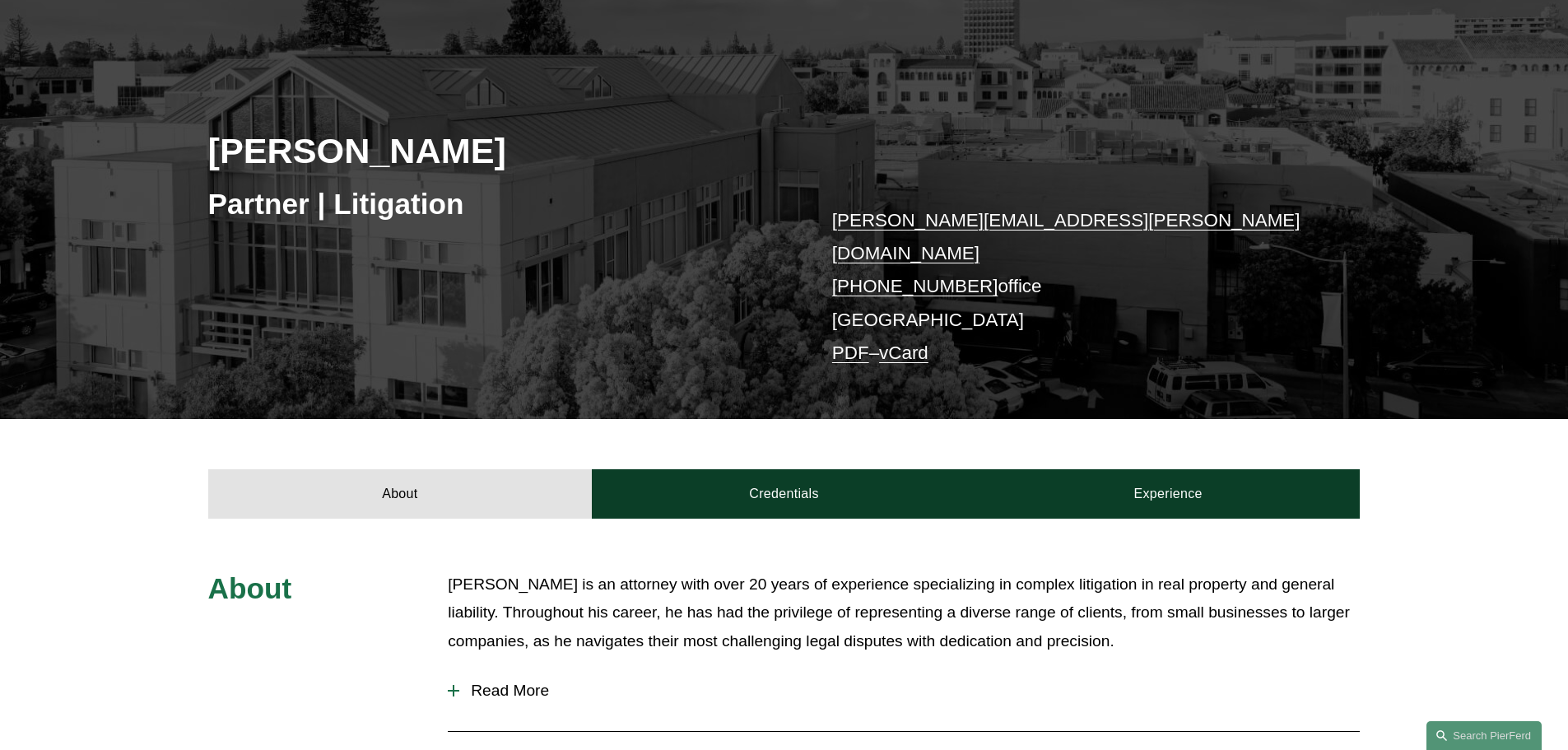
scroll to position [164, 0]
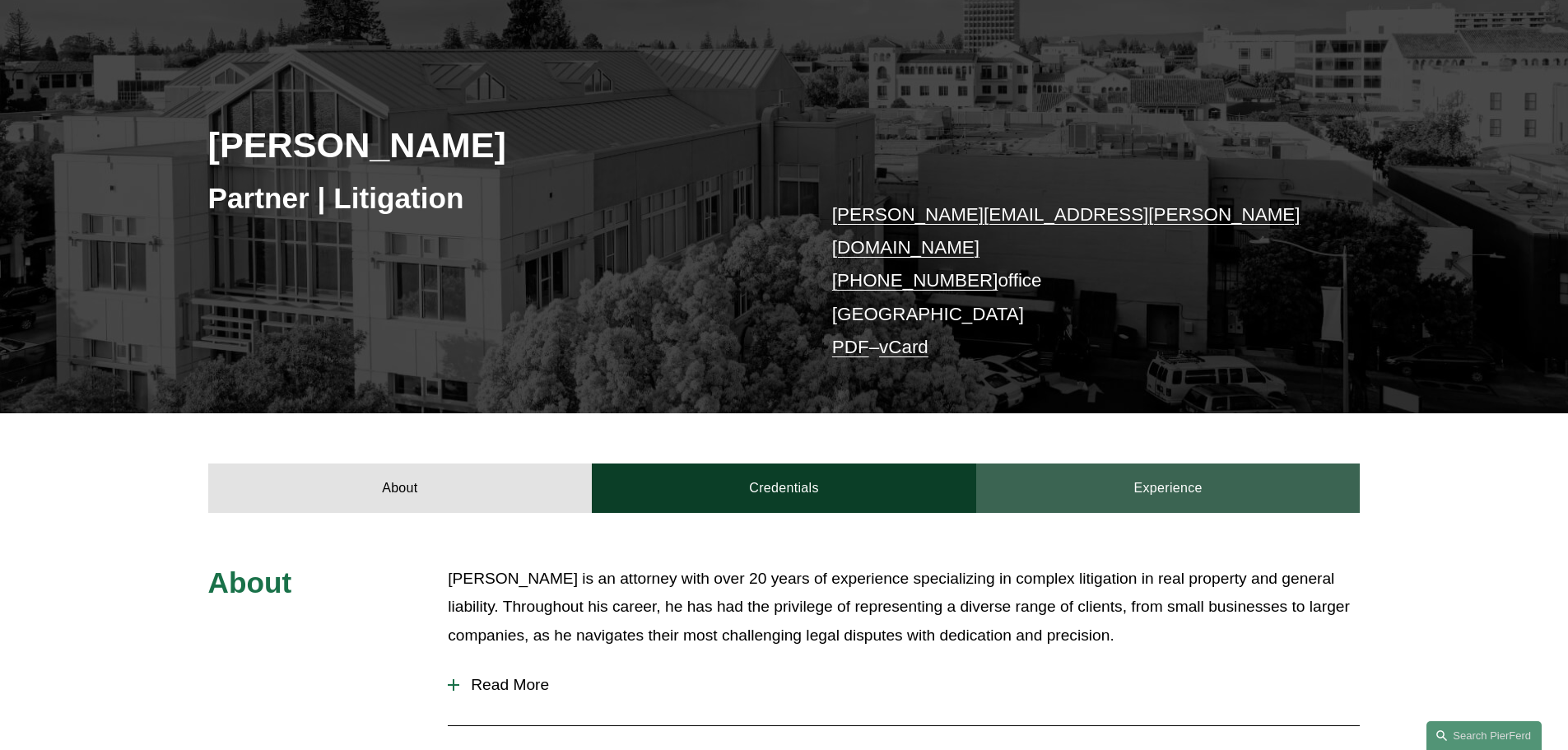
click at [1215, 465] on link "Experience" at bounding box center [1168, 488] width 385 height 49
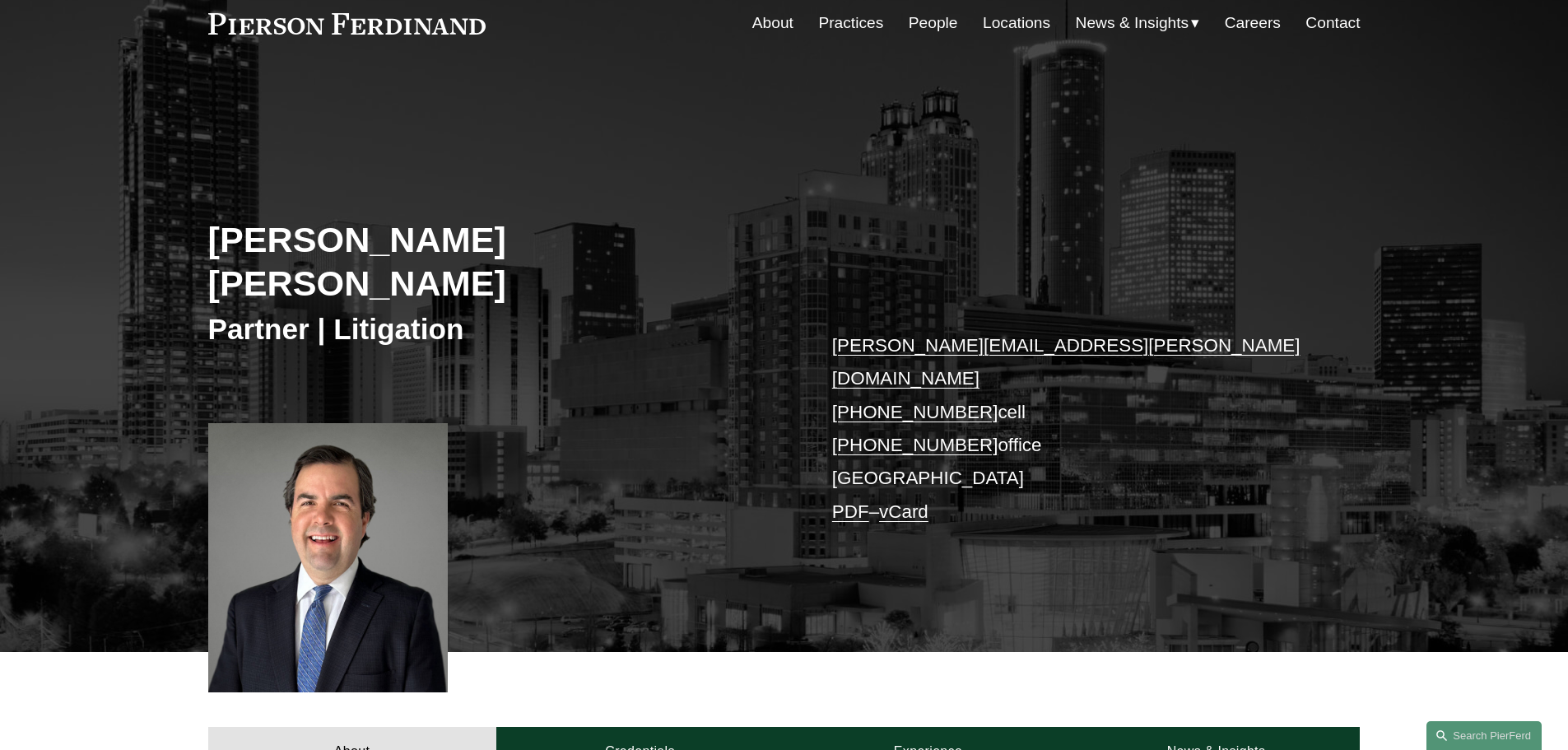
scroll to position [247, 0]
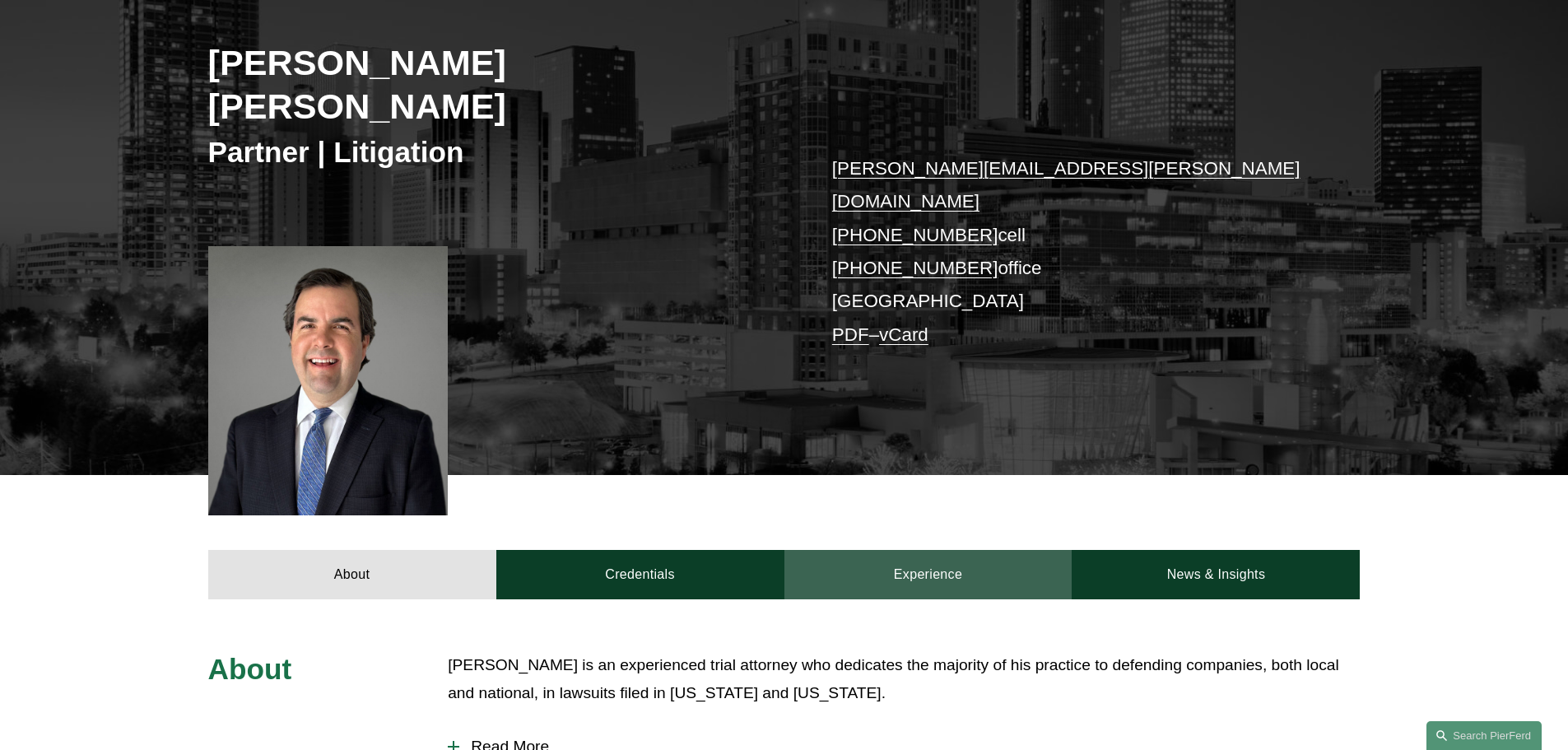
click at [897, 550] on link "Experience" at bounding box center [929, 574] width 288 height 49
